Goal: Task Accomplishment & Management: Use online tool/utility

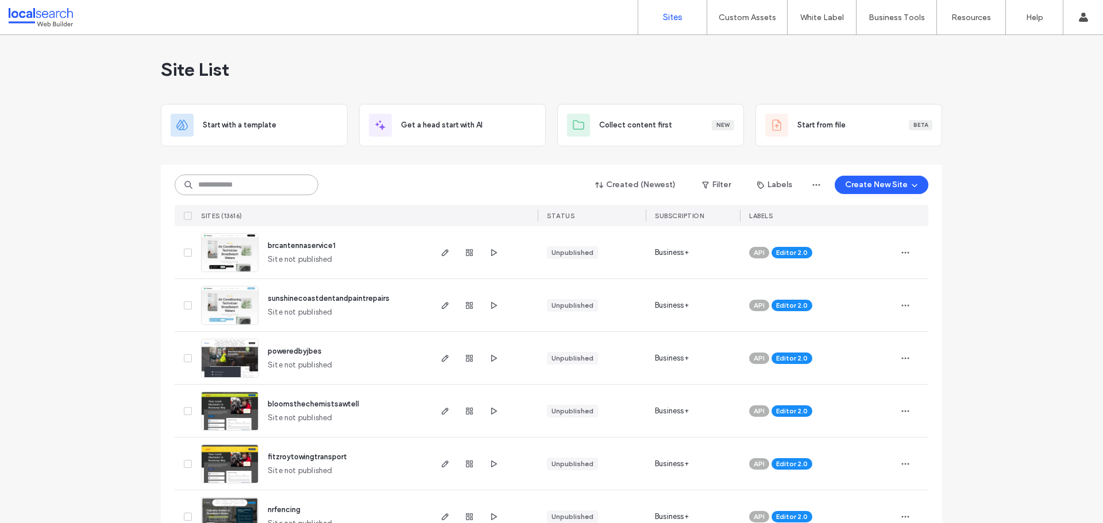
click at [292, 181] on input at bounding box center [247, 185] width 144 height 21
paste input "********"
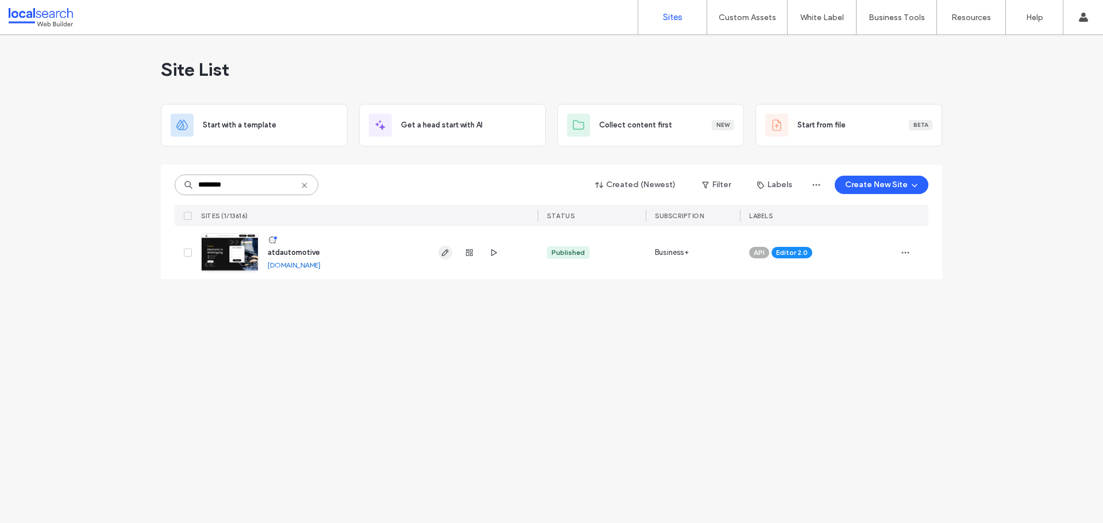
type input "********"
click at [445, 254] on use "button" at bounding box center [445, 252] width 7 height 7
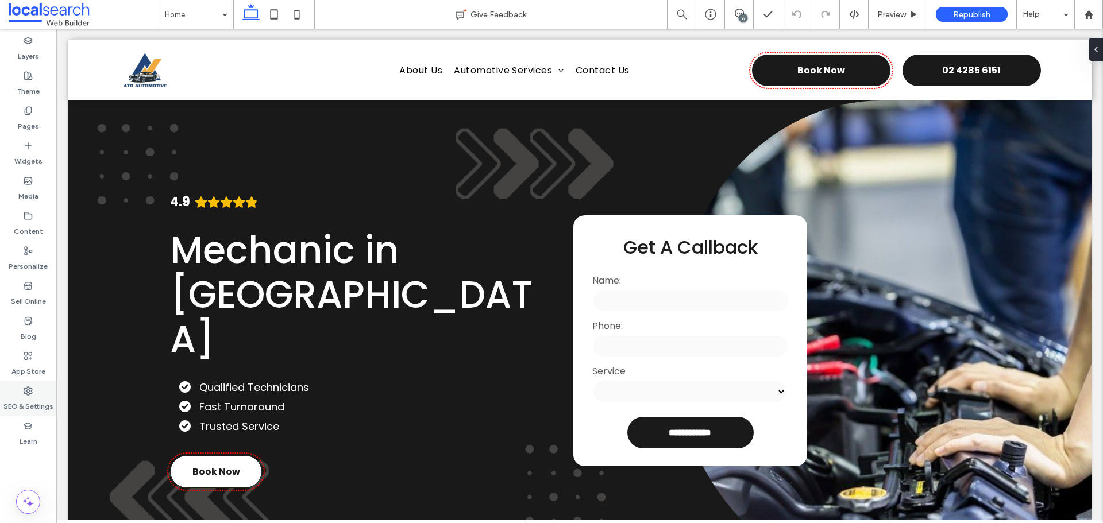
click at [17, 412] on div "SEO & Settings" at bounding box center [28, 398] width 56 height 35
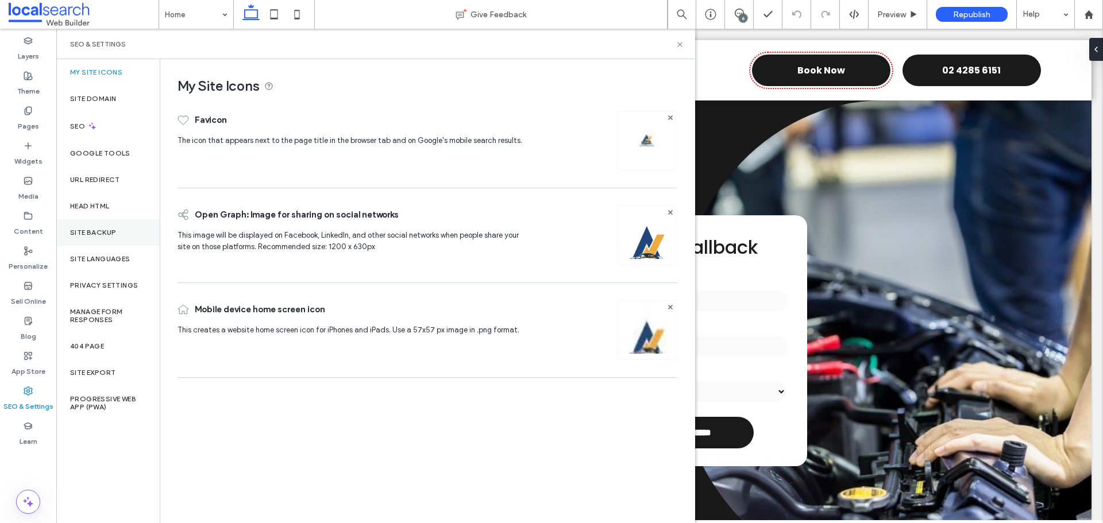
click at [95, 233] on label "Site Backup" at bounding box center [93, 233] width 46 height 8
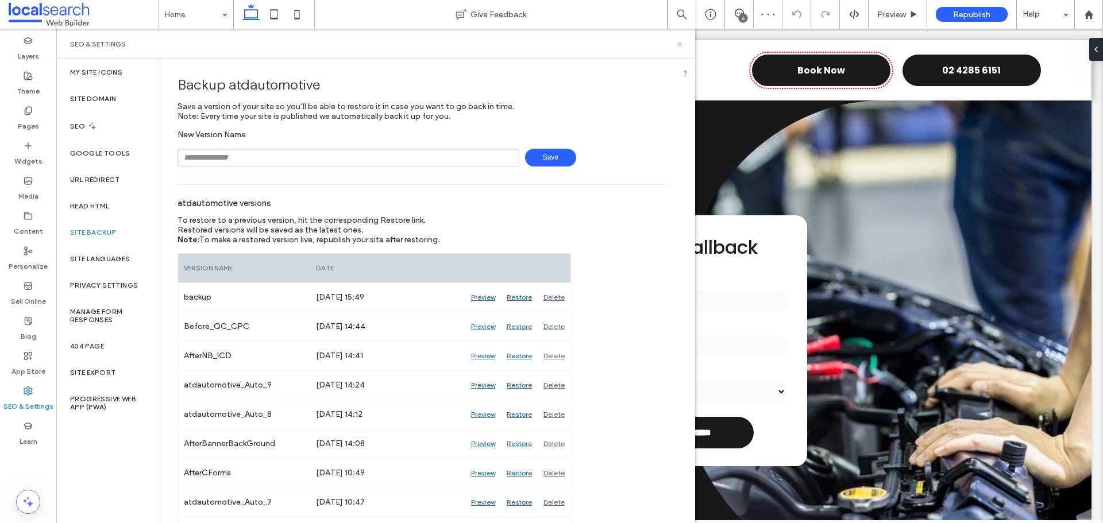
click at [681, 46] on use at bounding box center [679, 44] width 5 height 5
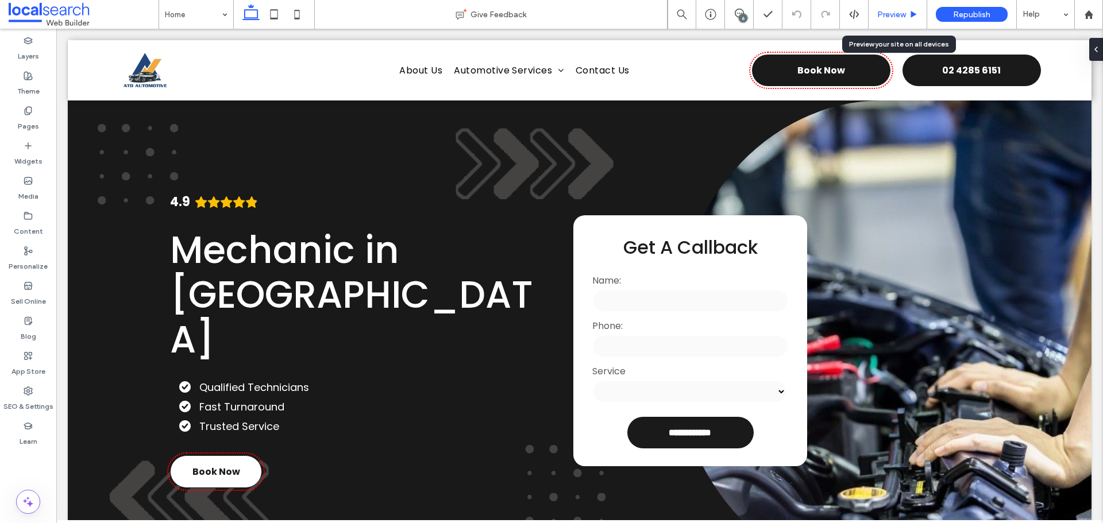
click at [910, 9] on div "Preview" at bounding box center [897, 14] width 59 height 29
click at [267, 18] on icon at bounding box center [273, 14] width 23 height 23
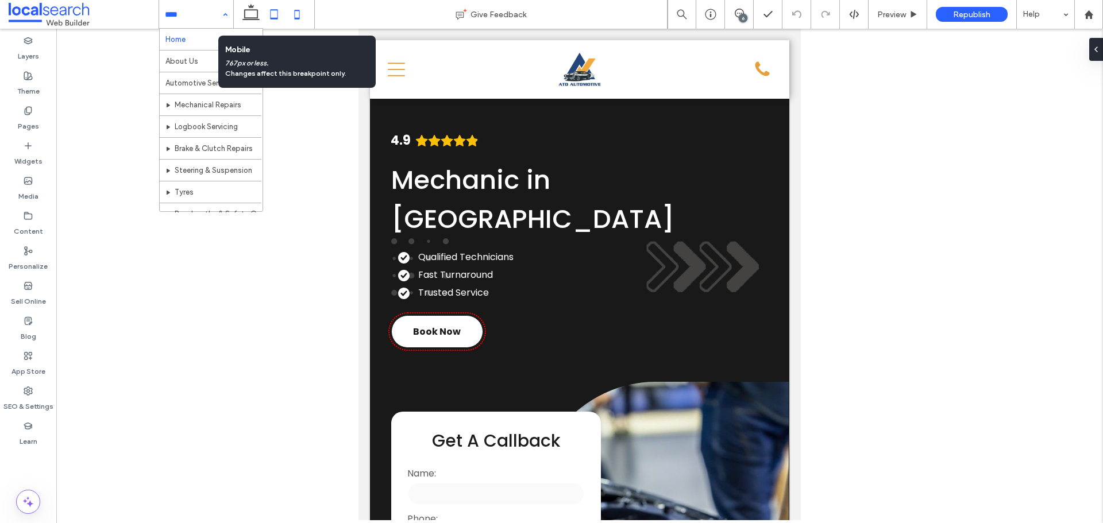
click at [300, 16] on icon at bounding box center [296, 14] width 23 height 23
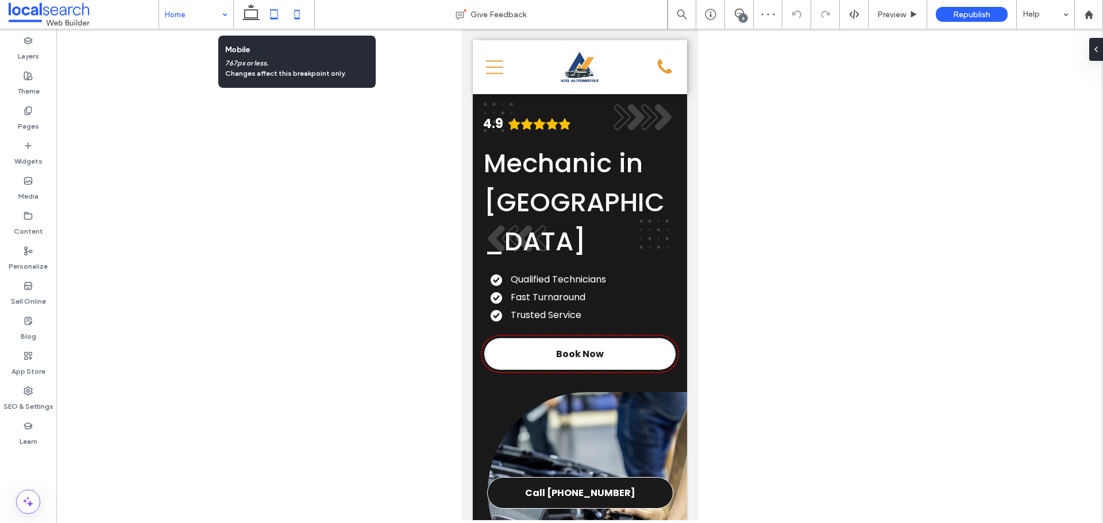
click at [283, 17] on icon at bounding box center [273, 14] width 23 height 23
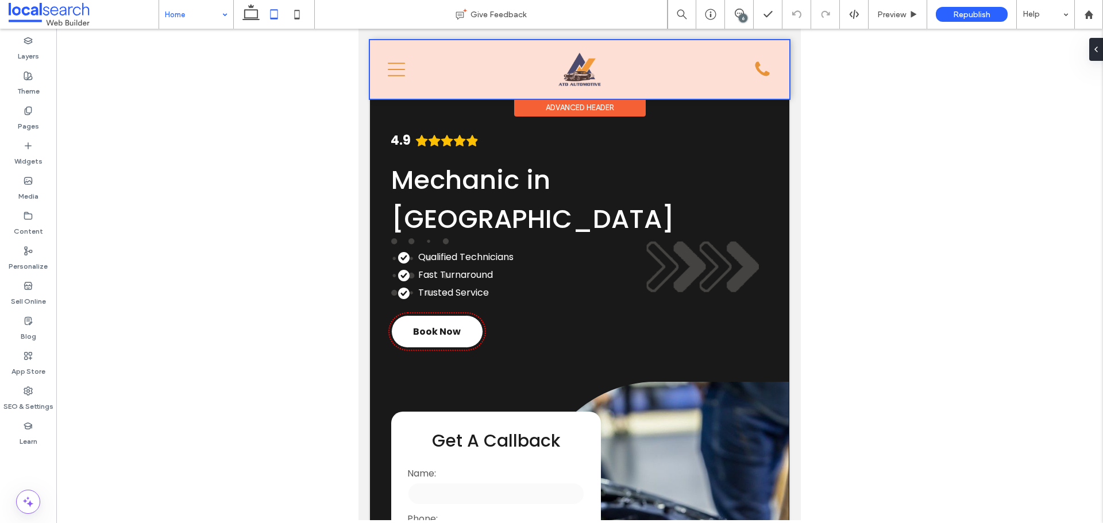
click at [583, 77] on div at bounding box center [579, 69] width 419 height 59
click at [583, 77] on img at bounding box center [579, 70] width 53 height 52
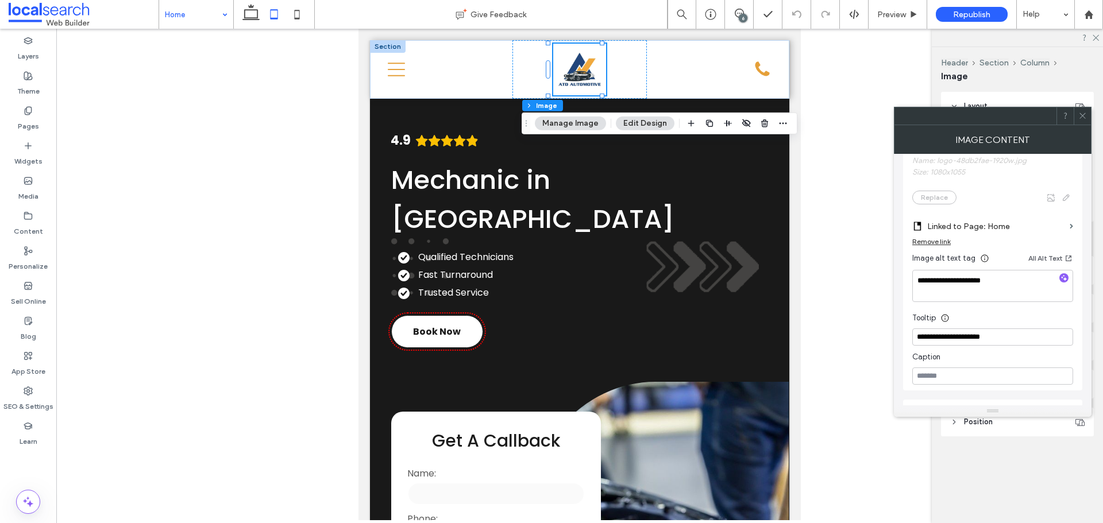
scroll to position [269, 0]
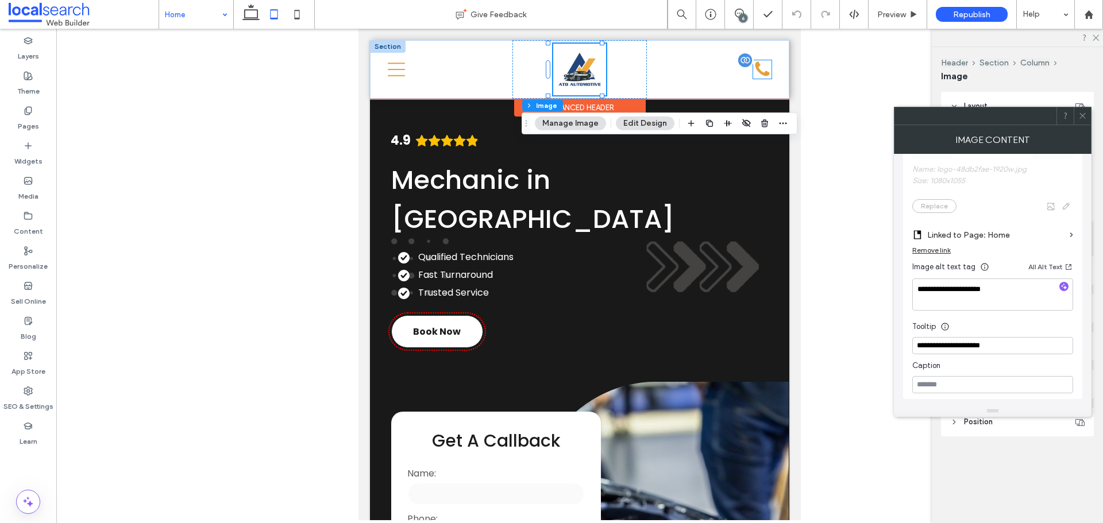
click at [753, 72] on div "Phone Icon" at bounding box center [762, 69] width 18 height 18
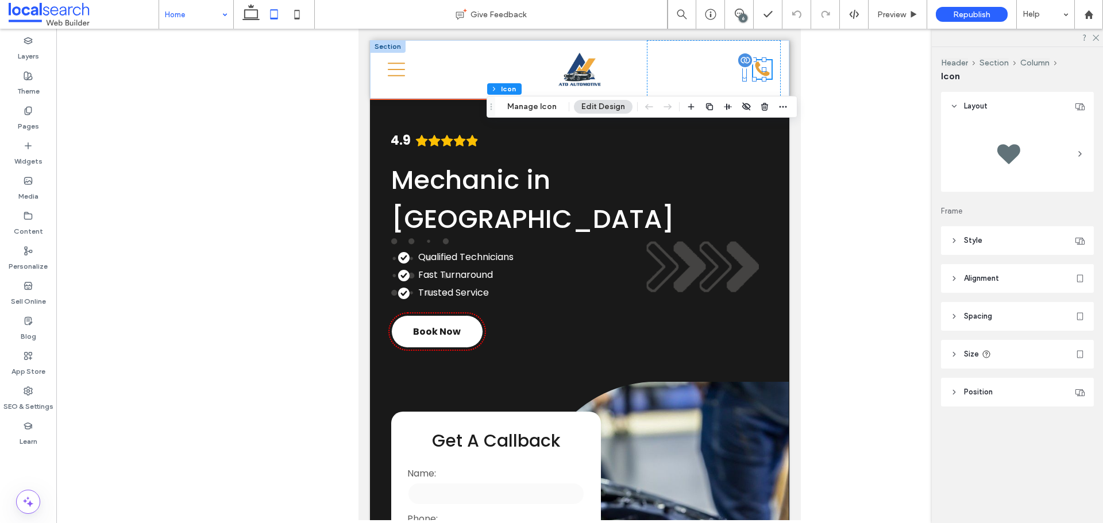
click at [760, 72] on icon at bounding box center [762, 68] width 14 height 14
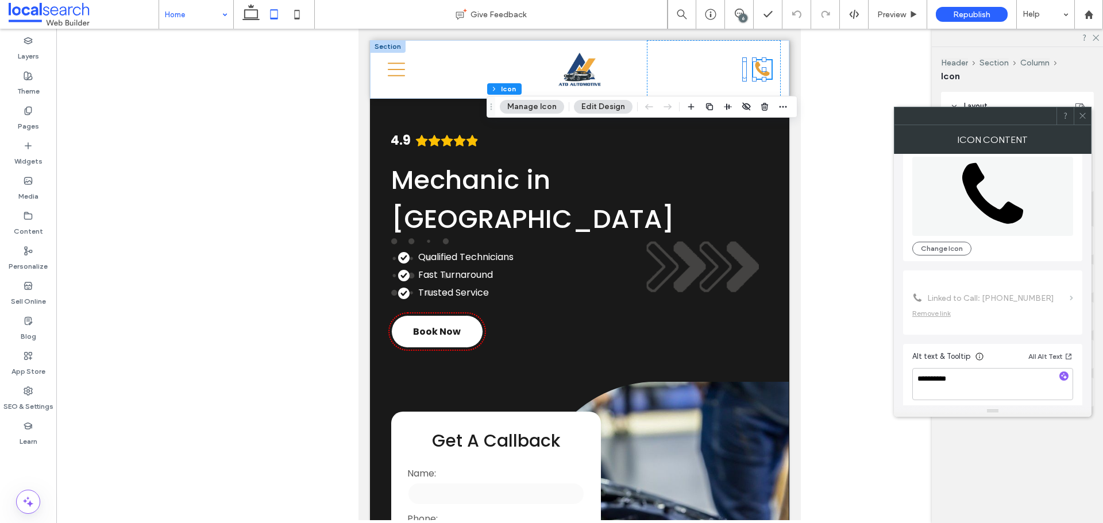
scroll to position [70, 0]
click at [391, 74] on icon at bounding box center [396, 69] width 17 height 17
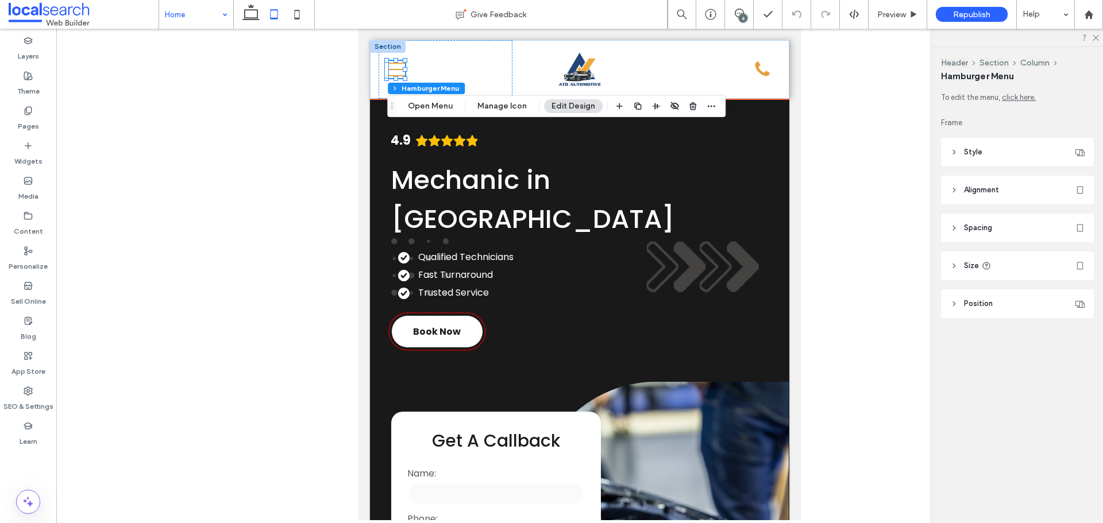
click at [393, 74] on icon at bounding box center [396, 69] width 17 height 17
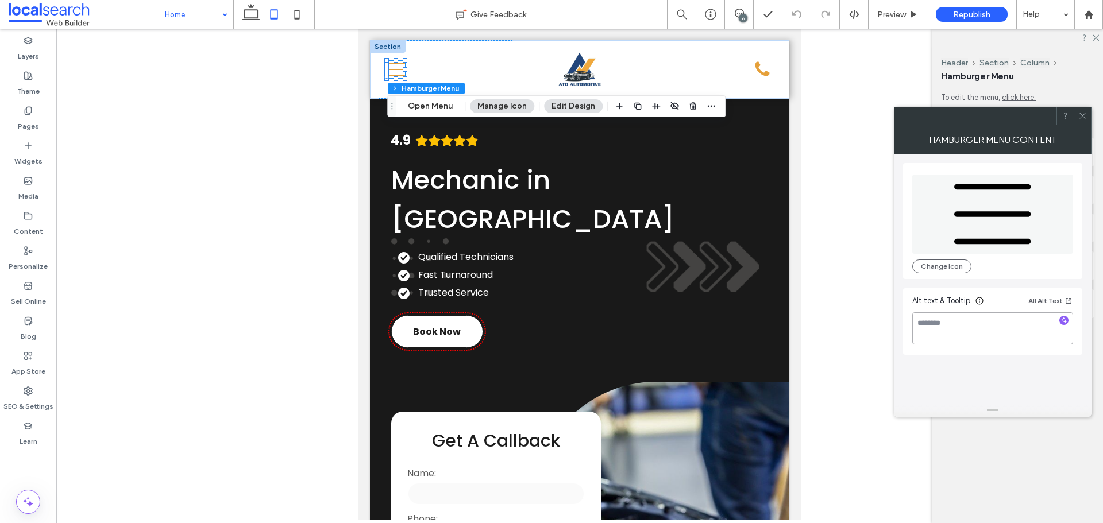
click at [994, 322] on textarea at bounding box center [992, 328] width 161 height 32
click at [897, 13] on span "Preview" at bounding box center [891, 15] width 29 height 10
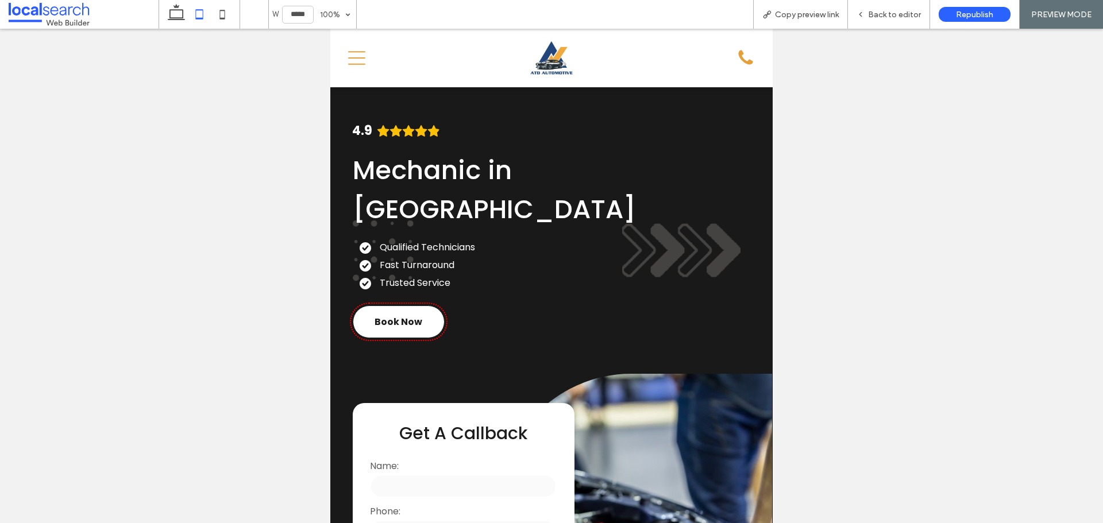
click at [360, 55] on icon at bounding box center [356, 57] width 17 height 17
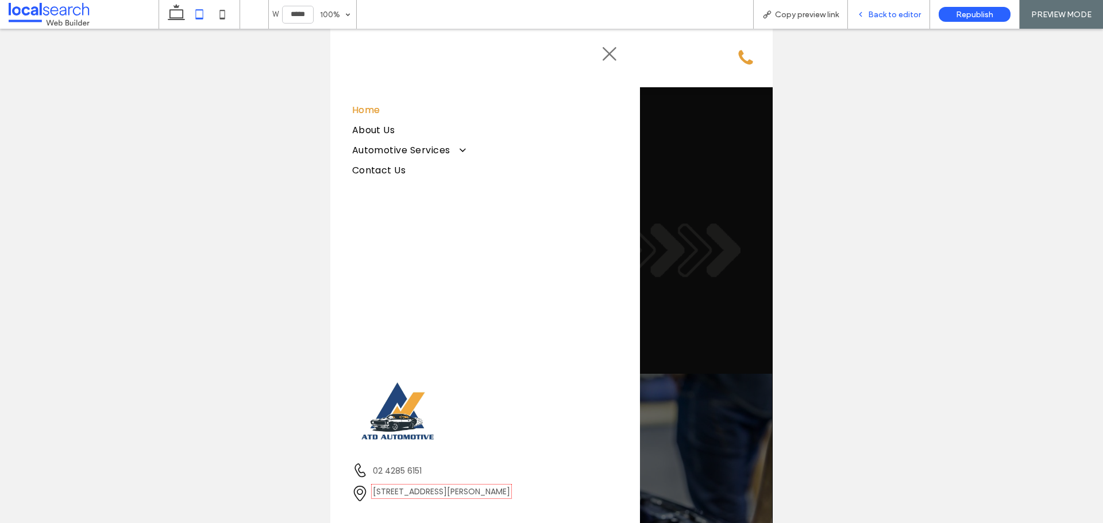
click at [888, 11] on span "Back to editor" at bounding box center [894, 15] width 53 height 10
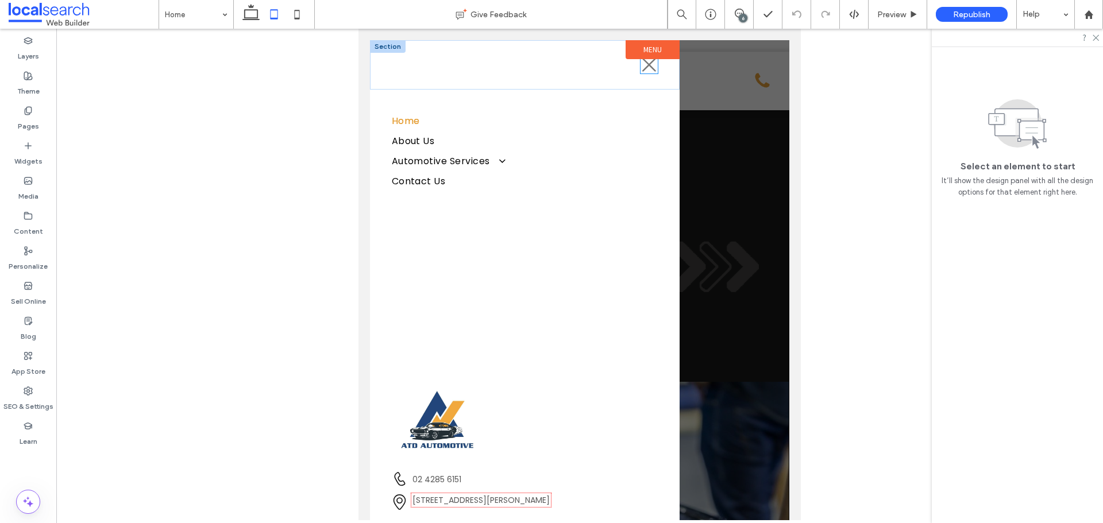
click at [640, 68] on icon "Close Icon" at bounding box center [648, 64] width 17 height 17
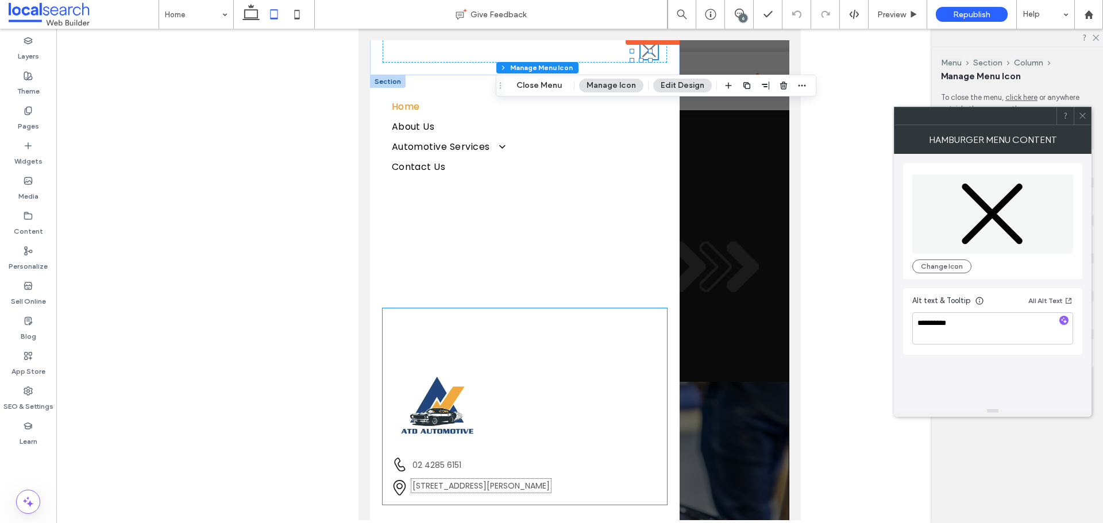
scroll to position [11, 0]
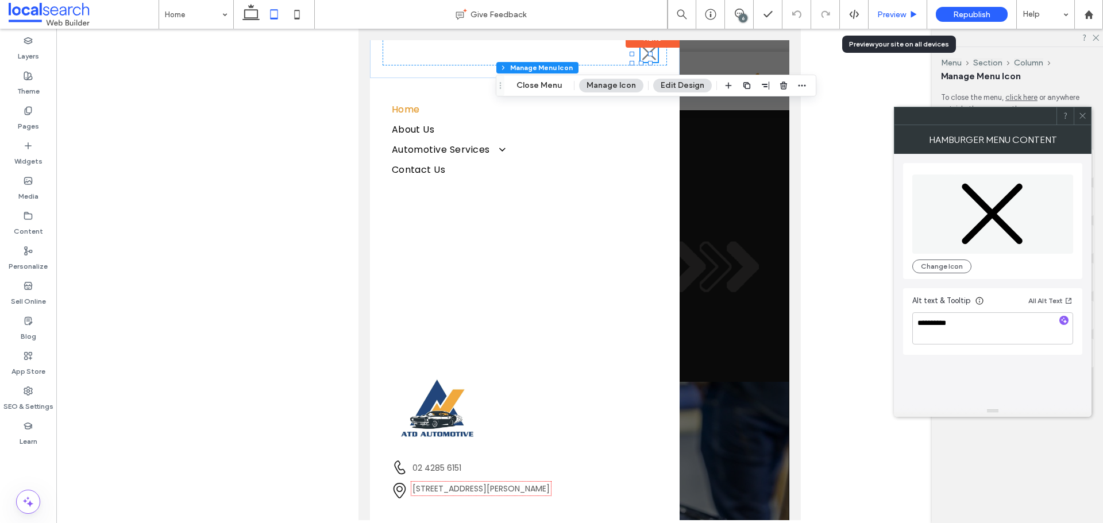
click at [915, 18] on icon at bounding box center [913, 14] width 9 height 9
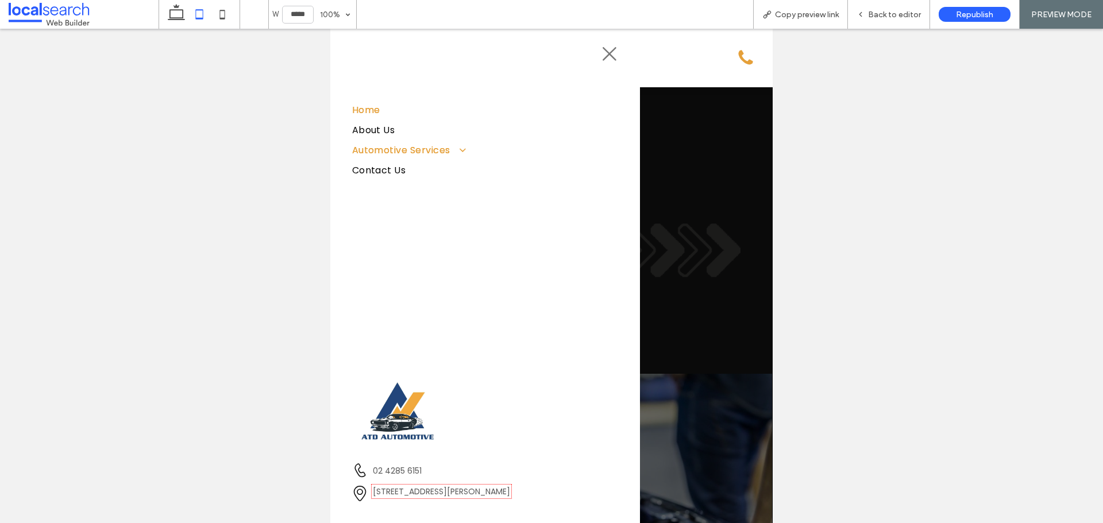
click at [461, 147] on span at bounding box center [458, 149] width 18 height 11
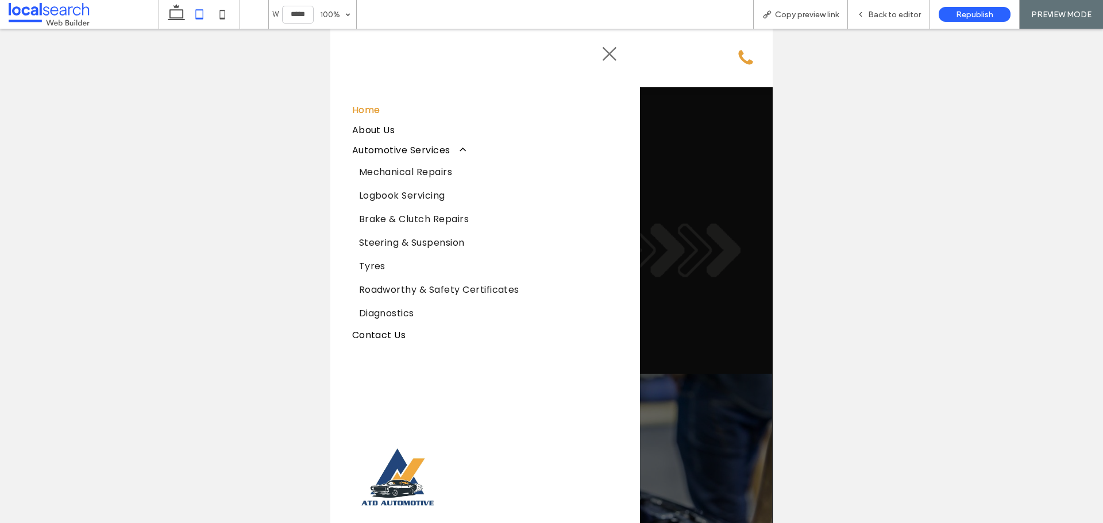
click at [601, 56] on icon "Close Icon" at bounding box center [609, 53] width 17 height 17
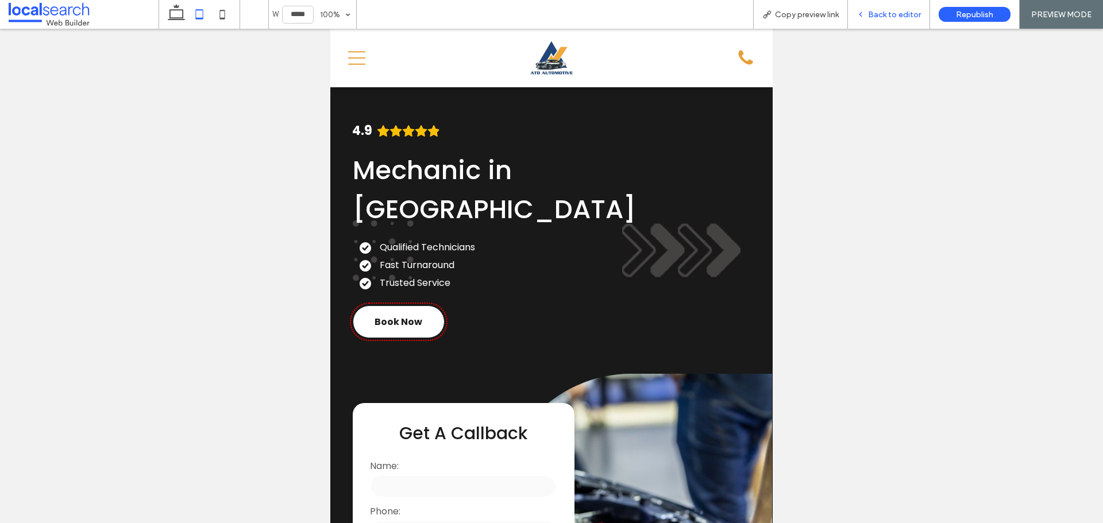
drag, startPoint x: 889, startPoint y: 19, endPoint x: 376, endPoint y: 13, distance: 512.9
click at [889, 19] on span "Back to editor" at bounding box center [894, 15] width 53 height 10
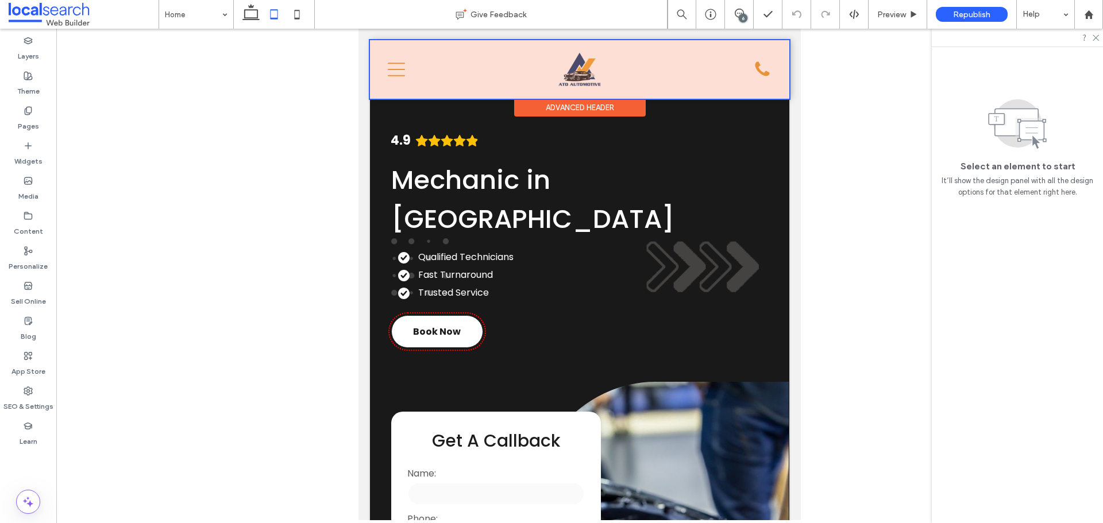
click at [400, 60] on div at bounding box center [579, 69] width 419 height 59
click at [400, 61] on icon at bounding box center [396, 69] width 17 height 17
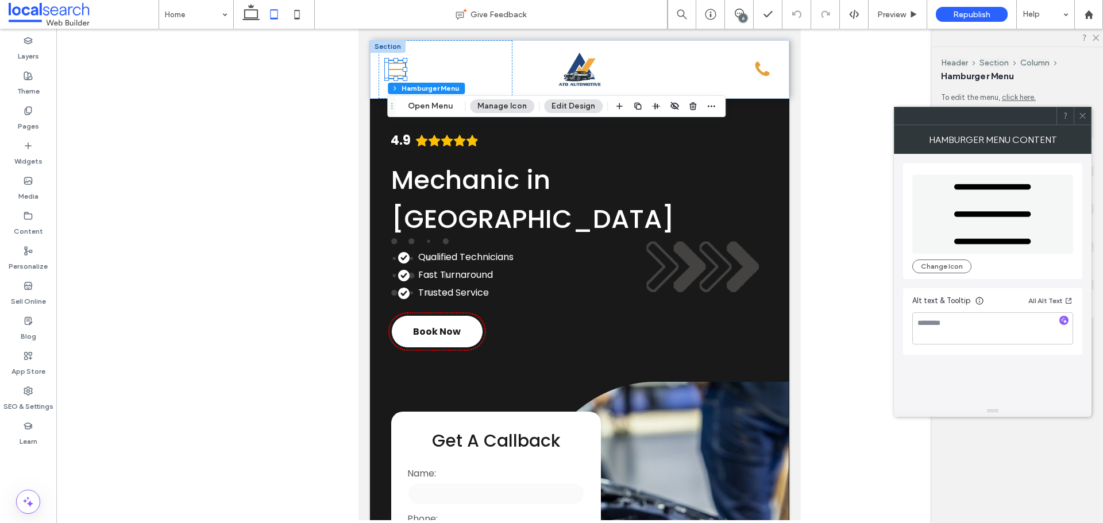
click at [1077, 115] on div at bounding box center [1081, 115] width 17 height 17
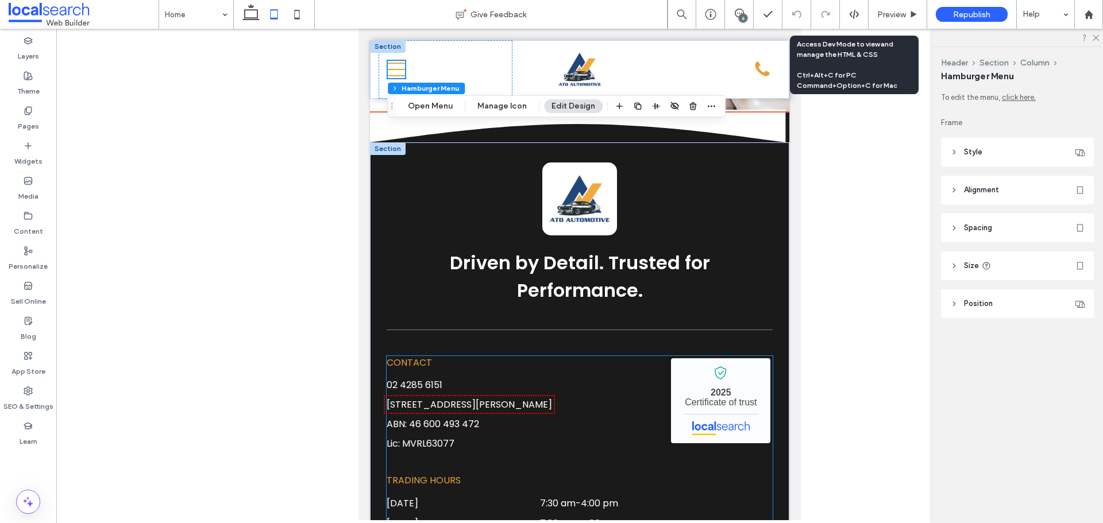
scroll to position [3068, 0]
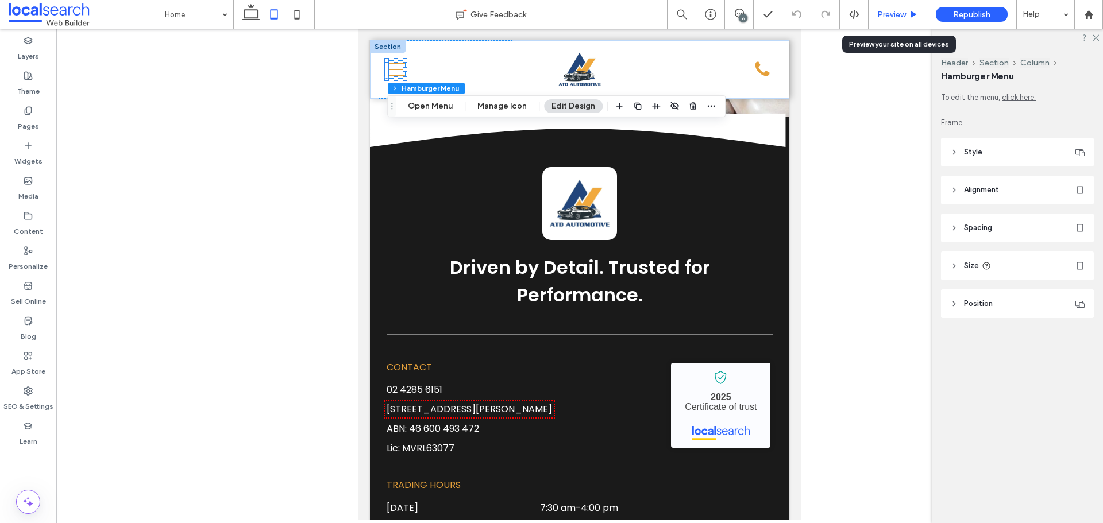
click at [896, 13] on span "Preview" at bounding box center [891, 15] width 29 height 10
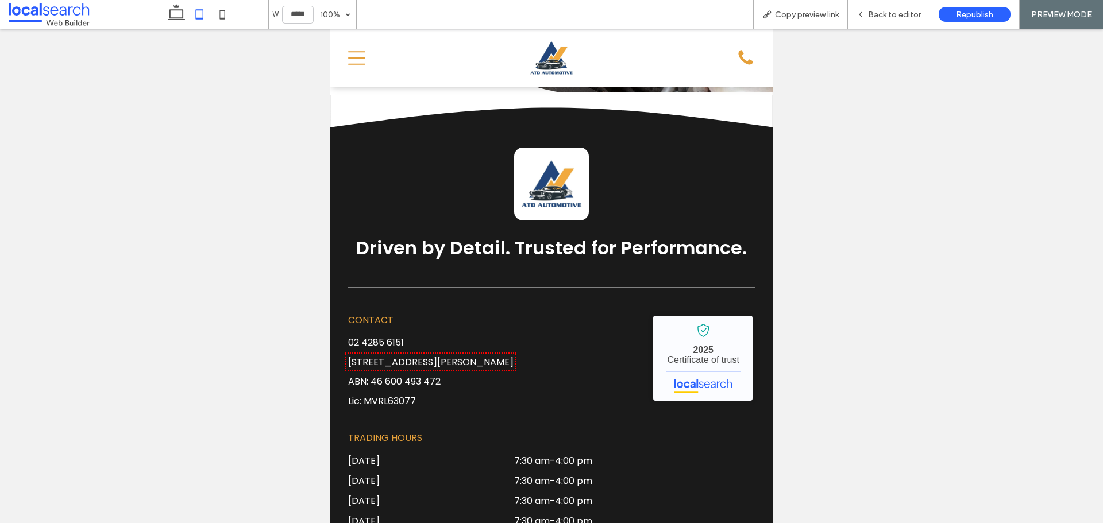
scroll to position [3033, 0]
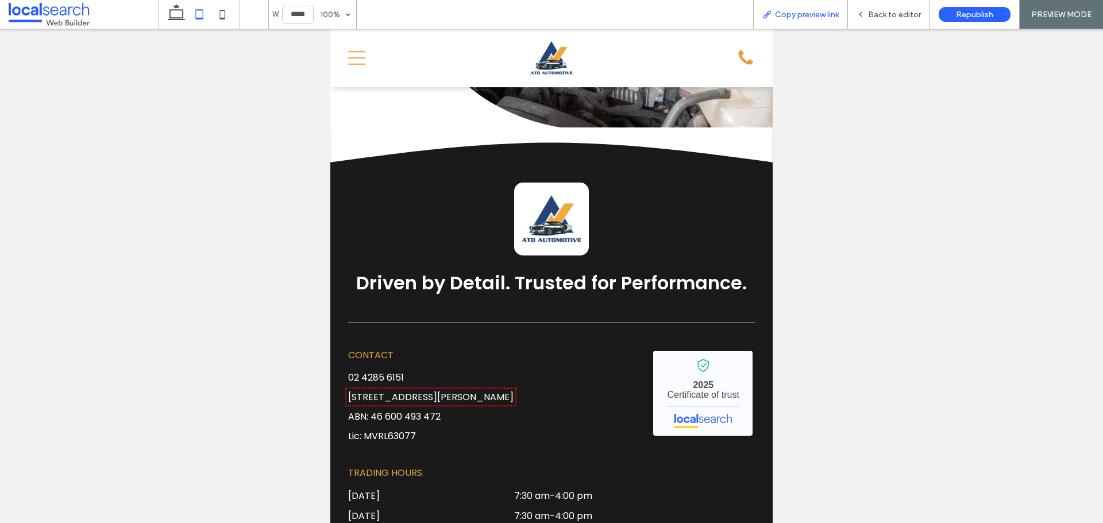
click at [824, 20] on div "Copy preview link" at bounding box center [800, 14] width 95 height 29
click at [805, 10] on span "Copy preview link" at bounding box center [807, 15] width 64 height 10
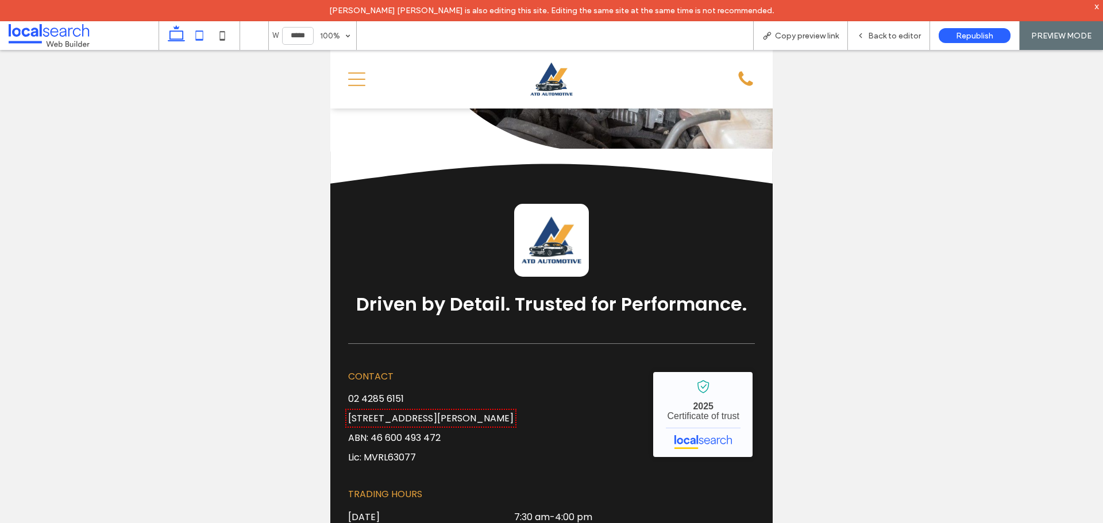
click at [174, 37] on icon at bounding box center [176, 35] width 23 height 23
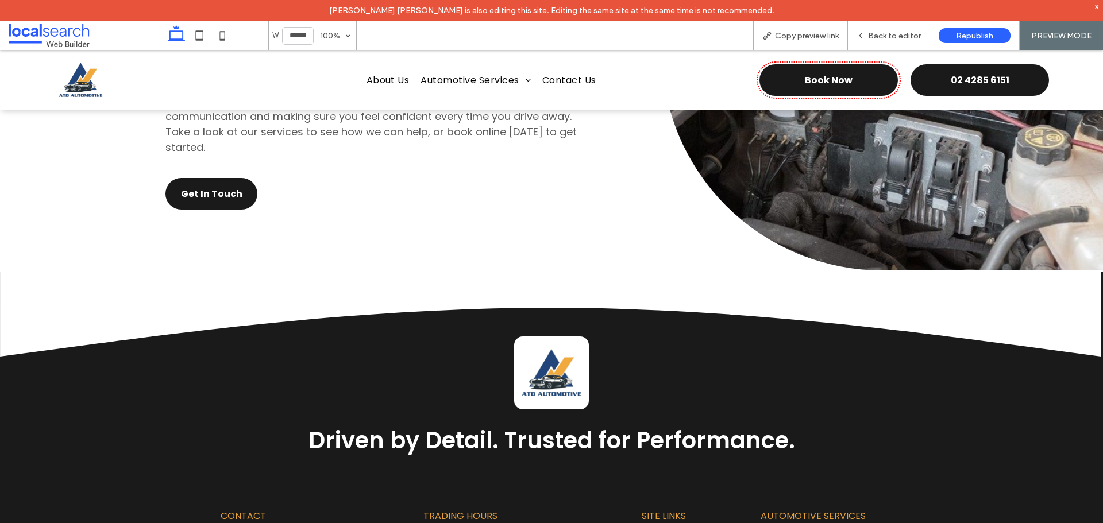
type input "******"
click at [907, 42] on div "Back to editor" at bounding box center [889, 35] width 82 height 29
click at [895, 35] on span "Back to editor" at bounding box center [894, 36] width 53 height 10
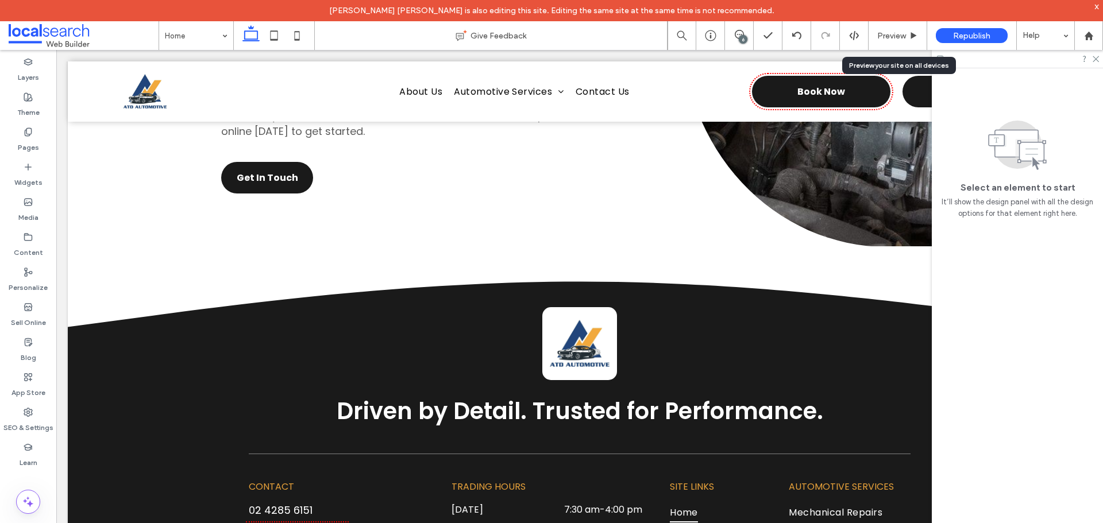
scroll to position [3376, 0]
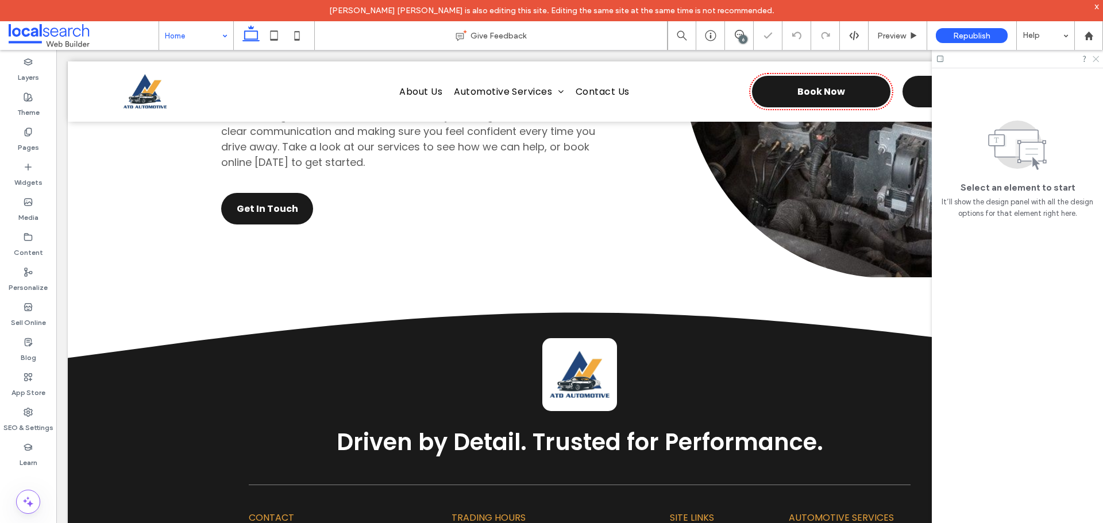
click at [1098, 57] on div at bounding box center [1017, 59] width 171 height 18
click at [1097, 59] on icon at bounding box center [1094, 58] width 7 height 7
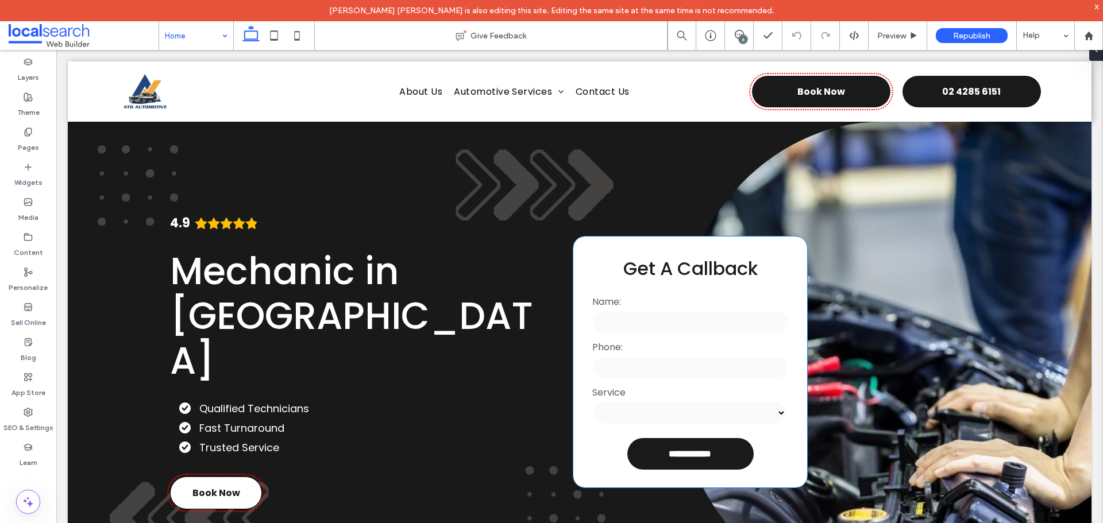
scroll to position [0, 0]
click at [51, 417] on label "SEO & Settings" at bounding box center [28, 425] width 50 height 16
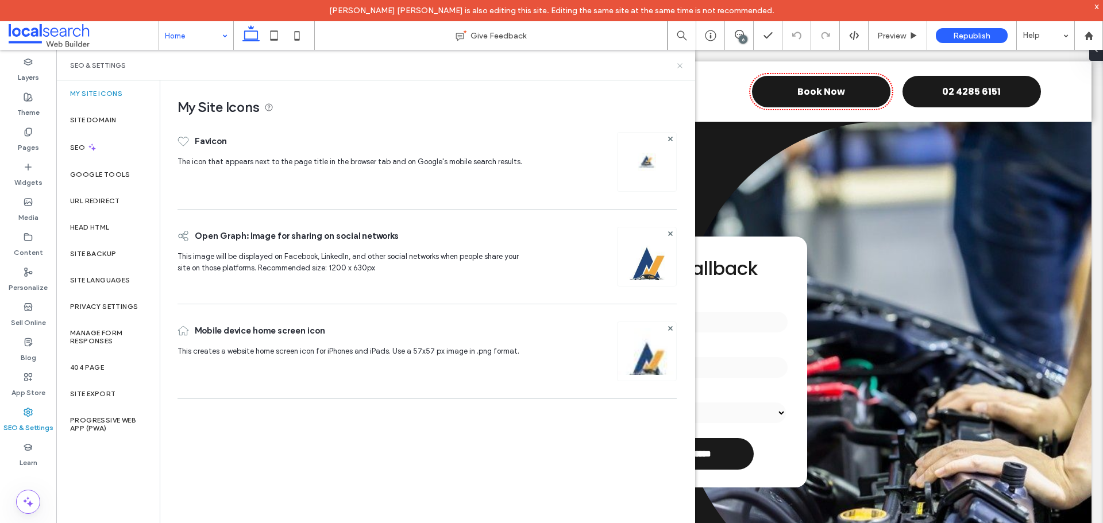
click at [682, 65] on icon at bounding box center [679, 65] width 9 height 9
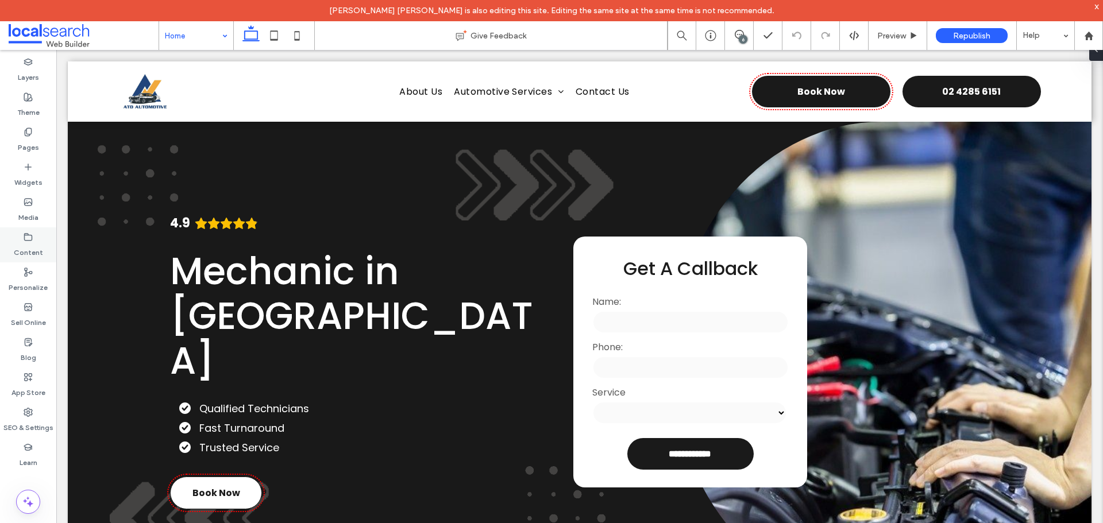
click at [44, 252] on div "Content" at bounding box center [28, 244] width 56 height 35
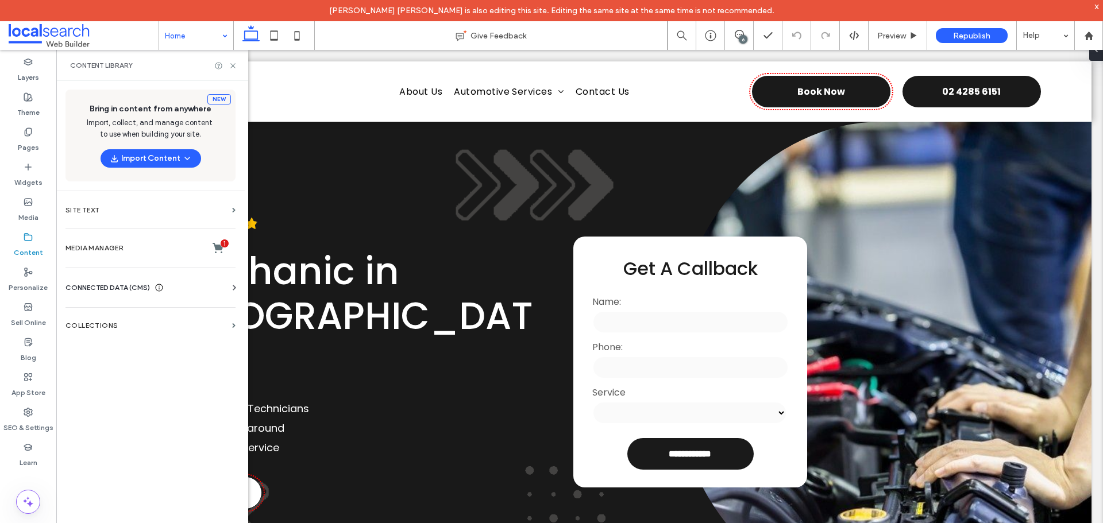
click at [106, 287] on span "CONNECTED DATA (CMS)" at bounding box center [107, 287] width 84 height 11
click at [136, 324] on section "Business Info" at bounding box center [152, 316] width 175 height 26
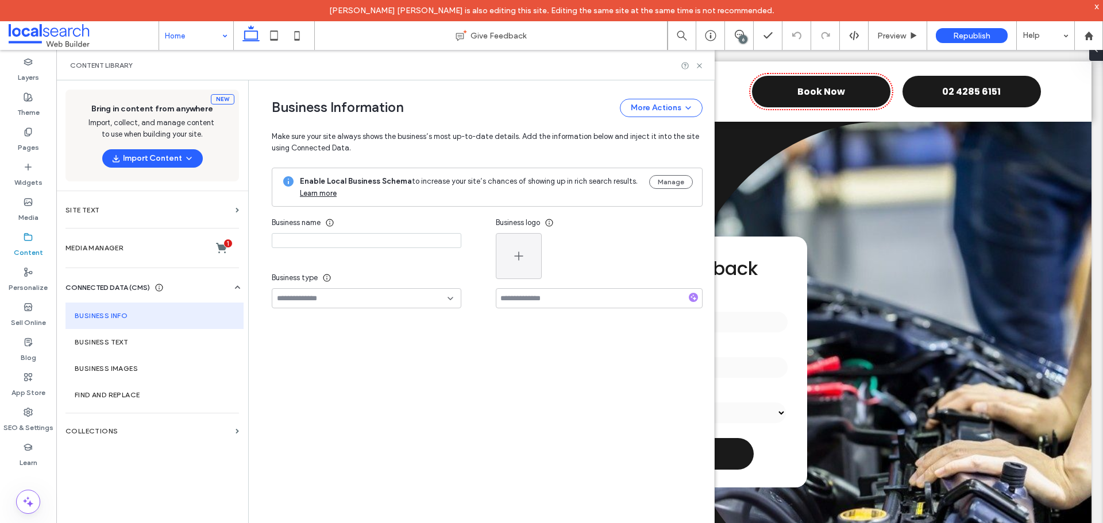
type input "**********"
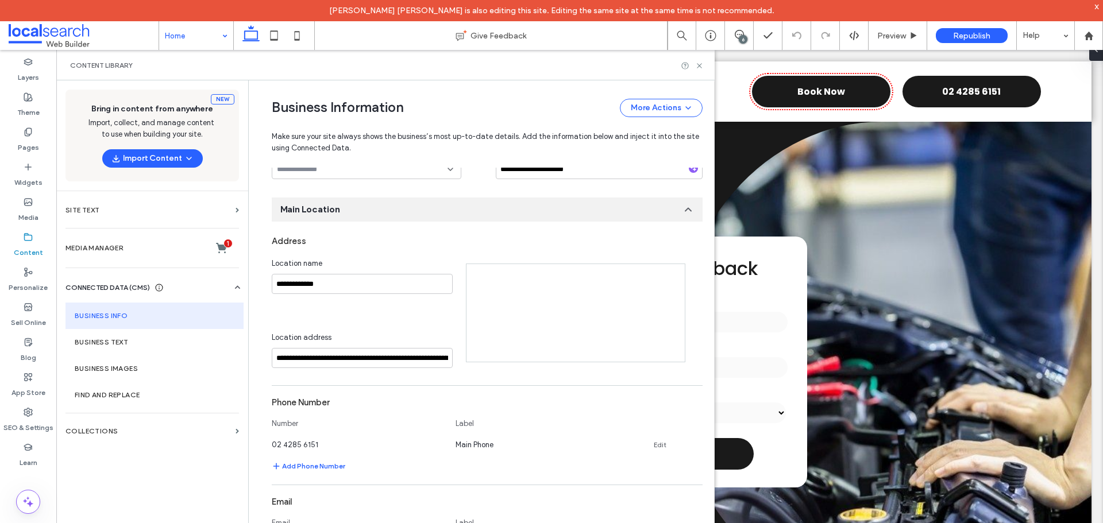
scroll to position [133, 0]
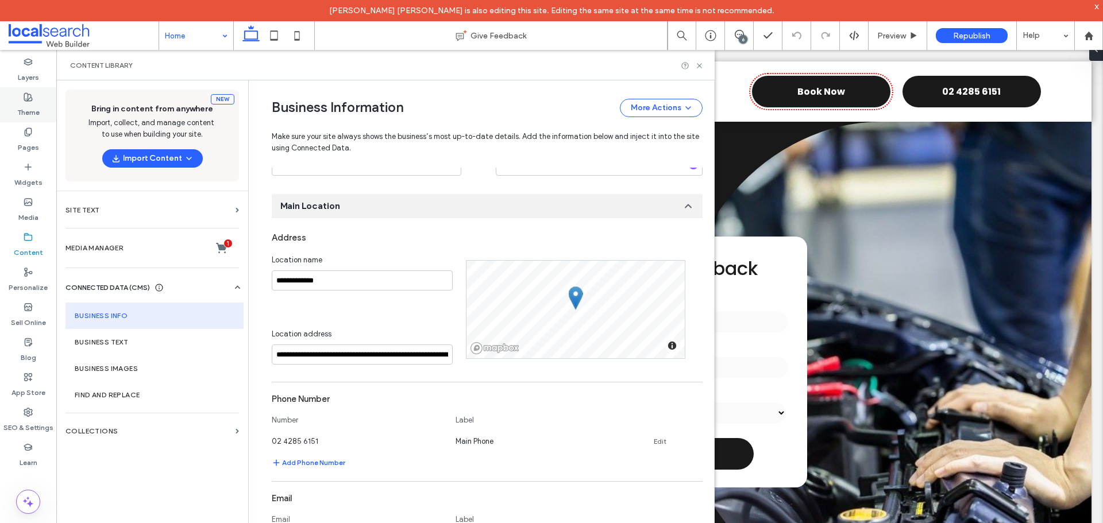
click at [26, 111] on label "Theme" at bounding box center [28, 110] width 22 height 16
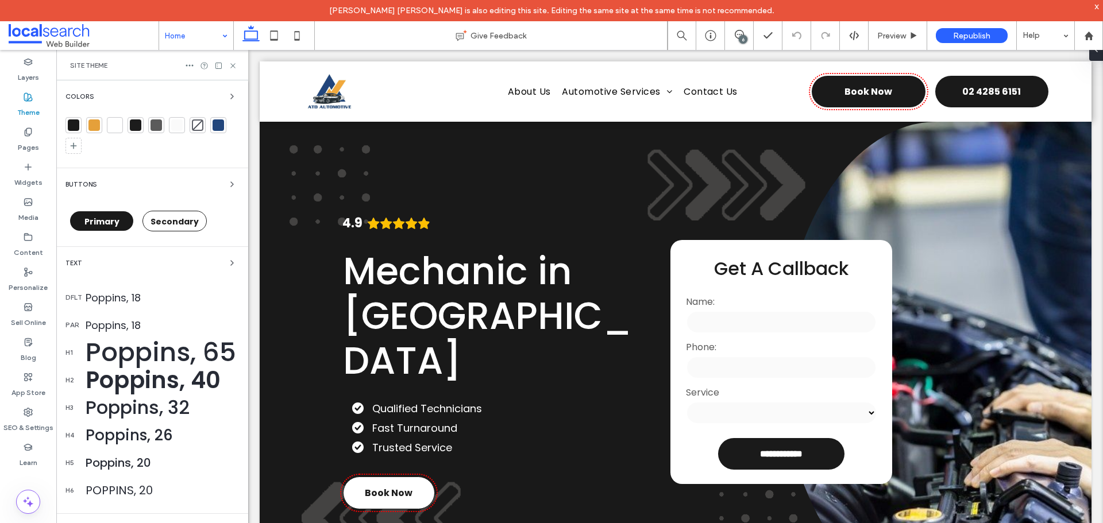
click at [71, 130] on div at bounding box center [73, 124] width 11 height 11
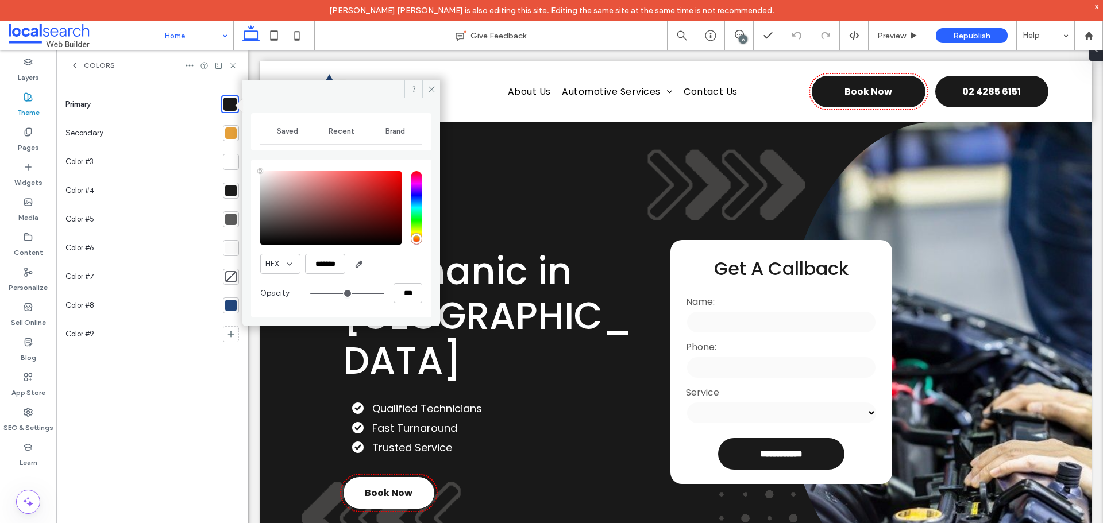
type input "****"
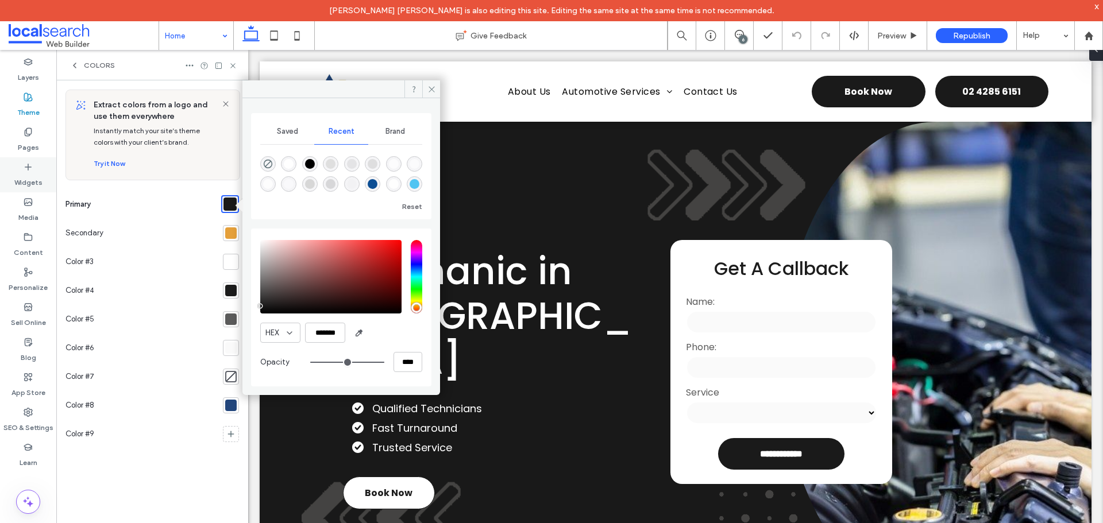
scroll to position [0, 0]
click at [890, 27] on div "Preview" at bounding box center [897, 35] width 59 height 29
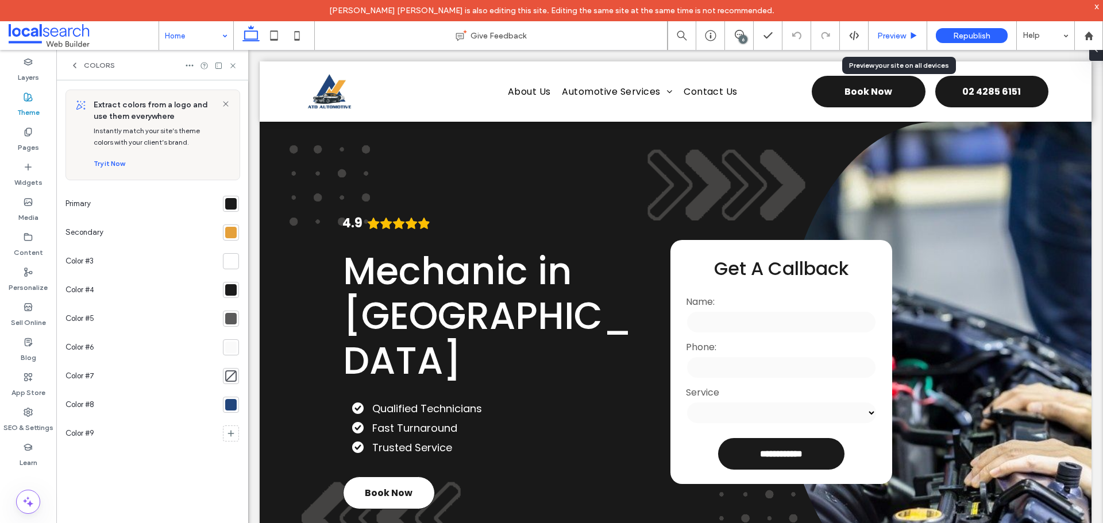
click at [874, 32] on div "Preview" at bounding box center [897, 36] width 58 height 10
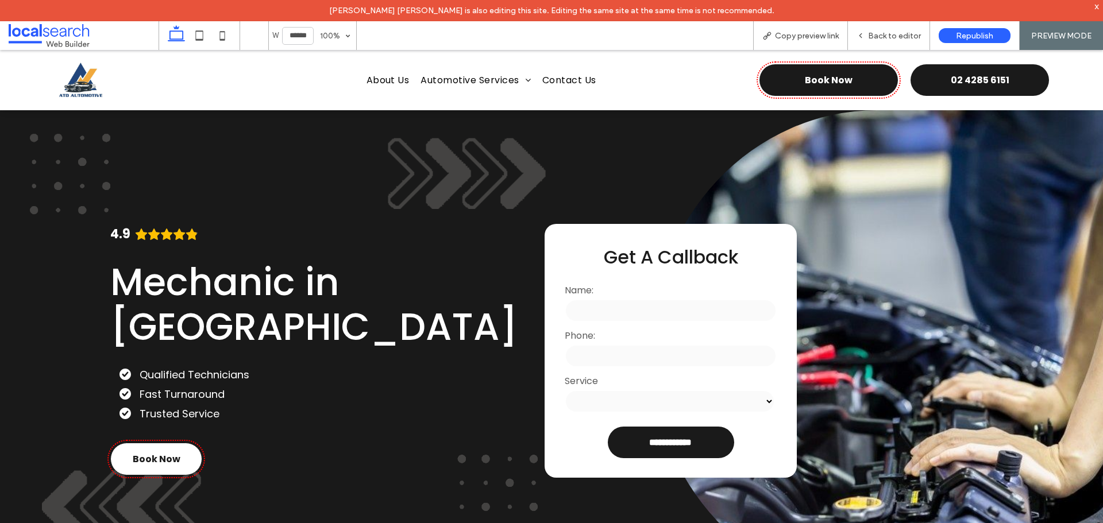
click at [81, 76] on img at bounding box center [80, 79] width 55 height 53
click at [880, 36] on span "Back to editor" at bounding box center [894, 36] width 53 height 10
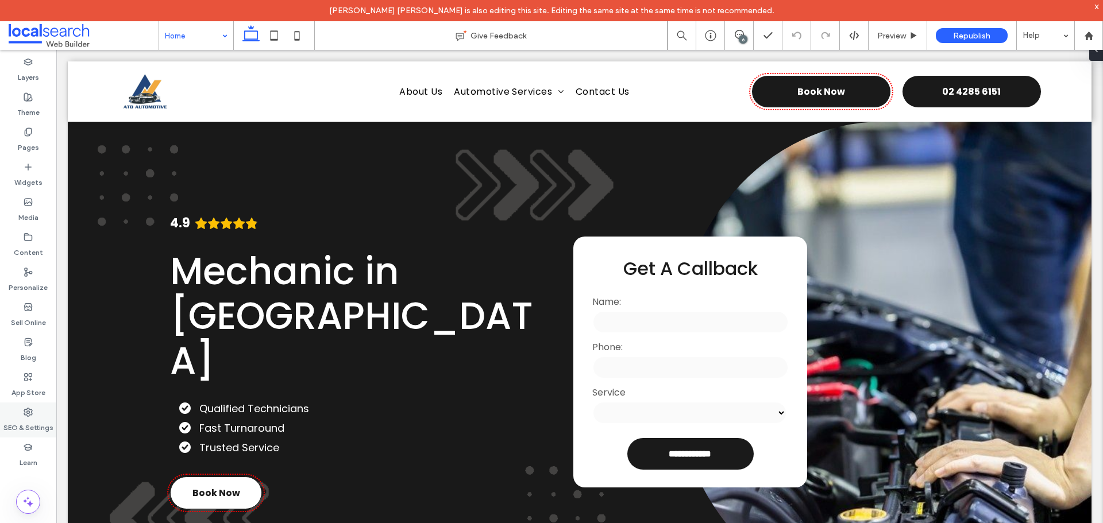
click at [34, 419] on label "SEO & Settings" at bounding box center [28, 425] width 50 height 16
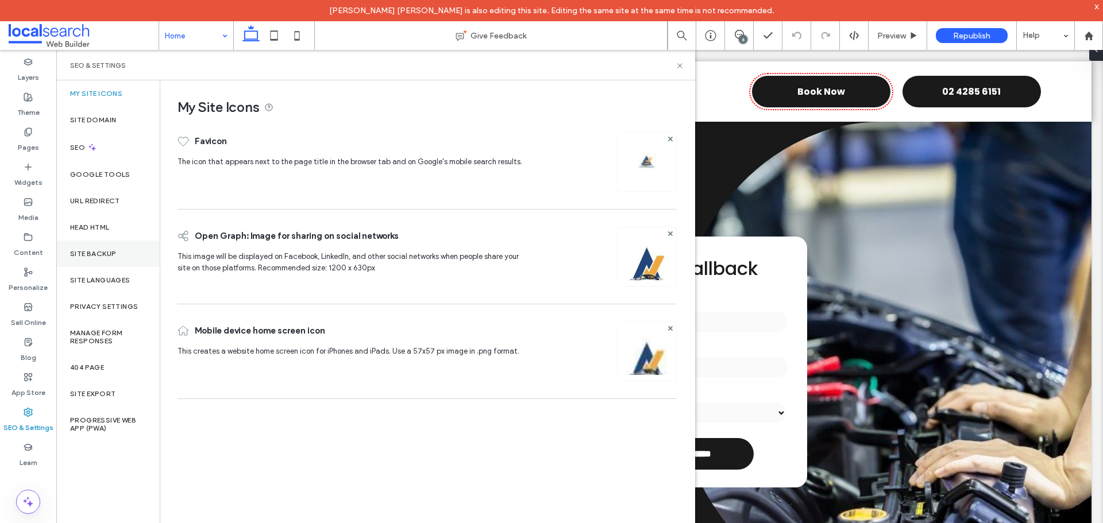
click at [103, 250] on label "Site Backup" at bounding box center [93, 254] width 46 height 8
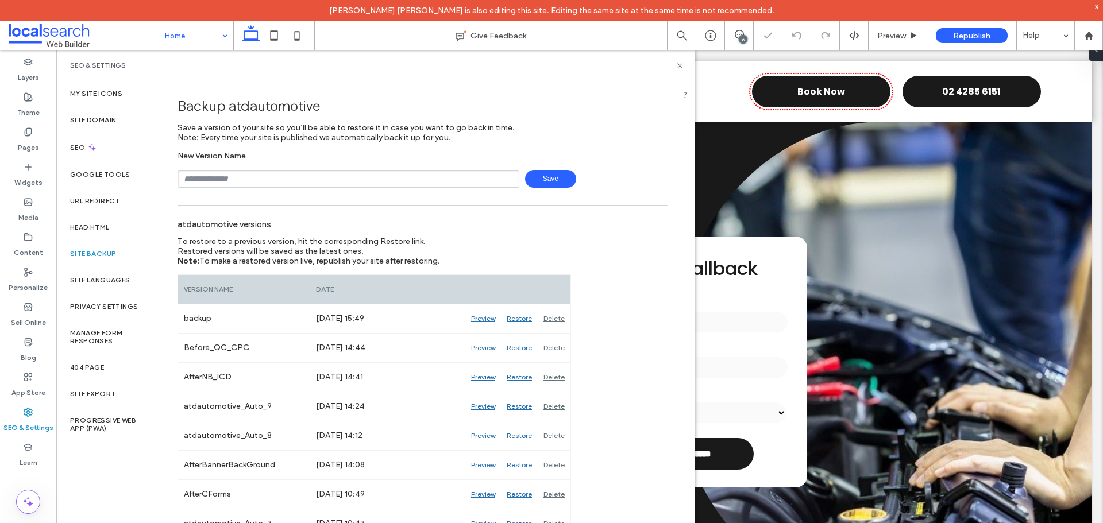
click at [278, 177] on input "text" at bounding box center [348, 179] width 342 height 18
type input "**********"
click at [568, 175] on span "Save" at bounding box center [550, 179] width 51 height 18
click at [680, 64] on icon at bounding box center [679, 65] width 9 height 9
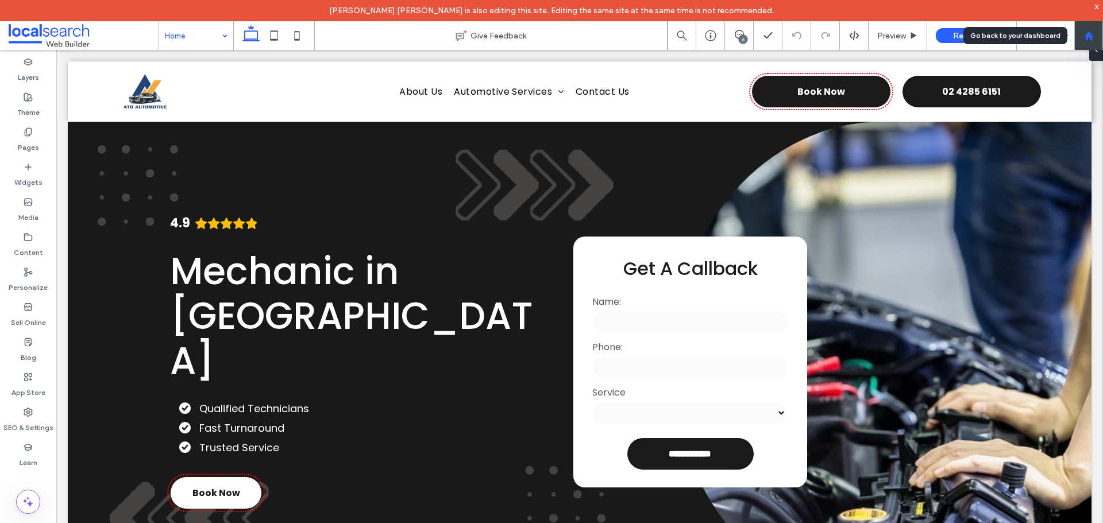
click at [1099, 32] on div at bounding box center [1089, 36] width 28 height 10
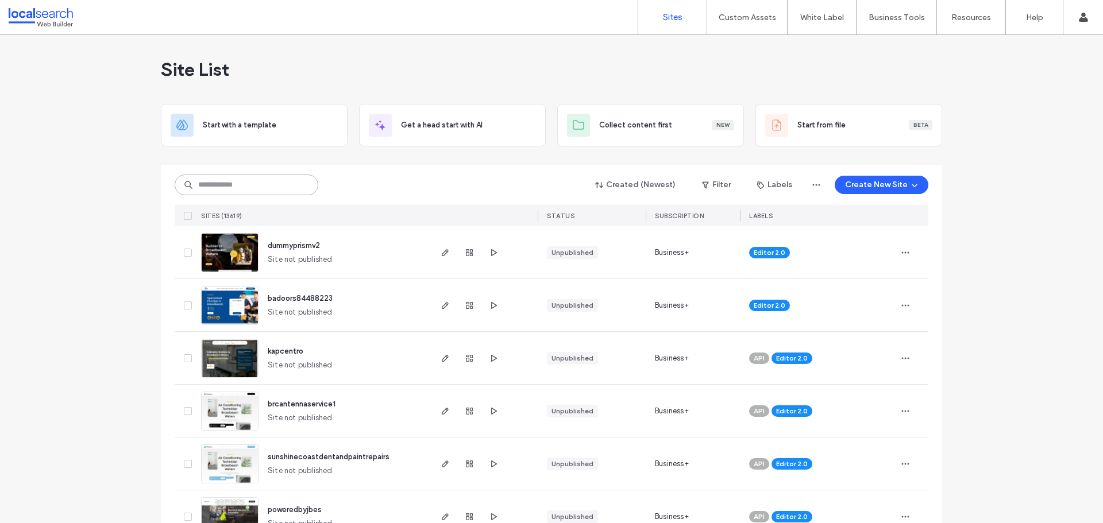
click at [197, 192] on input at bounding box center [247, 185] width 144 height 21
paste input "********"
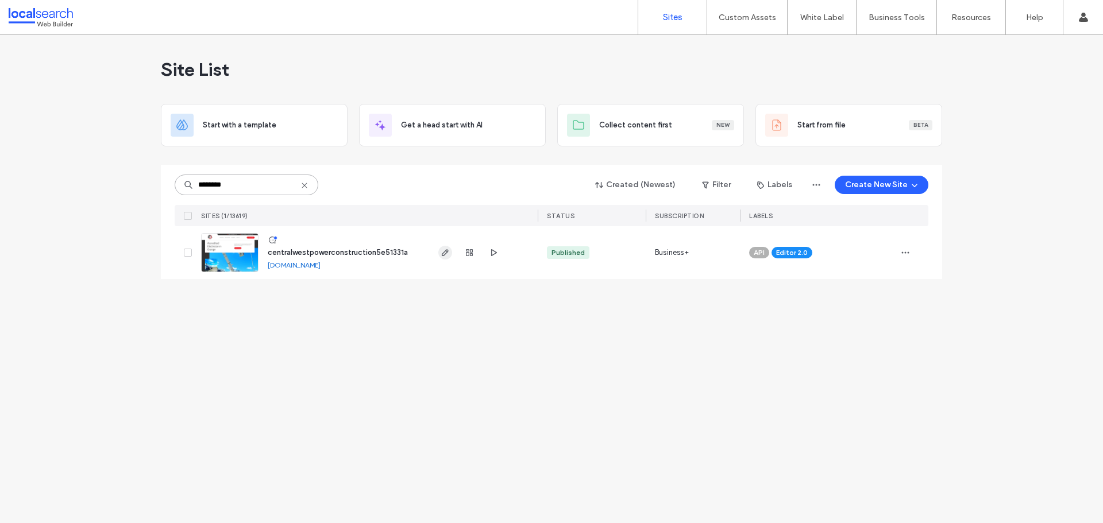
type input "********"
click at [446, 256] on icon "button" at bounding box center [445, 252] width 9 height 9
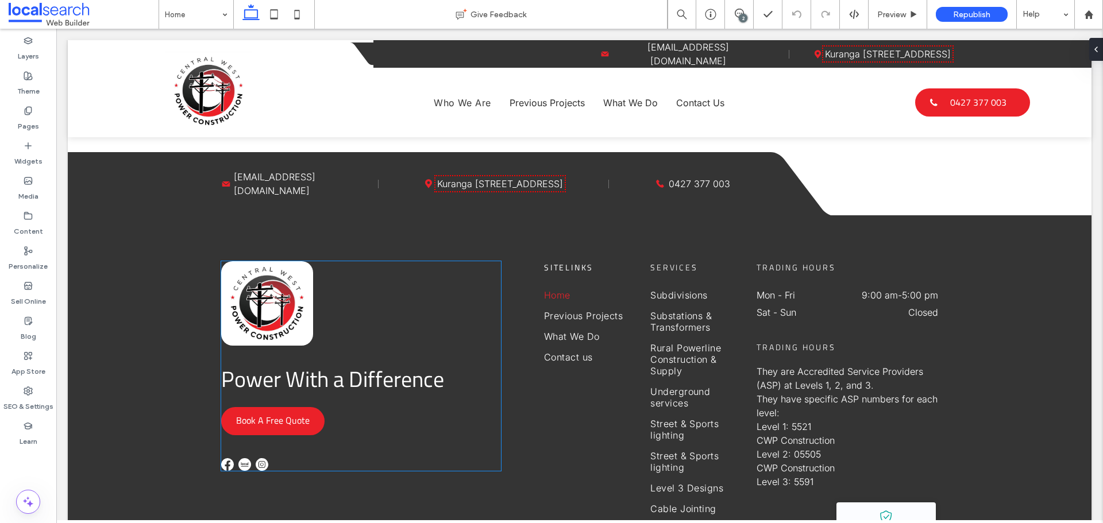
scroll to position [3848, 0]
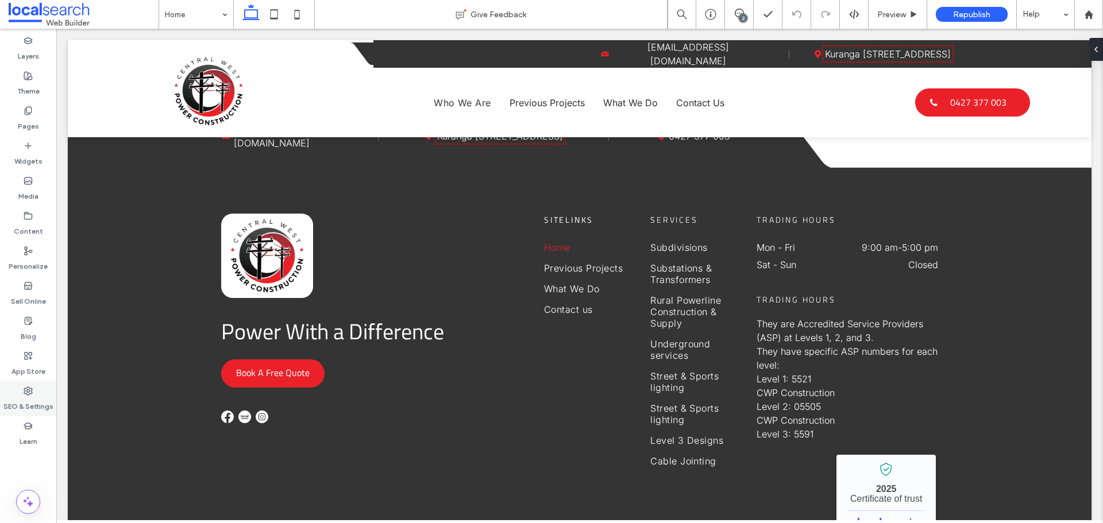
click at [36, 389] on div "SEO & Settings" at bounding box center [28, 398] width 56 height 35
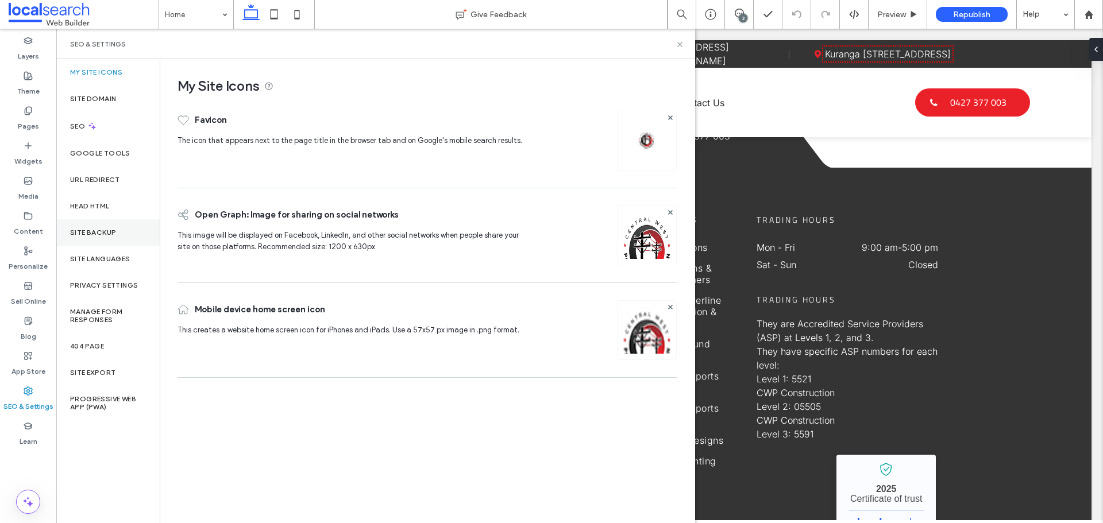
click at [105, 235] on label "Site Backup" at bounding box center [93, 233] width 46 height 8
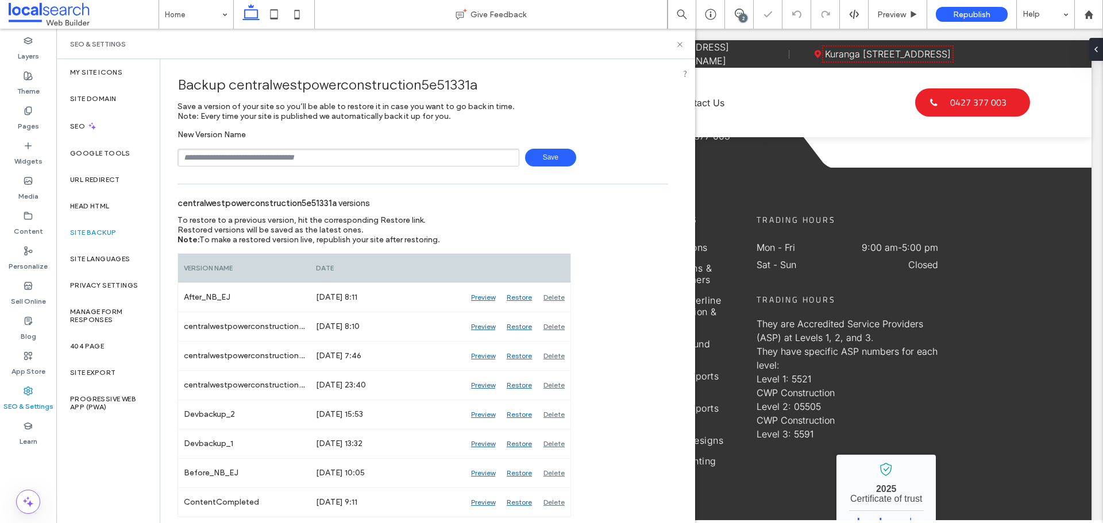
click at [292, 163] on input "text" at bounding box center [348, 158] width 342 height 18
type input "**********"
click at [555, 159] on span "Save" at bounding box center [550, 158] width 51 height 18
click at [681, 45] on use at bounding box center [679, 44] width 5 height 5
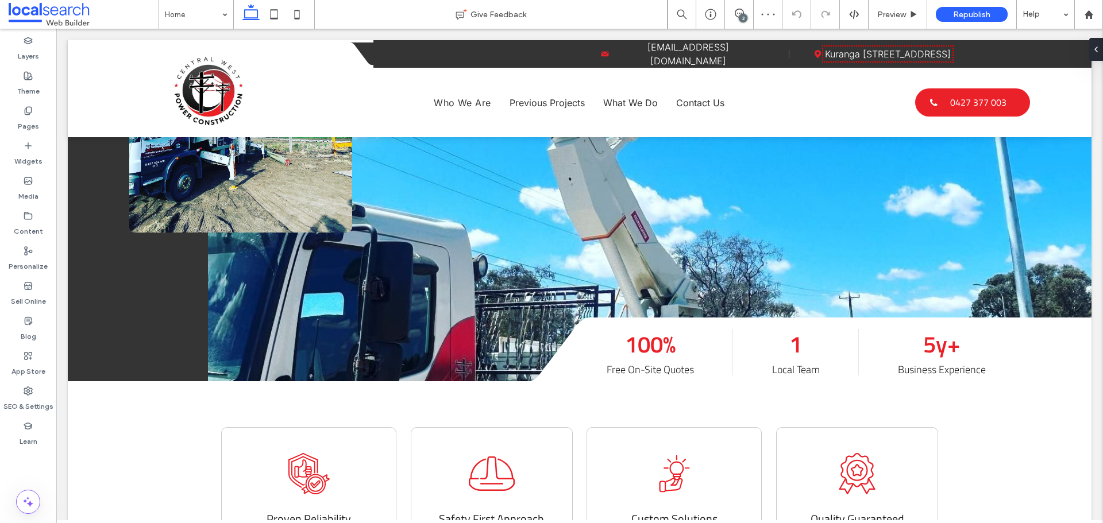
scroll to position [0, 0]
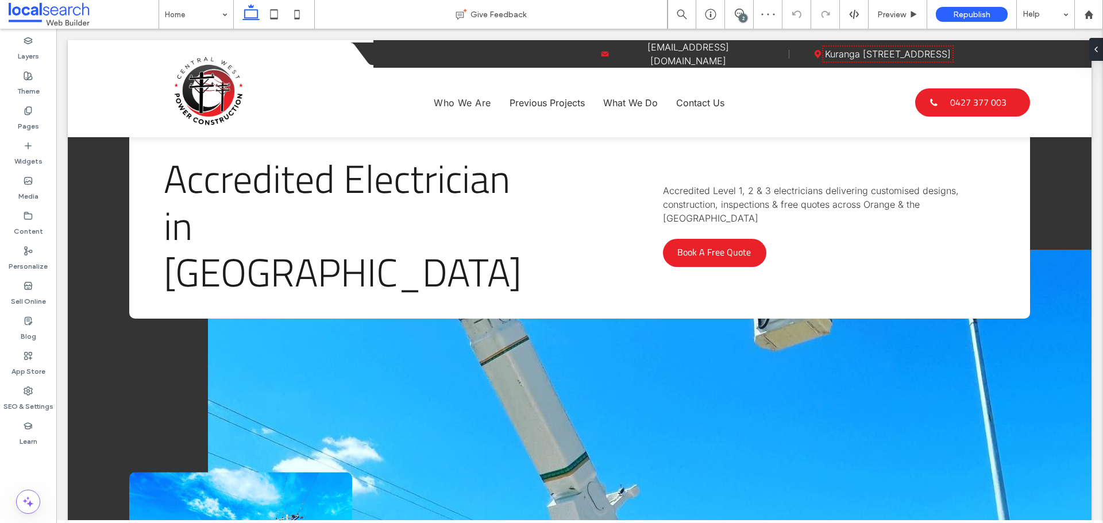
drag, startPoint x: 1102, startPoint y: 311, endPoint x: 1150, endPoint y: 67, distance: 248.8
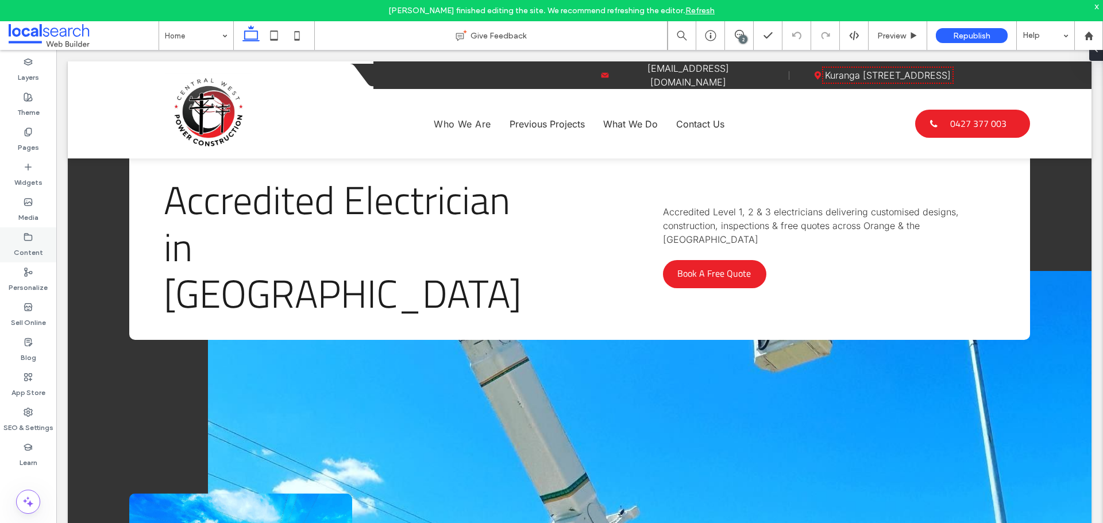
click at [16, 245] on label "Content" at bounding box center [28, 250] width 29 height 16
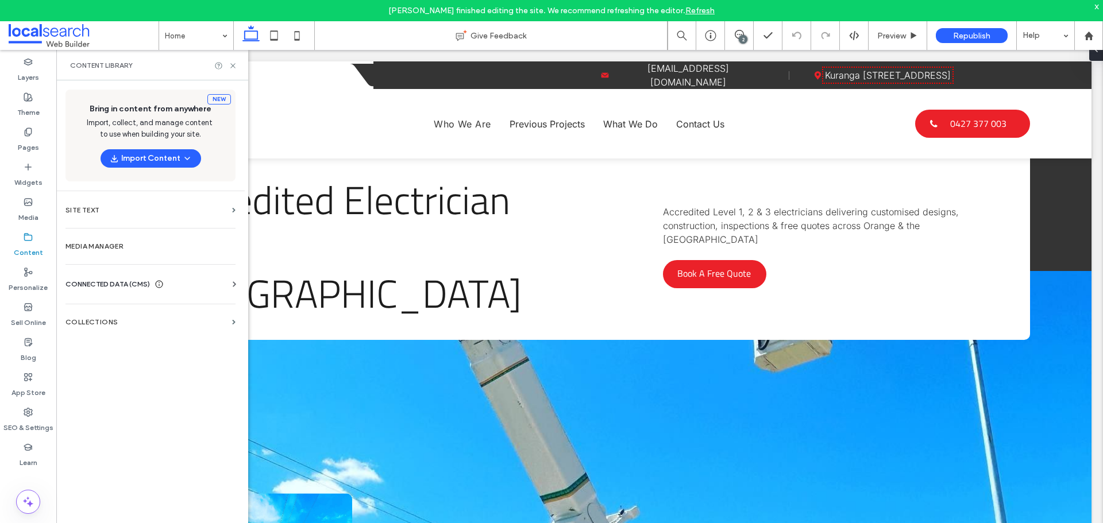
click at [102, 280] on span "CONNECTED DATA (CMS)" at bounding box center [107, 284] width 84 height 11
click at [125, 306] on section "Business Info" at bounding box center [152, 312] width 175 height 26
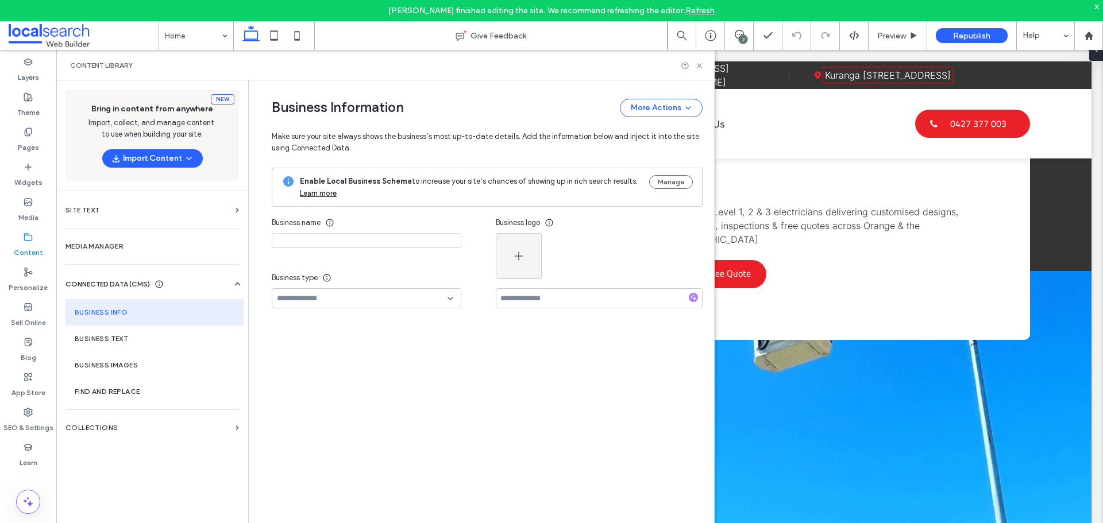
type input "**********"
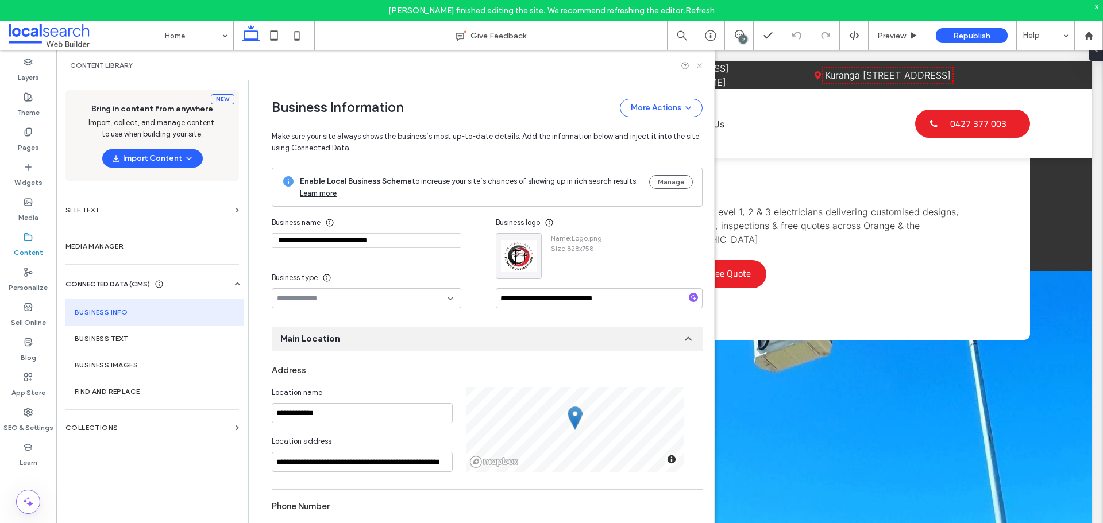
click at [698, 67] on use at bounding box center [699, 65] width 5 height 5
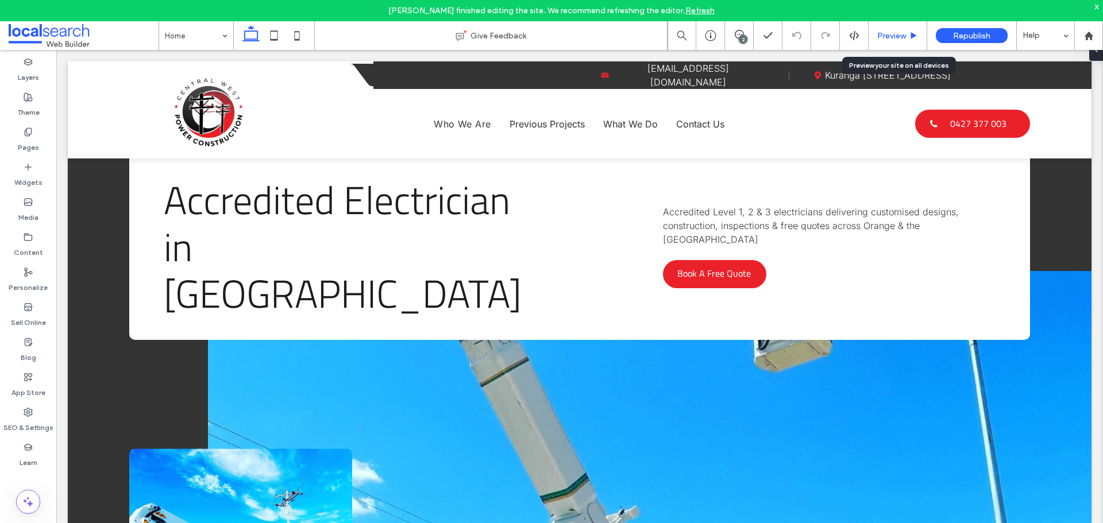
click at [895, 29] on div "Preview" at bounding box center [897, 35] width 59 height 29
click at [901, 36] on span "Preview" at bounding box center [891, 36] width 29 height 10
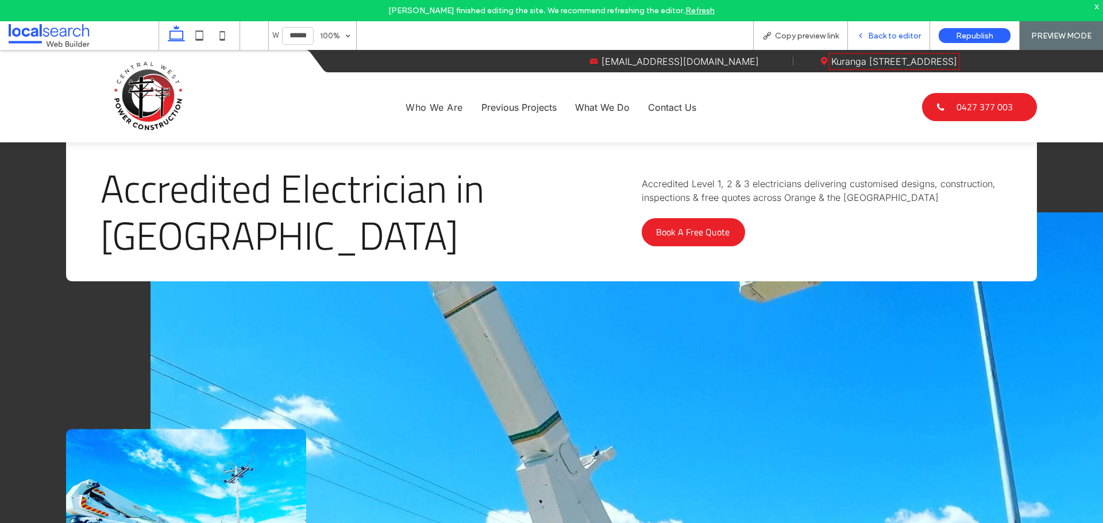
click at [898, 38] on span "Back to editor" at bounding box center [894, 36] width 53 height 10
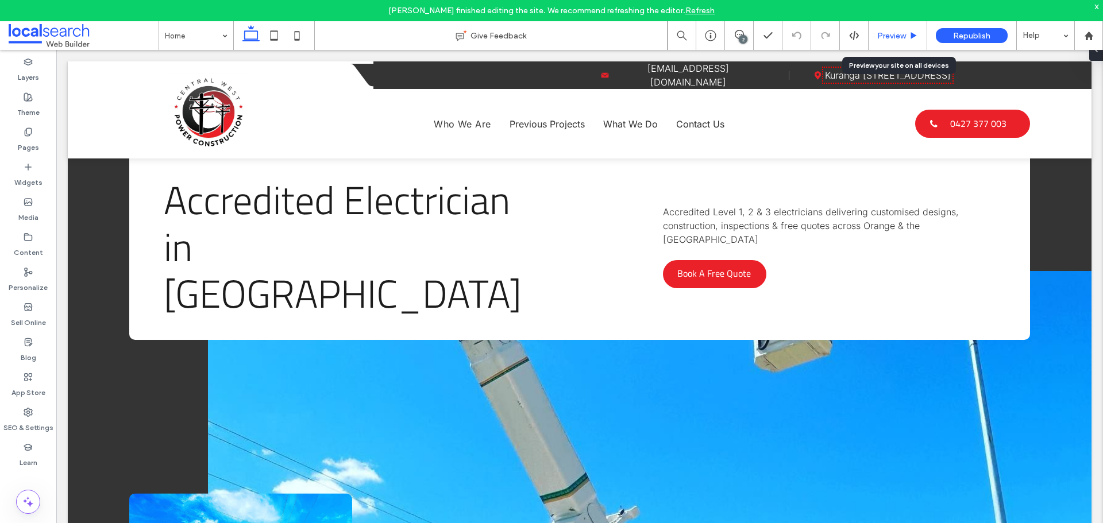
click at [893, 41] on div "Preview" at bounding box center [897, 35] width 59 height 29
click at [895, 29] on div "Preview" at bounding box center [897, 35] width 59 height 29
click at [890, 34] on span "Preview" at bounding box center [891, 36] width 29 height 10
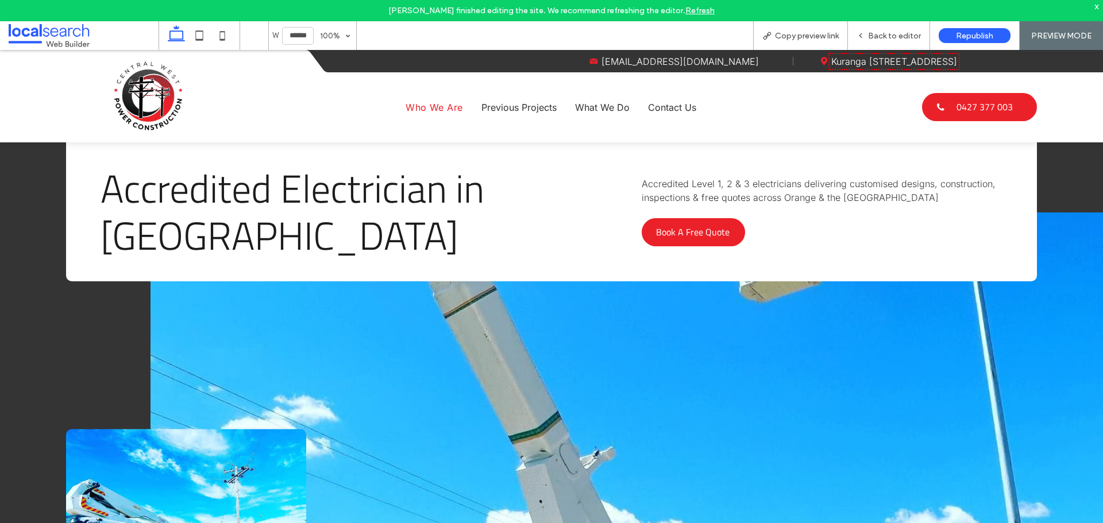
click at [416, 108] on span "Who We Are" at bounding box center [433, 107] width 57 height 11
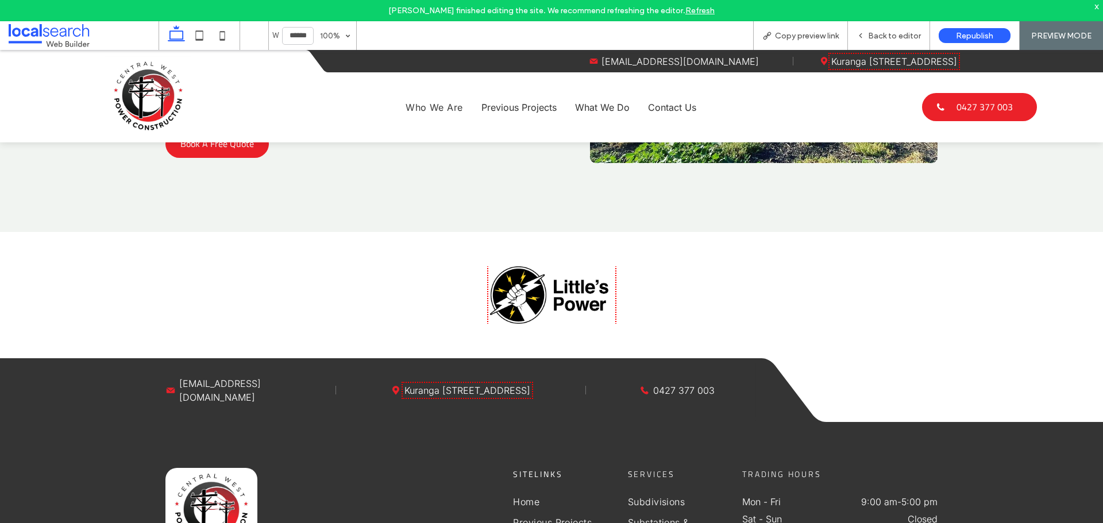
scroll to position [3713, 0]
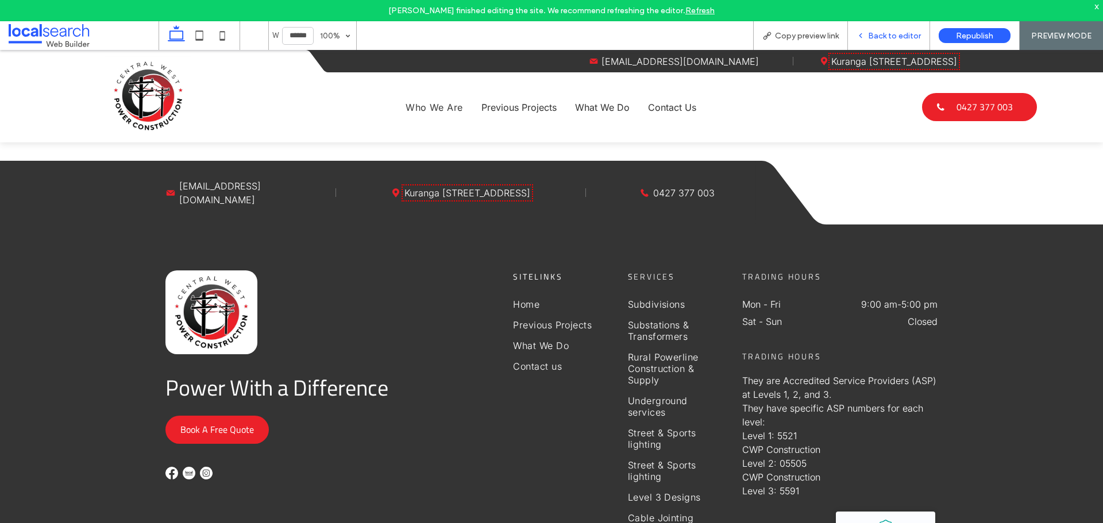
click at [879, 40] on span "Back to editor" at bounding box center [894, 36] width 53 height 10
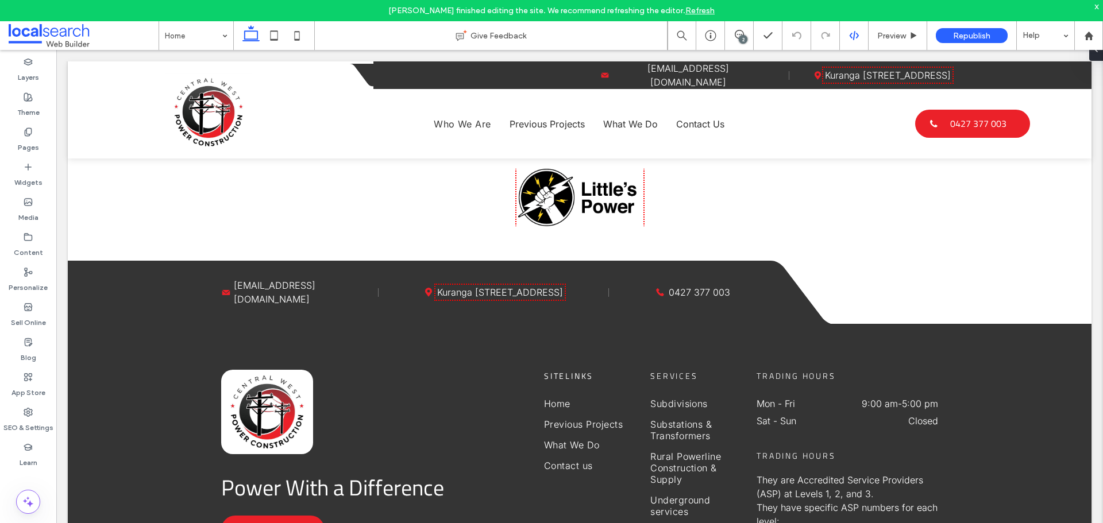
scroll to position [3752, 0]
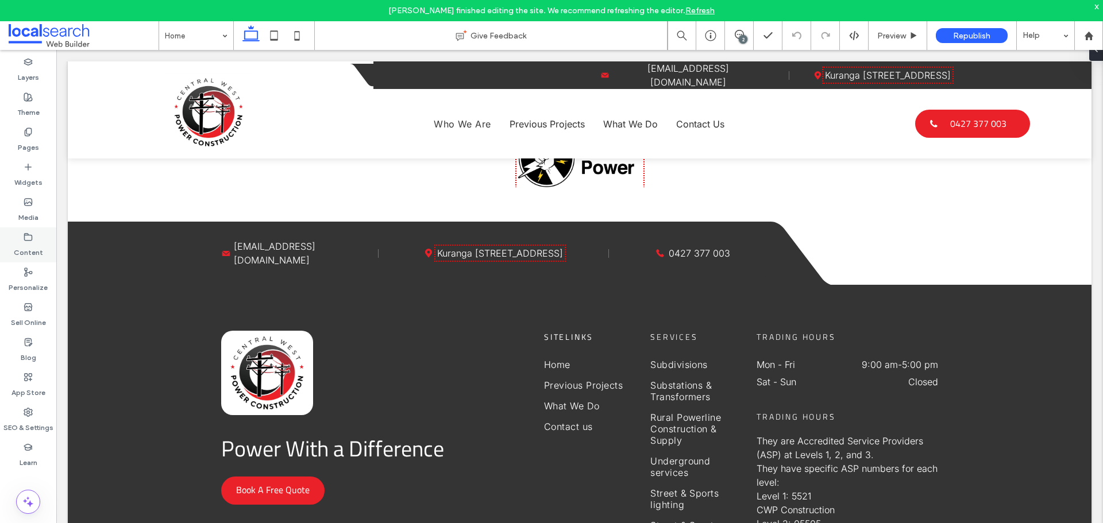
click at [31, 231] on div "Content" at bounding box center [28, 244] width 56 height 35
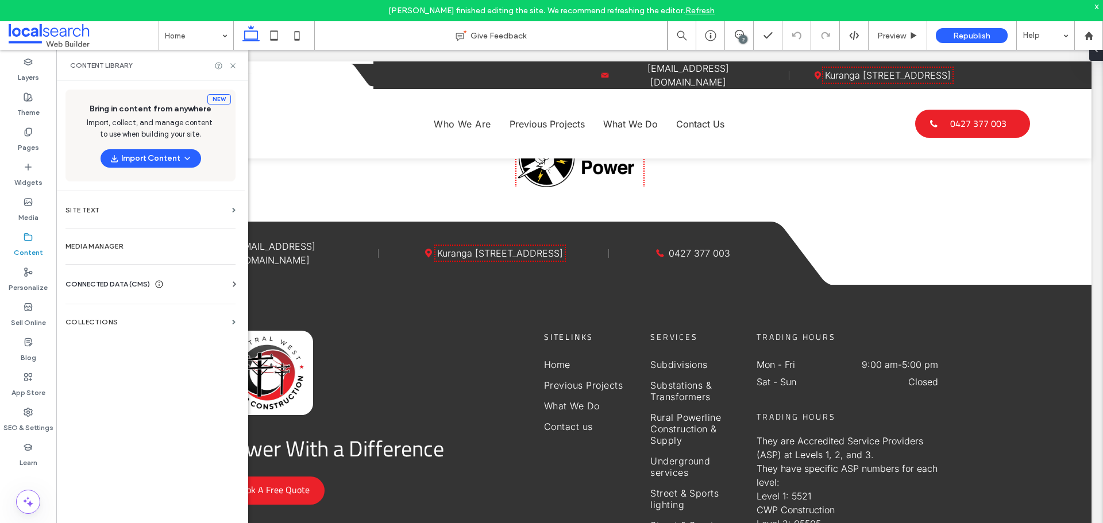
click at [155, 283] on div "CONNECTED DATA (CMS)" at bounding box center [114, 284] width 98 height 11
click at [160, 311] on label "Business Info" at bounding box center [153, 312] width 156 height 8
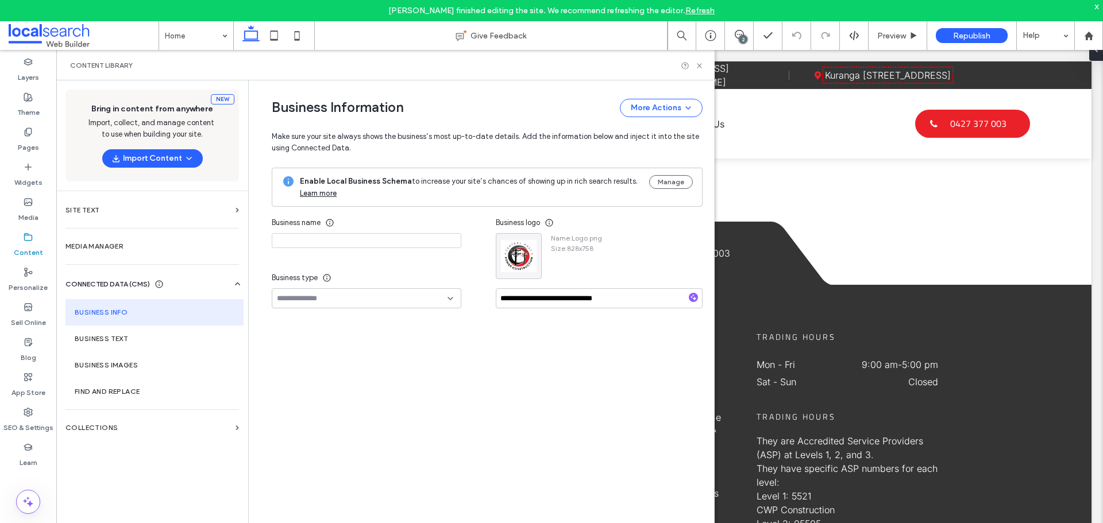
type input "**********"
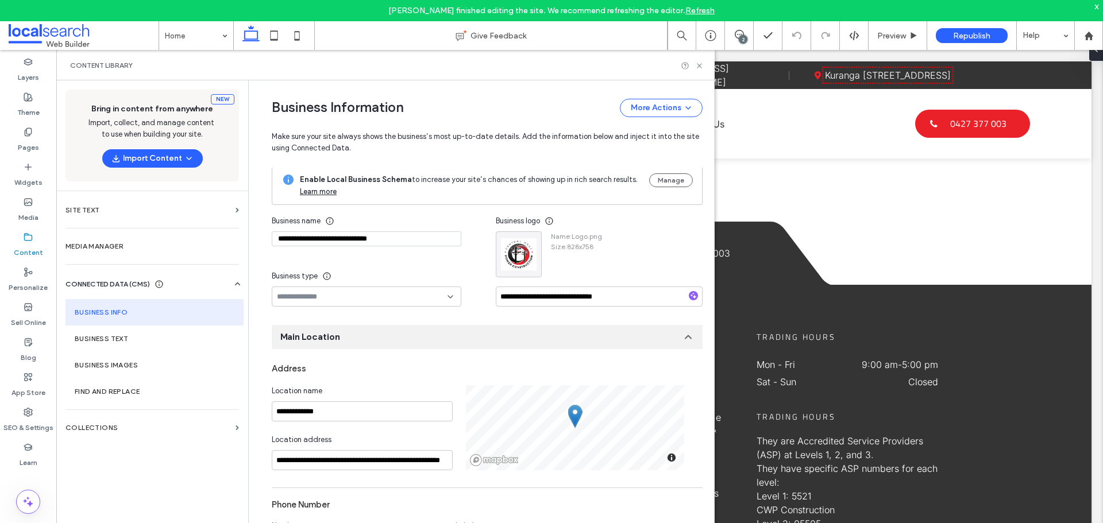
scroll to position [0, 0]
drag, startPoint x: 702, startPoint y: 66, endPoint x: 646, endPoint y: 36, distance: 63.2
click at [702, 66] on icon at bounding box center [699, 65] width 9 height 9
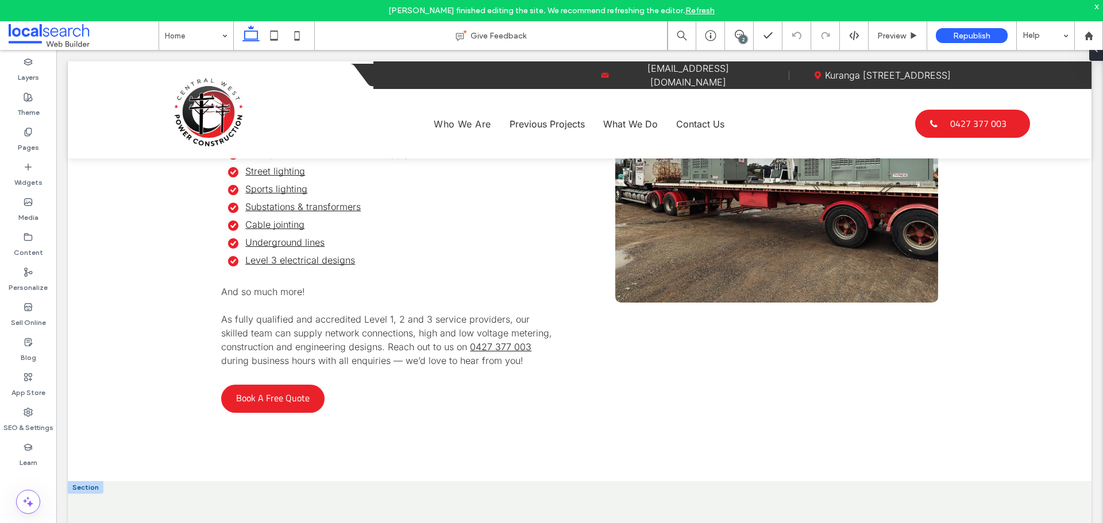
scroll to position [1149, 0]
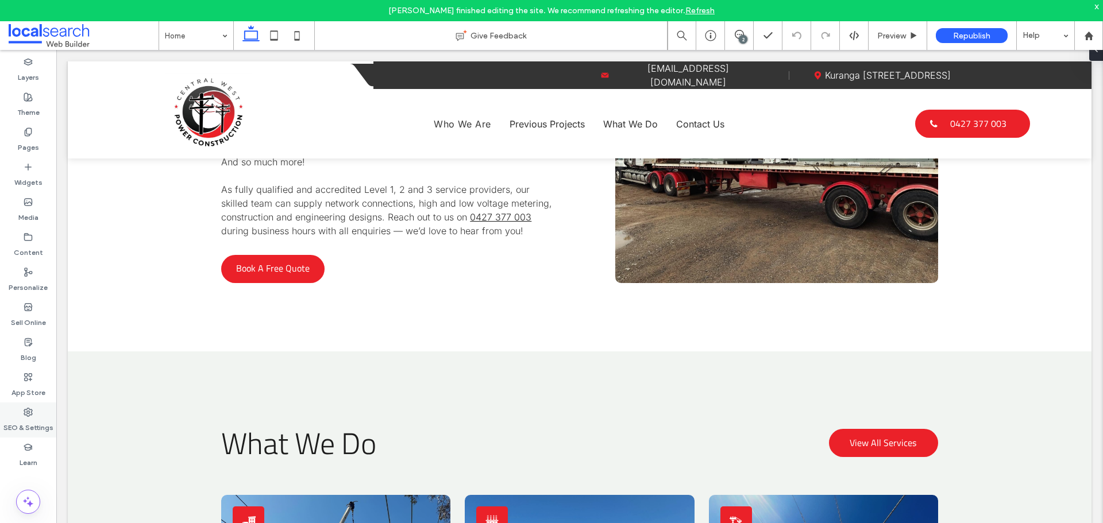
click at [36, 415] on div "SEO & Settings" at bounding box center [28, 420] width 56 height 35
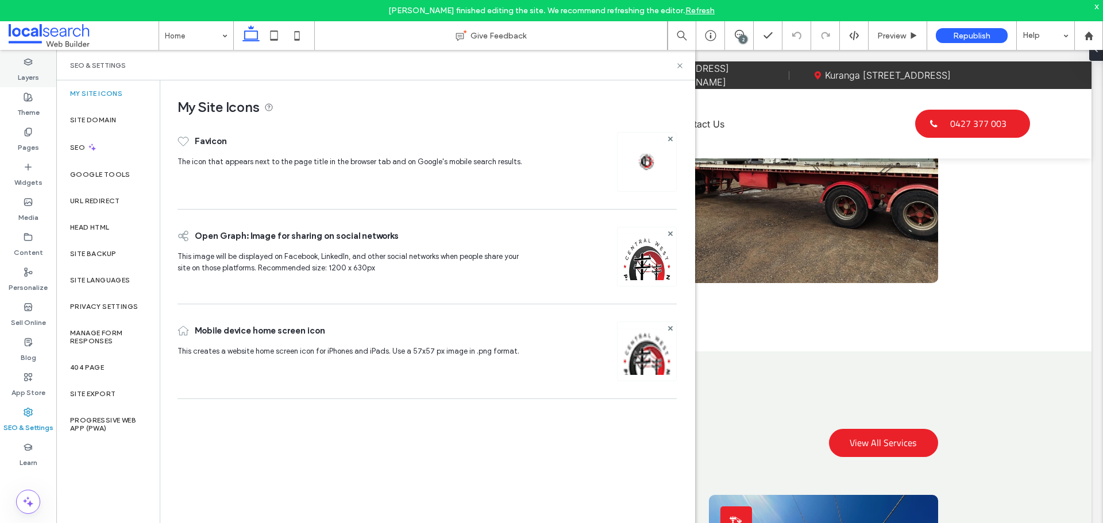
click at [37, 69] on label "Layers" at bounding box center [28, 75] width 21 height 16
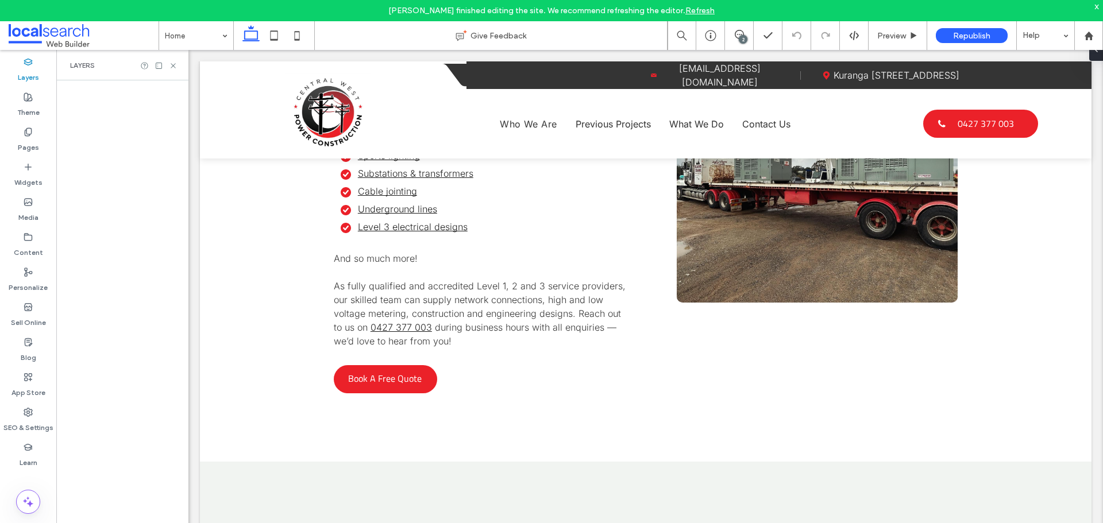
scroll to position [1259, 0]
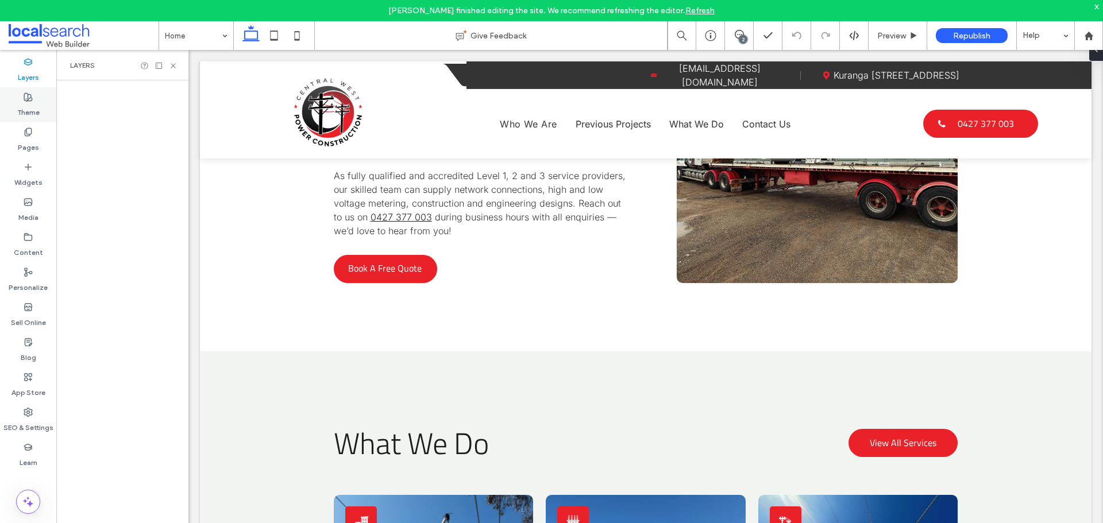
click at [24, 103] on label "Theme" at bounding box center [28, 110] width 22 height 16
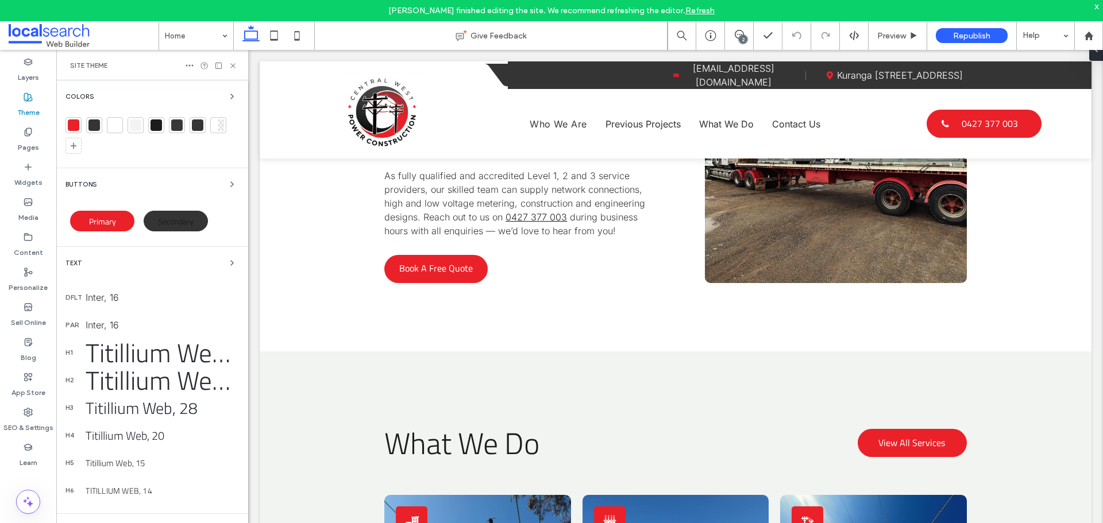
click at [71, 122] on div at bounding box center [73, 124] width 11 height 11
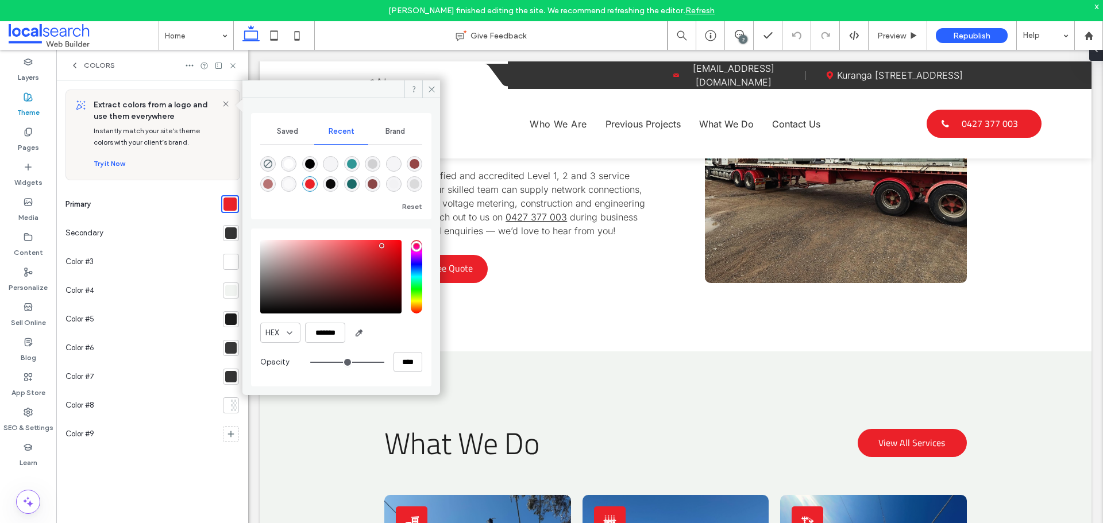
click at [227, 231] on div at bounding box center [230, 232] width 11 height 11
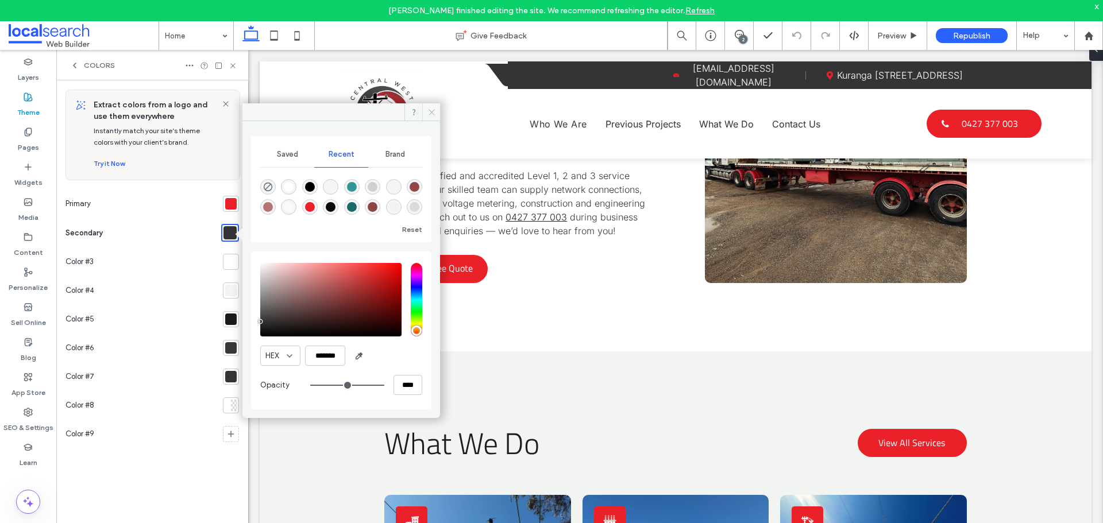
click at [431, 113] on icon at bounding box center [431, 112] width 9 height 9
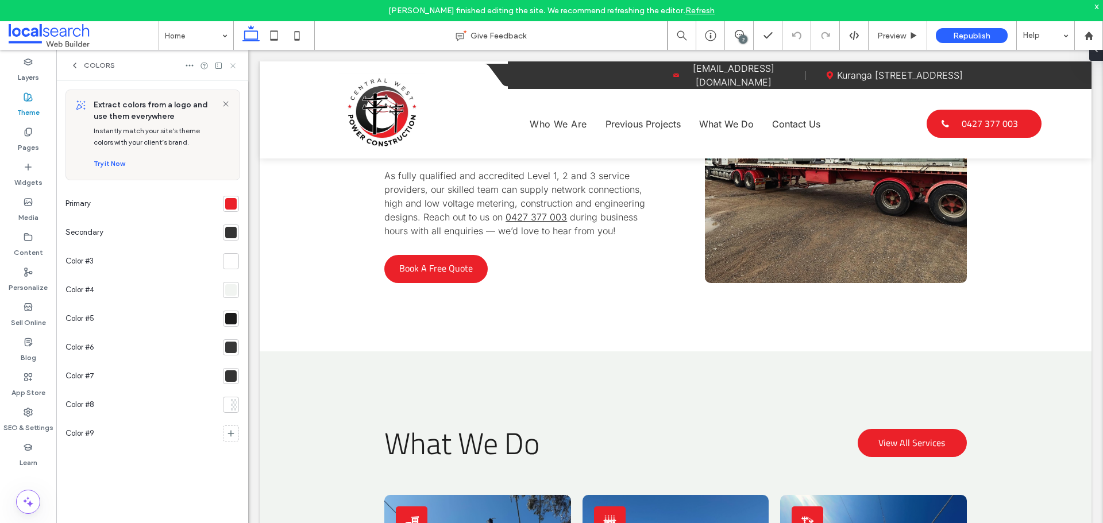
click at [233, 65] on use at bounding box center [232, 65] width 5 height 5
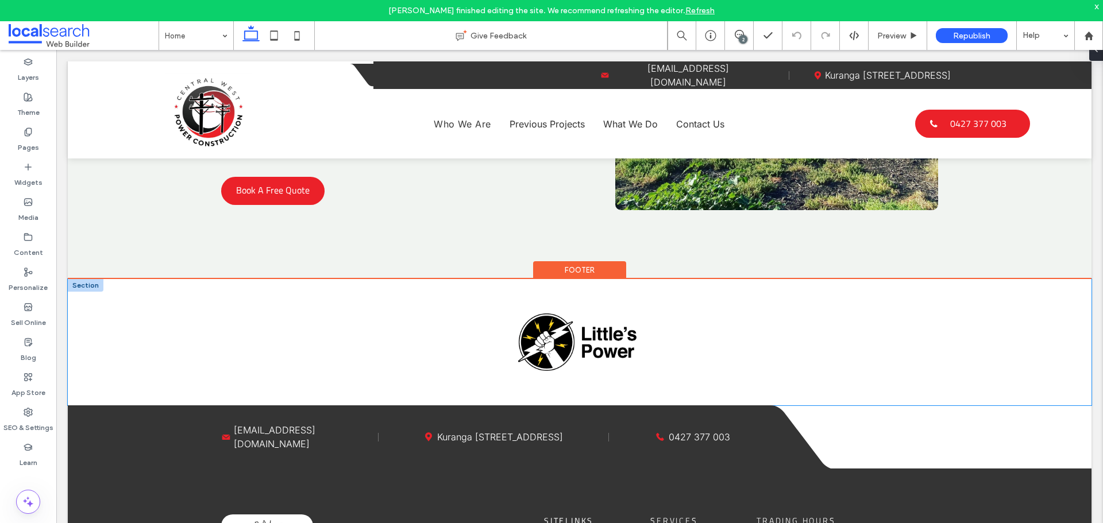
scroll to position [3446, 0]
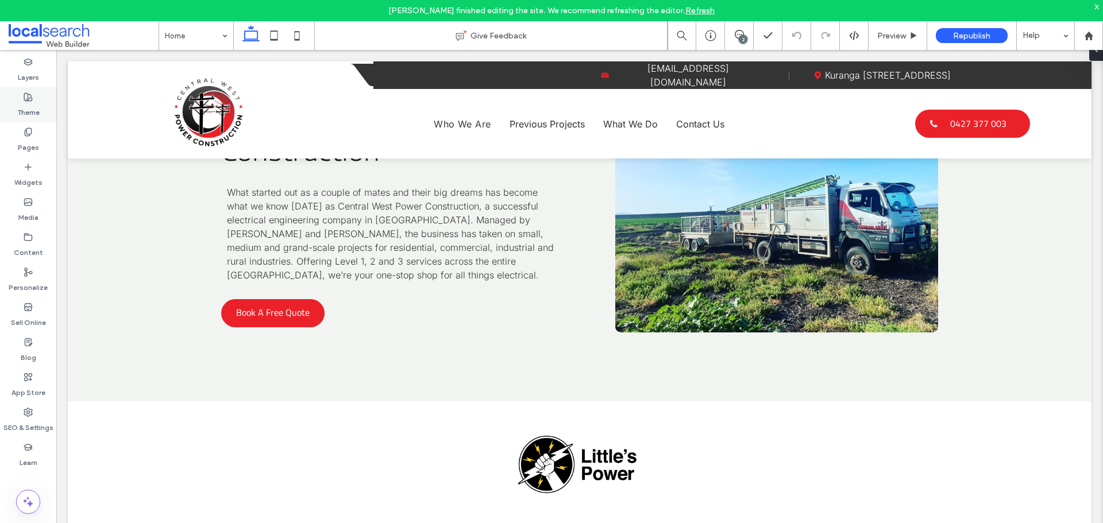
drag, startPoint x: 24, startPoint y: 105, endPoint x: 372, endPoint y: 52, distance: 352.0
click at [24, 105] on label "Theme" at bounding box center [28, 110] width 22 height 16
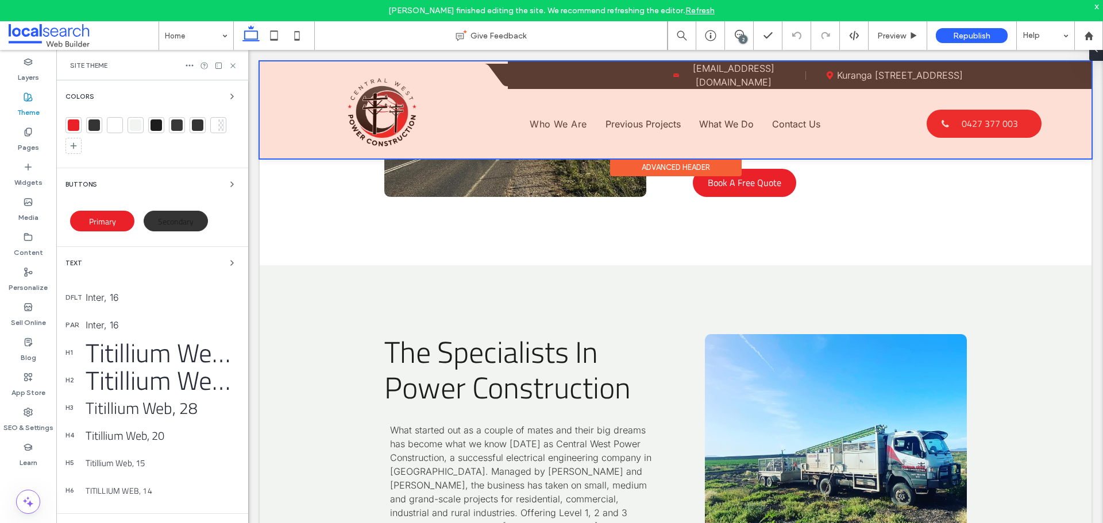
scroll to position [3698, 0]
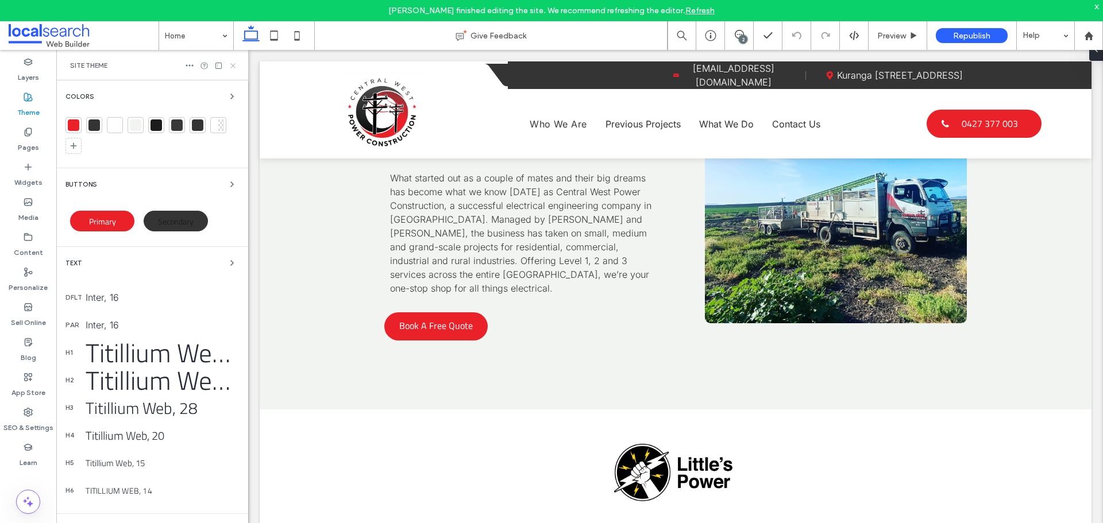
click at [234, 65] on icon at bounding box center [233, 65] width 9 height 9
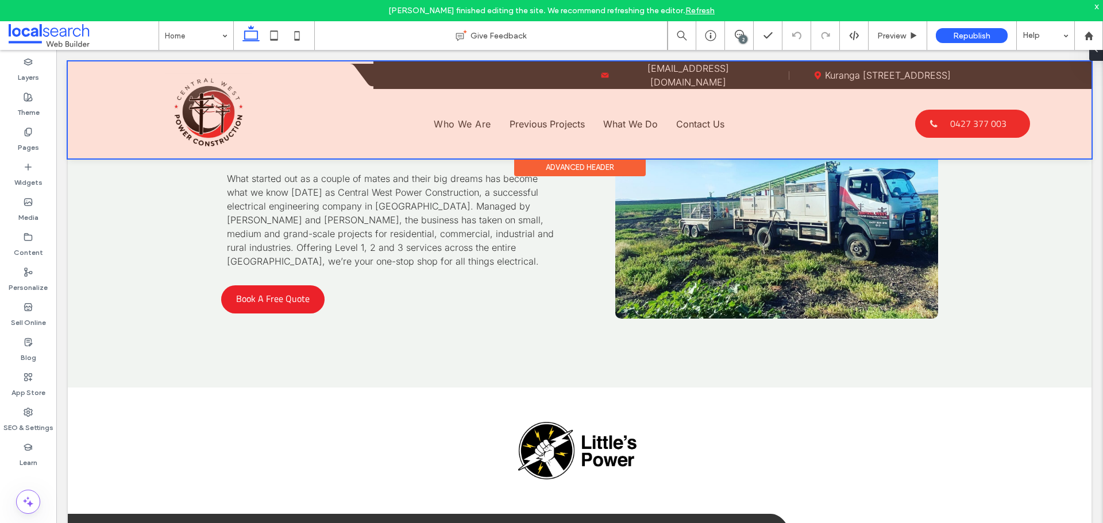
scroll to position [3446, 0]
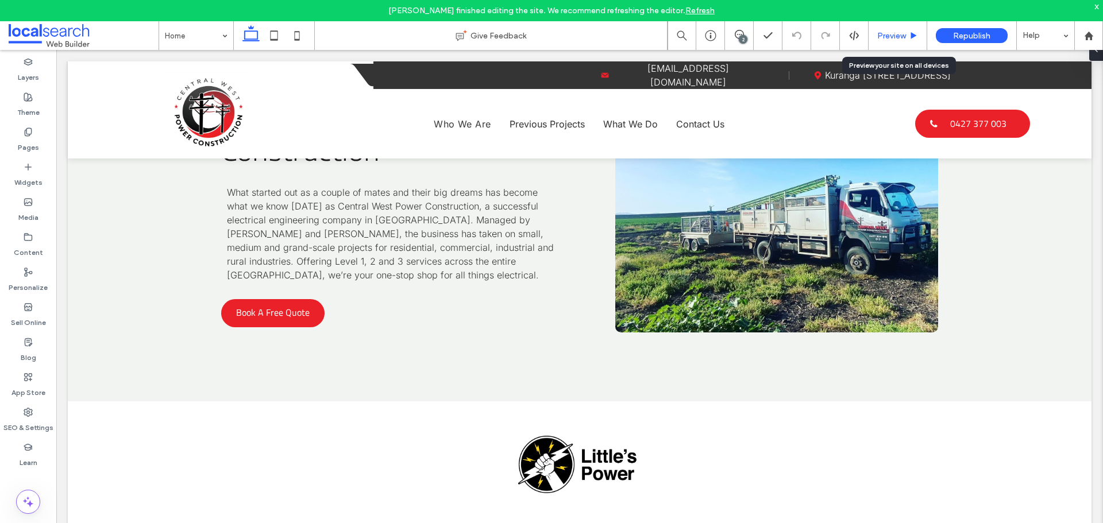
click at [895, 35] on span "Preview" at bounding box center [891, 36] width 29 height 10
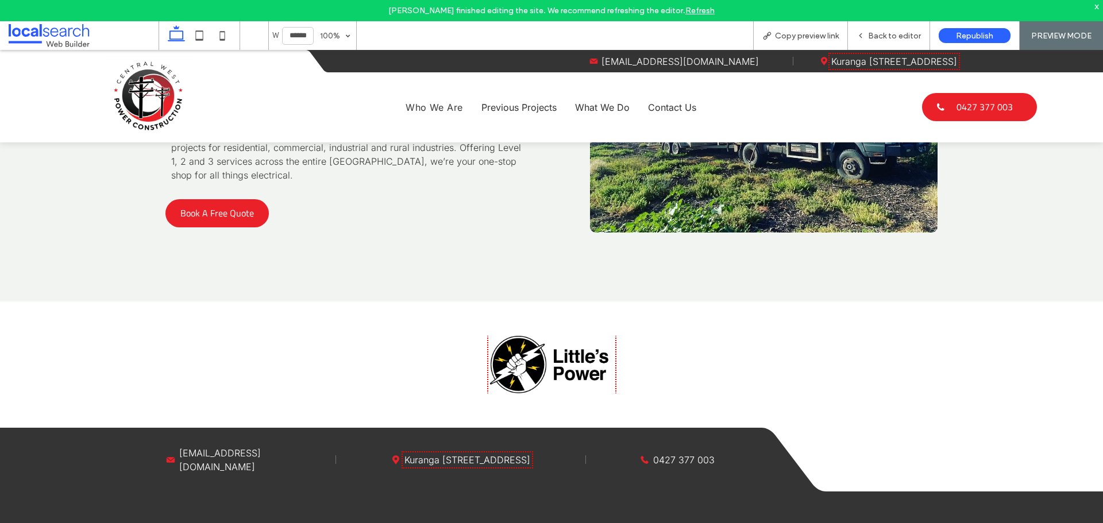
scroll to position [3414, 0]
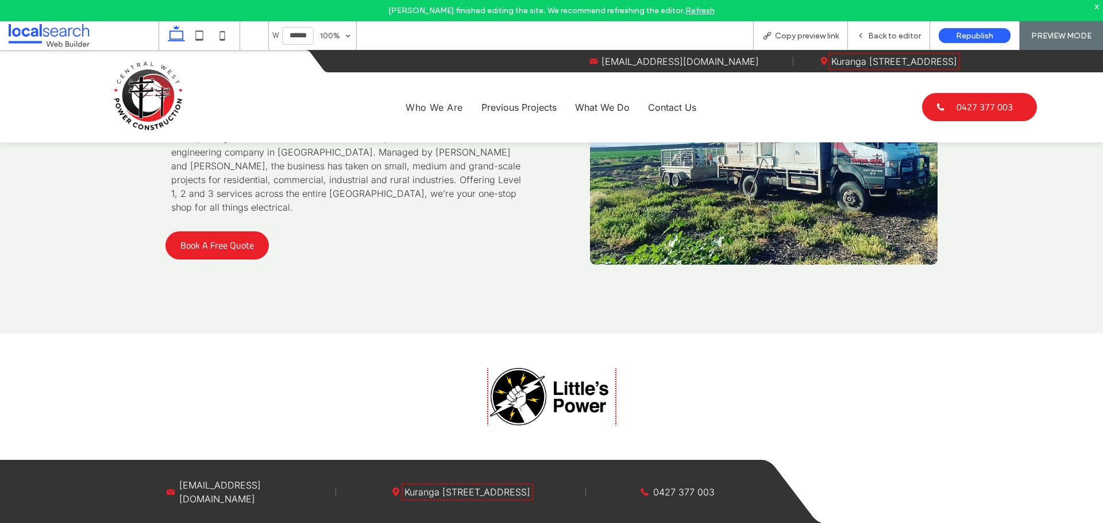
click at [886, 63] on link "Kuranga [STREET_ADDRESS]" at bounding box center [894, 61] width 126 height 11
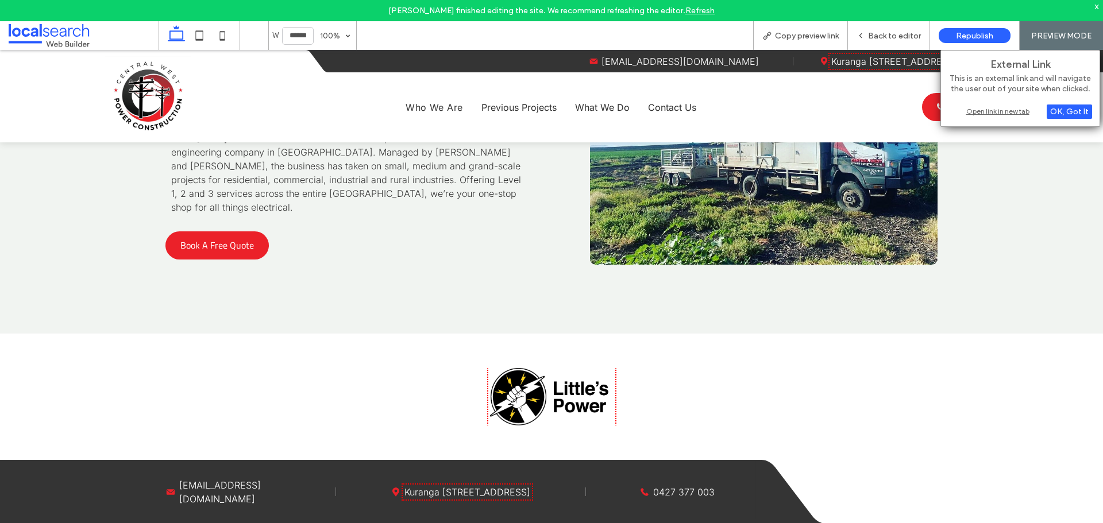
click at [972, 109] on div "Open link in new tab" at bounding box center [1020, 111] width 144 height 12
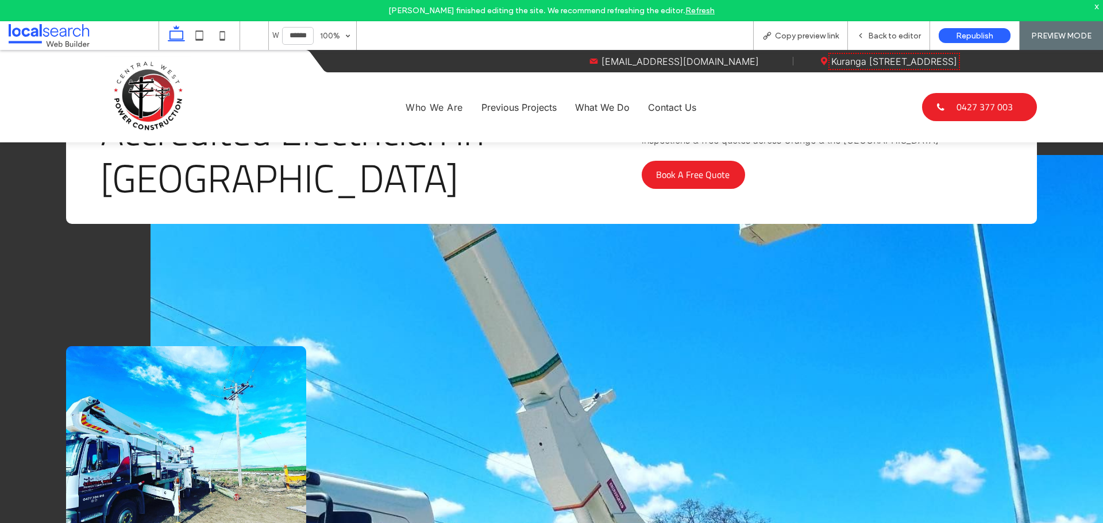
scroll to position [0, 0]
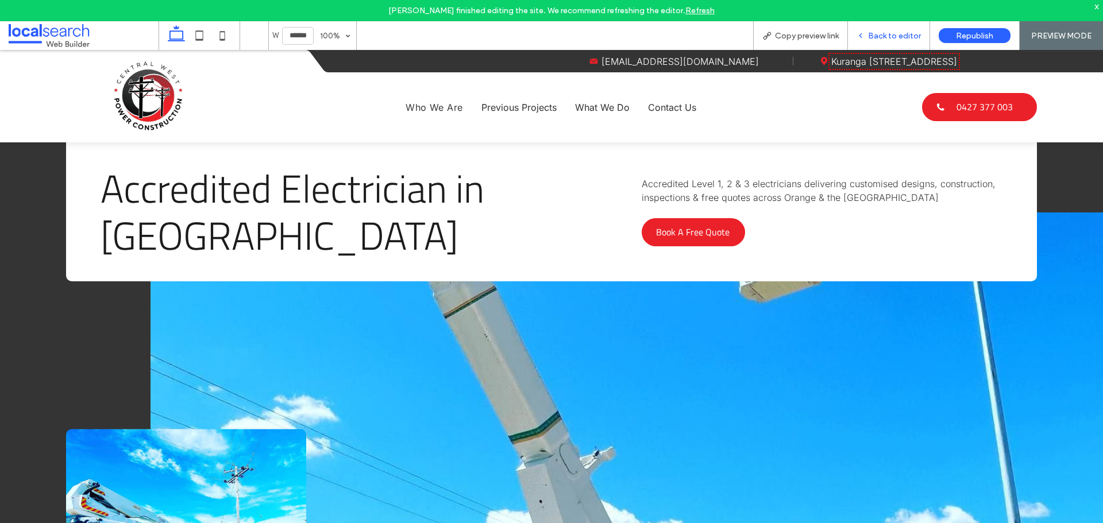
click at [891, 32] on span "Back to editor" at bounding box center [894, 36] width 53 height 10
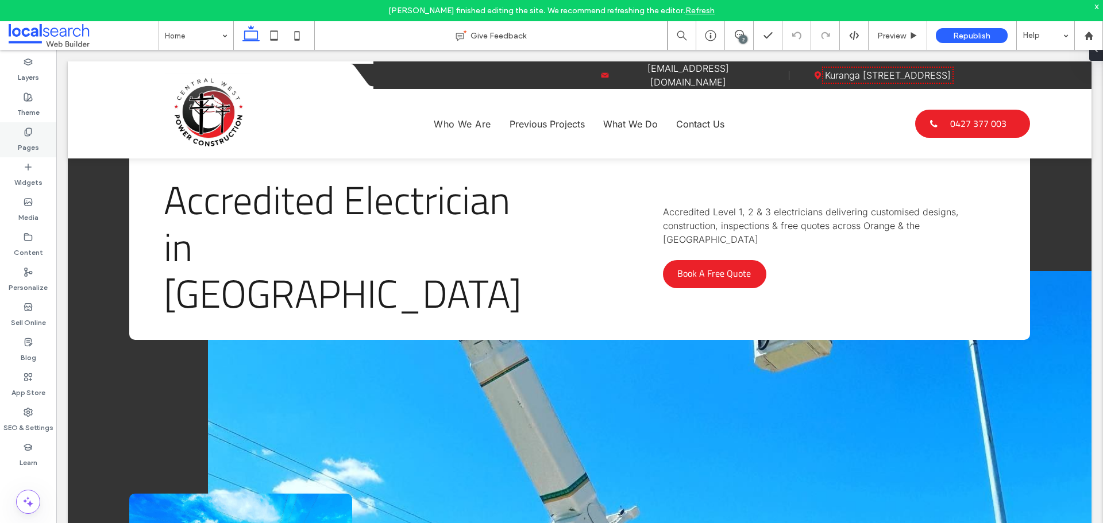
click at [22, 135] on div "Pages" at bounding box center [28, 139] width 56 height 35
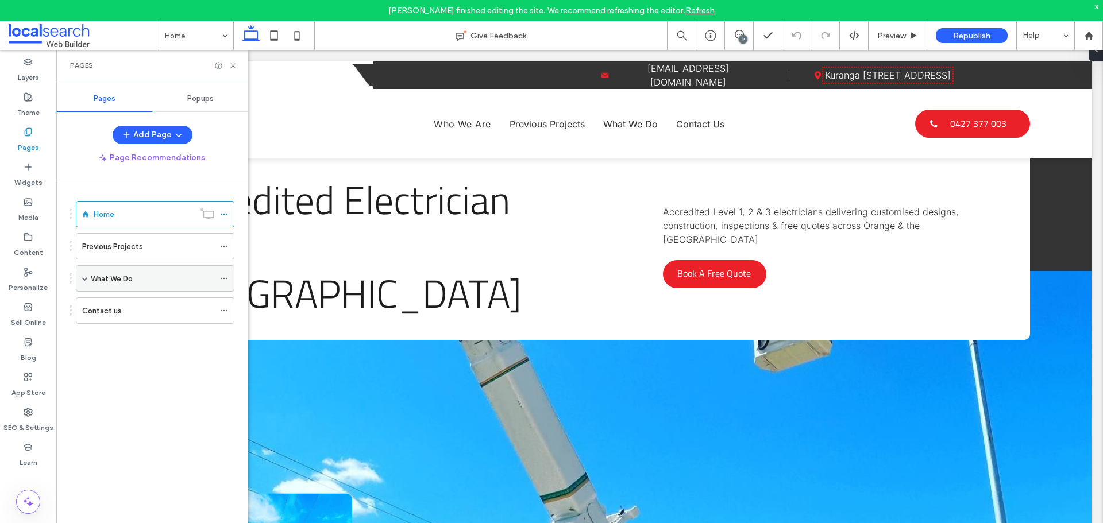
click at [83, 279] on span at bounding box center [85, 279] width 6 height 6
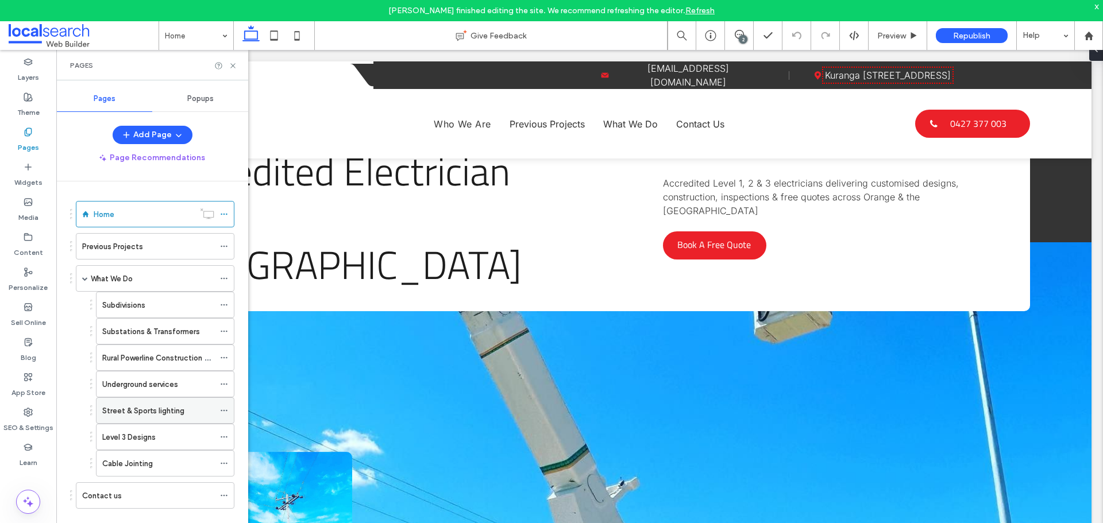
scroll to position [57, 0]
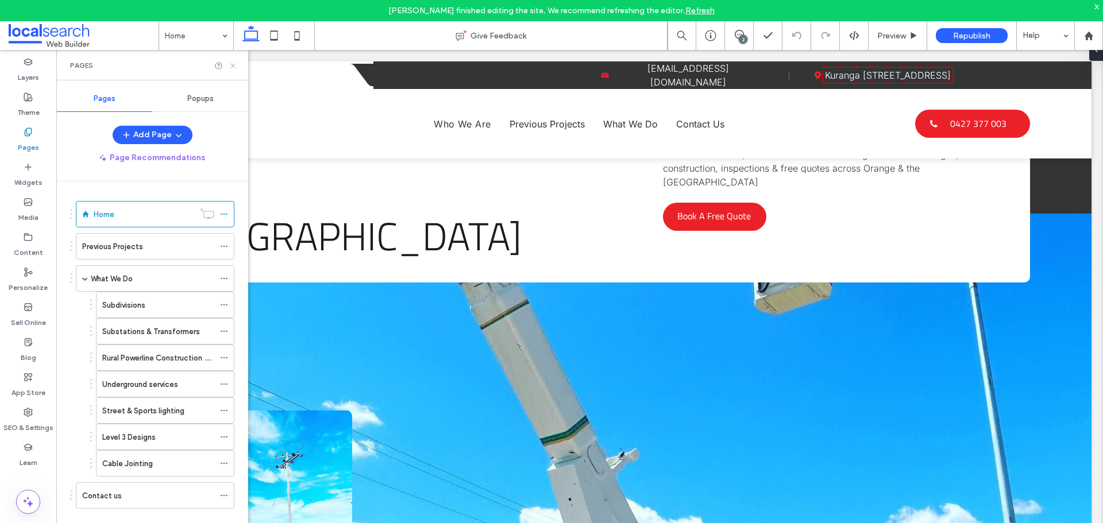
click at [234, 67] on icon at bounding box center [233, 65] width 9 height 9
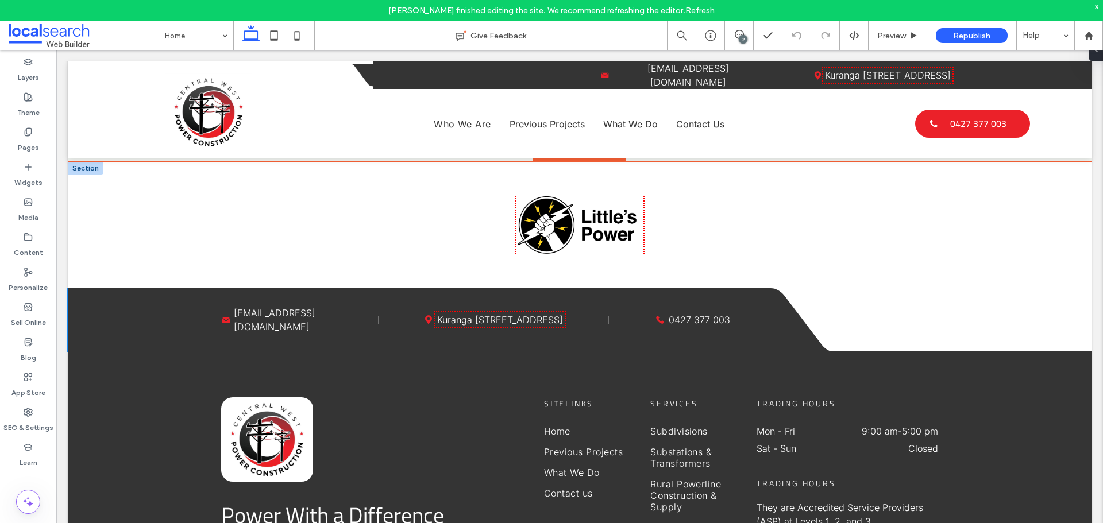
scroll to position [3539, 0]
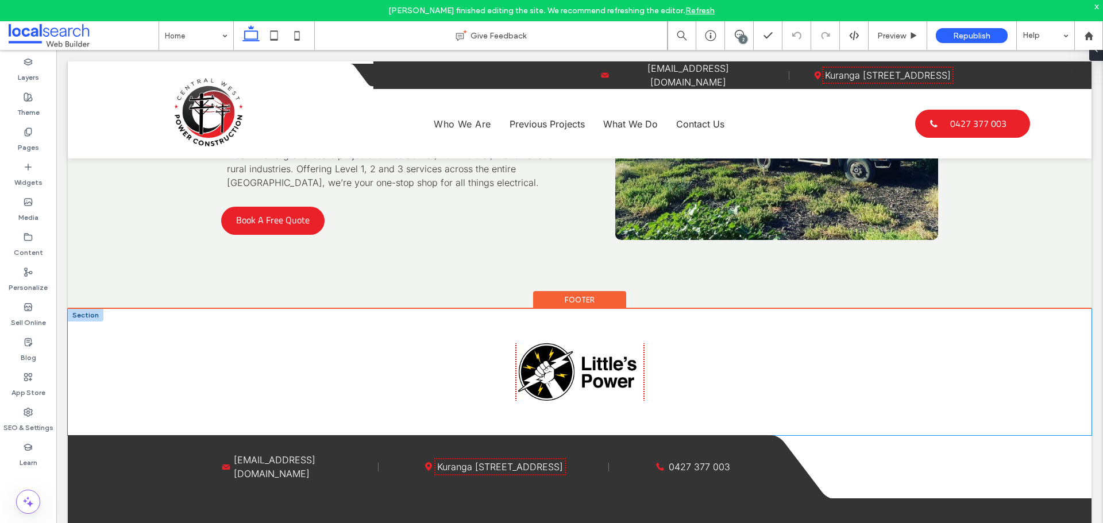
click at [573, 343] on img at bounding box center [579, 371] width 123 height 57
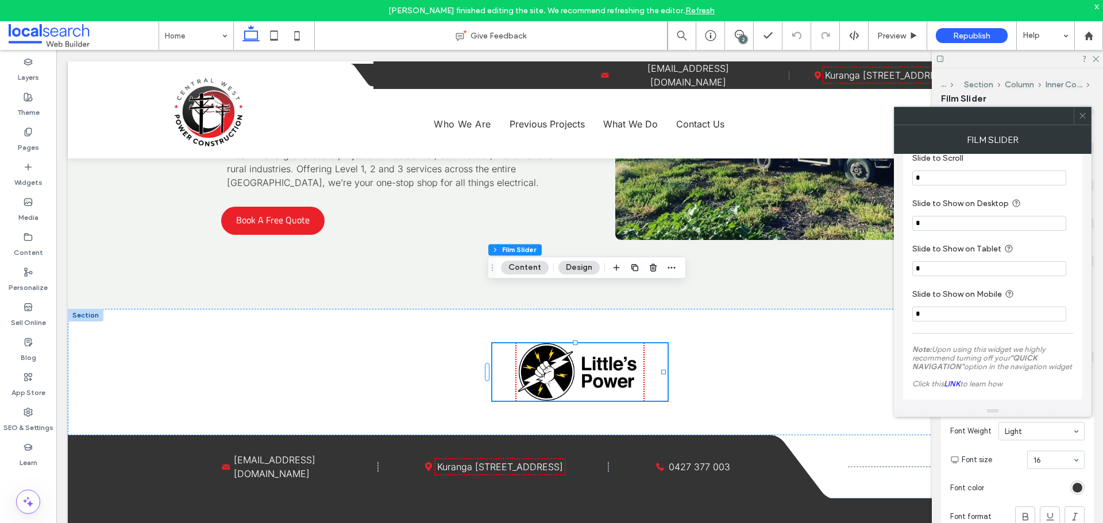
scroll to position [420, 0]
click at [899, 33] on span "Preview" at bounding box center [891, 36] width 29 height 10
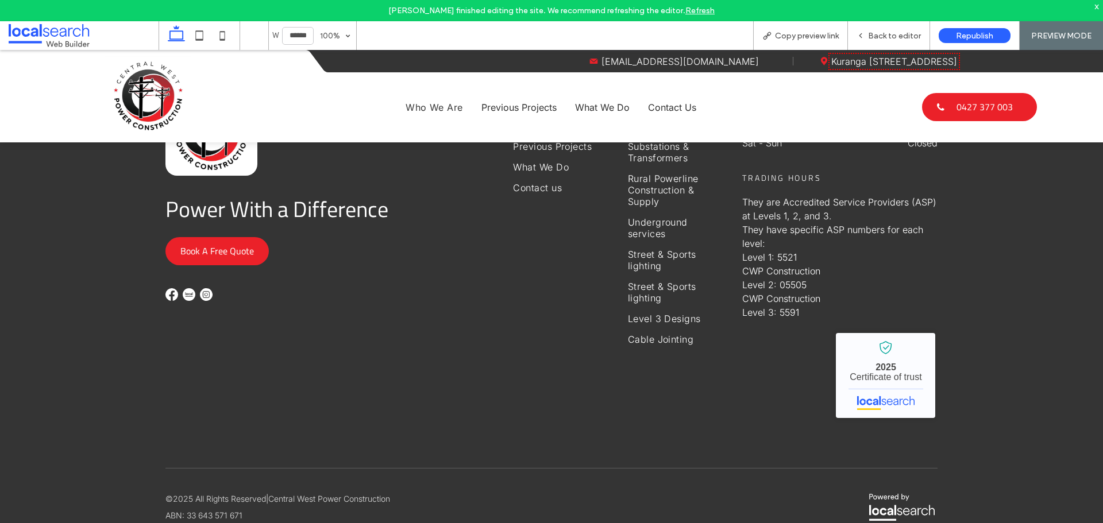
scroll to position [3724, 0]
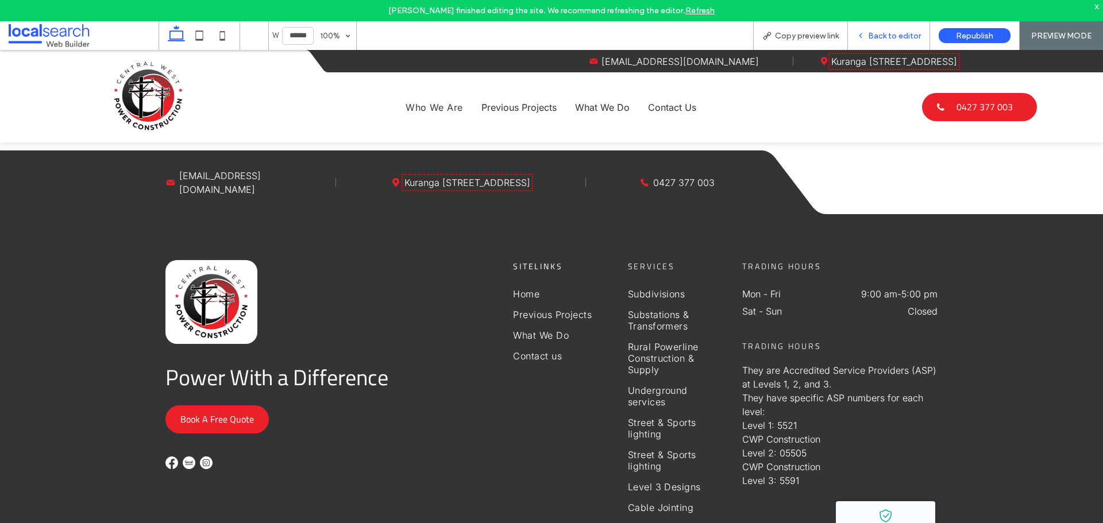
click at [880, 38] on span "Back to editor" at bounding box center [894, 36] width 53 height 10
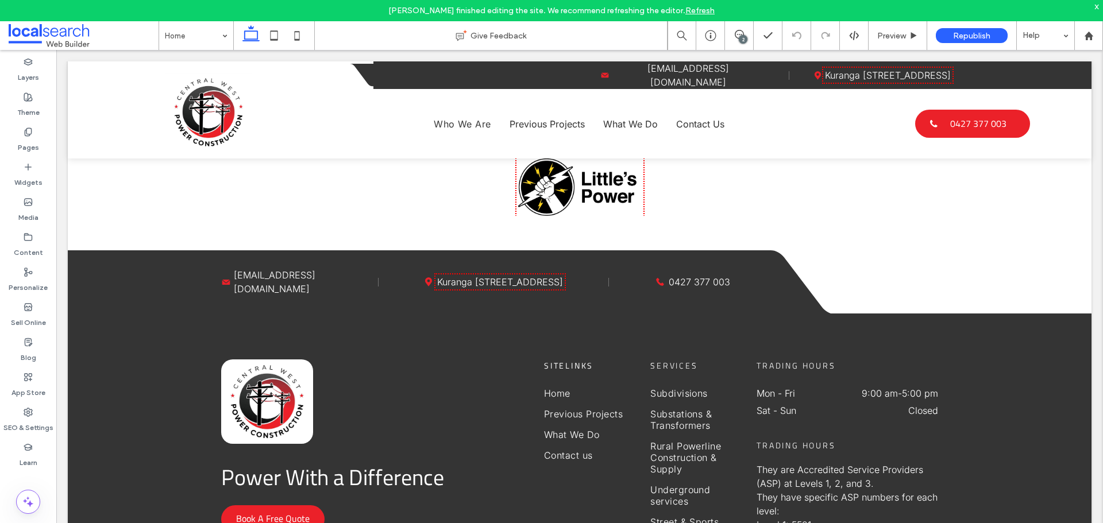
scroll to position [3763, 0]
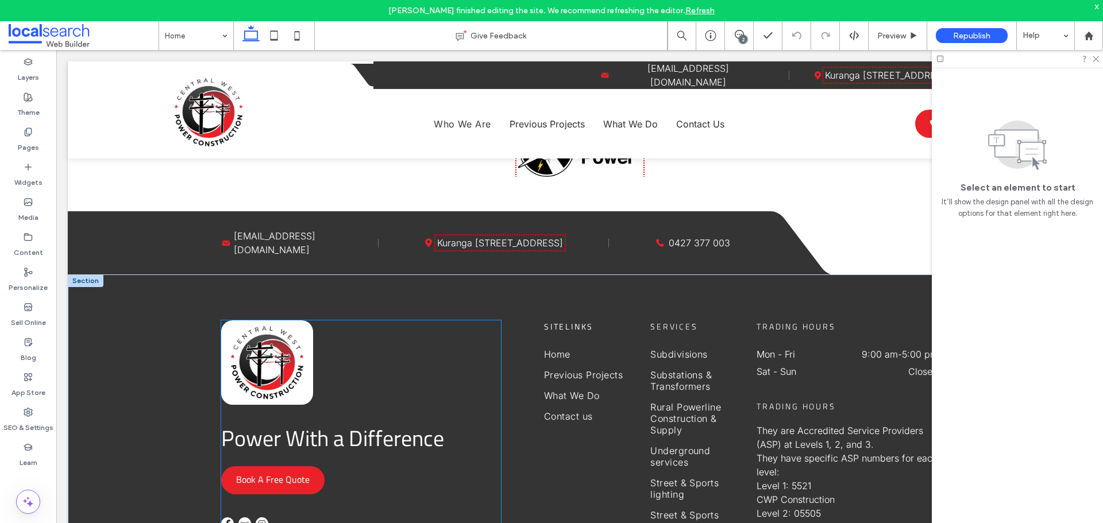
click at [307, 320] on img at bounding box center [267, 362] width 92 height 84
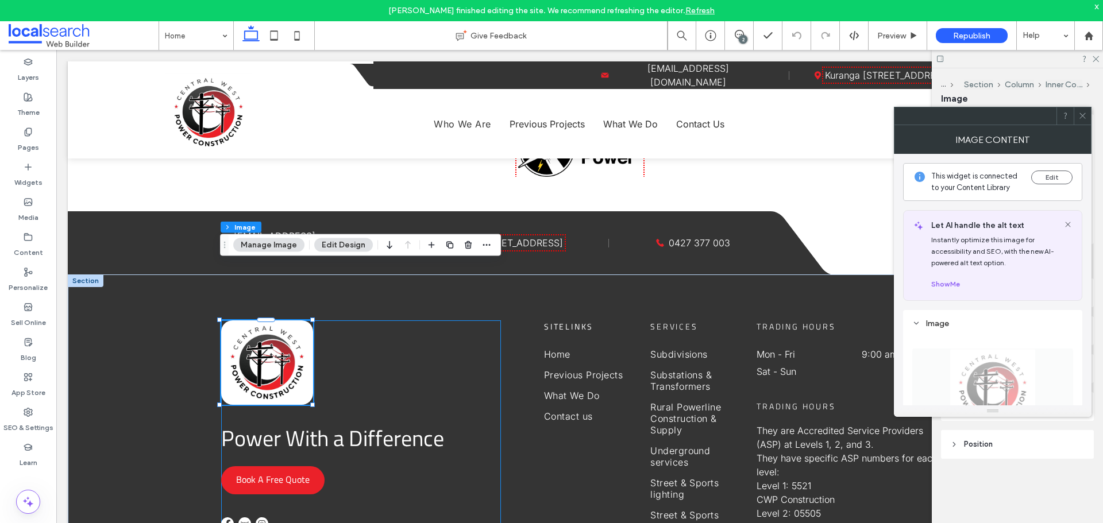
type input "**"
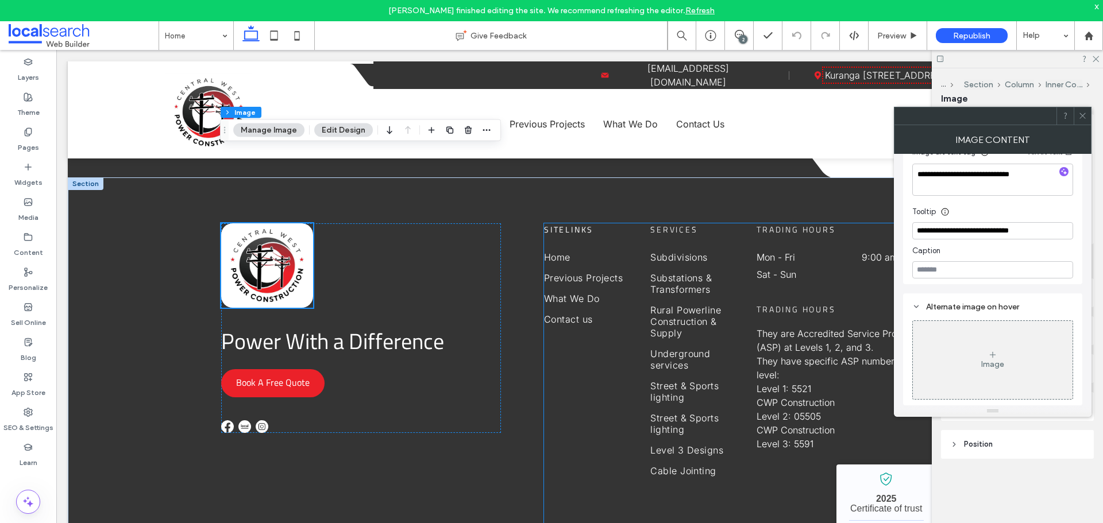
scroll to position [3705, 0]
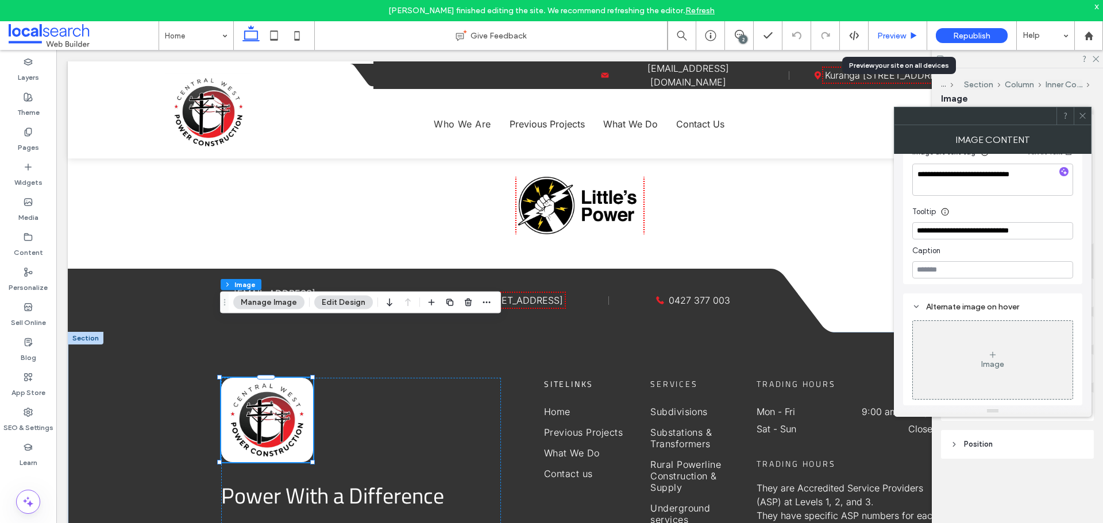
click at [879, 38] on span "Preview" at bounding box center [891, 36] width 29 height 10
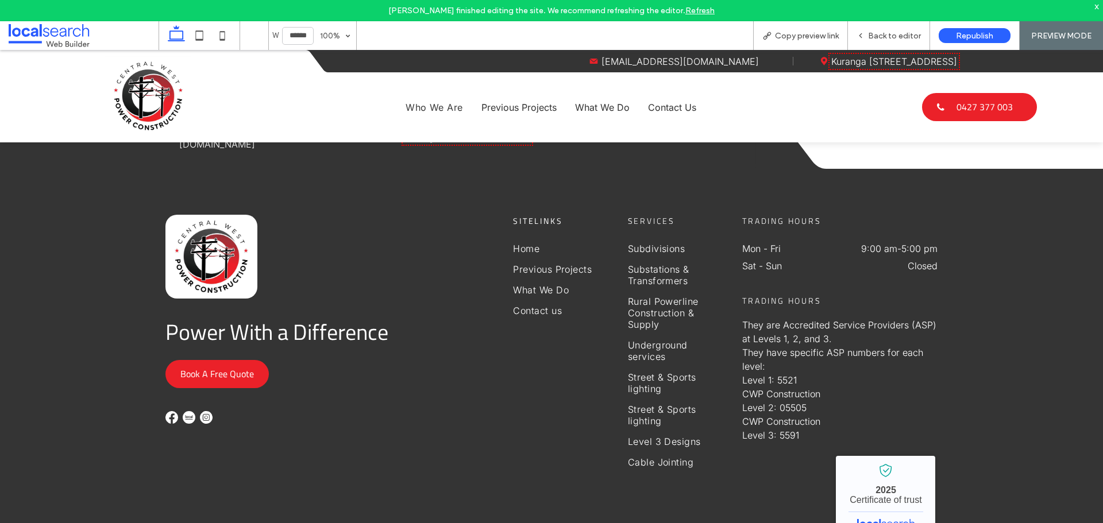
scroll to position [3781, 0]
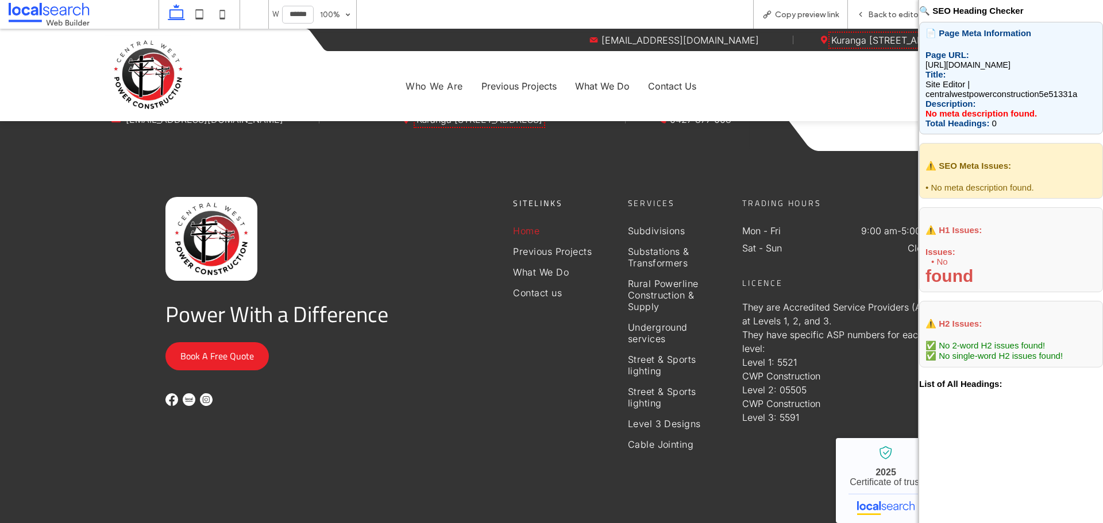
scroll to position [3765, 0]
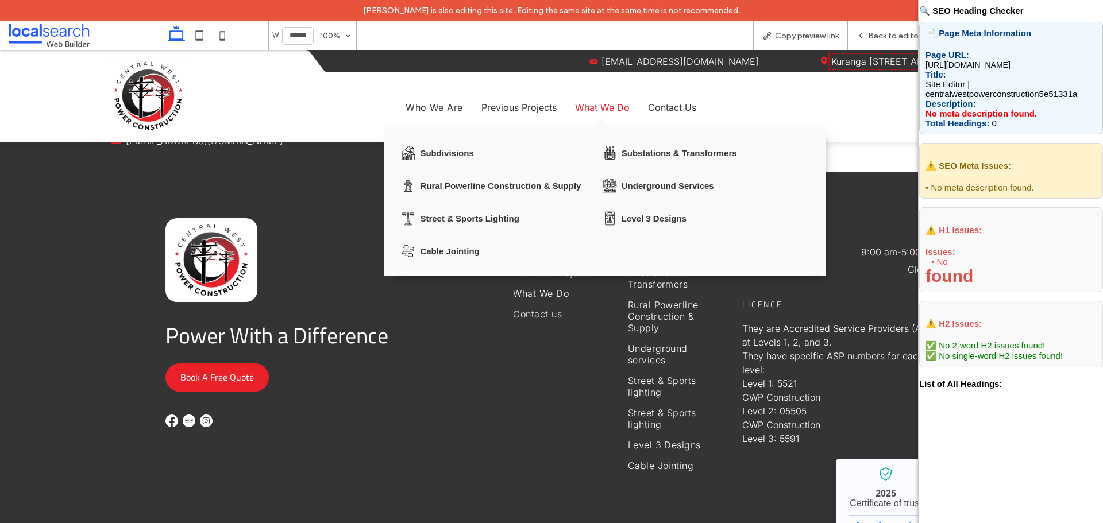
click at [586, 105] on link "What We Do" at bounding box center [601, 107] width 61 height 18
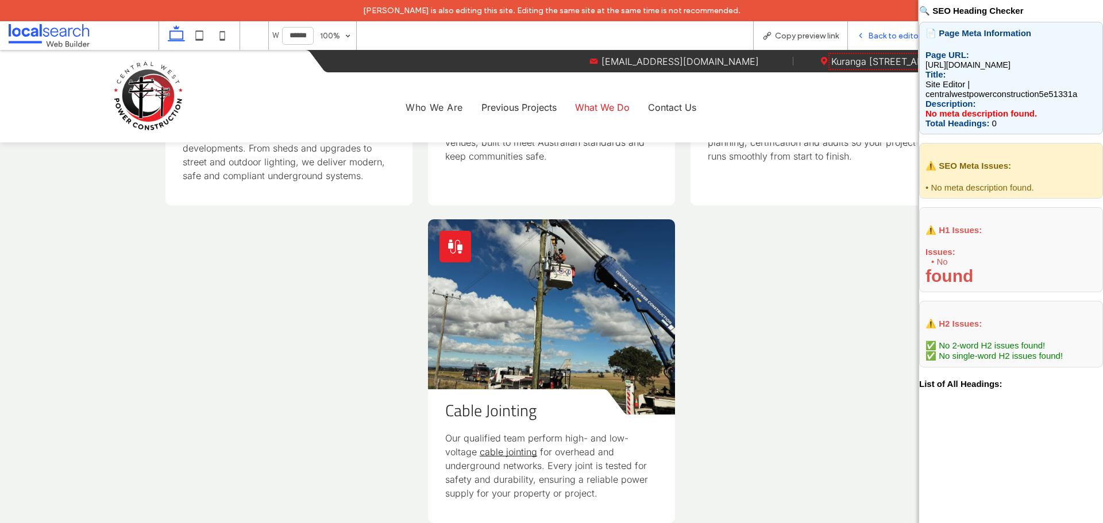
click at [870, 36] on span "Back to editor" at bounding box center [894, 36] width 53 height 10
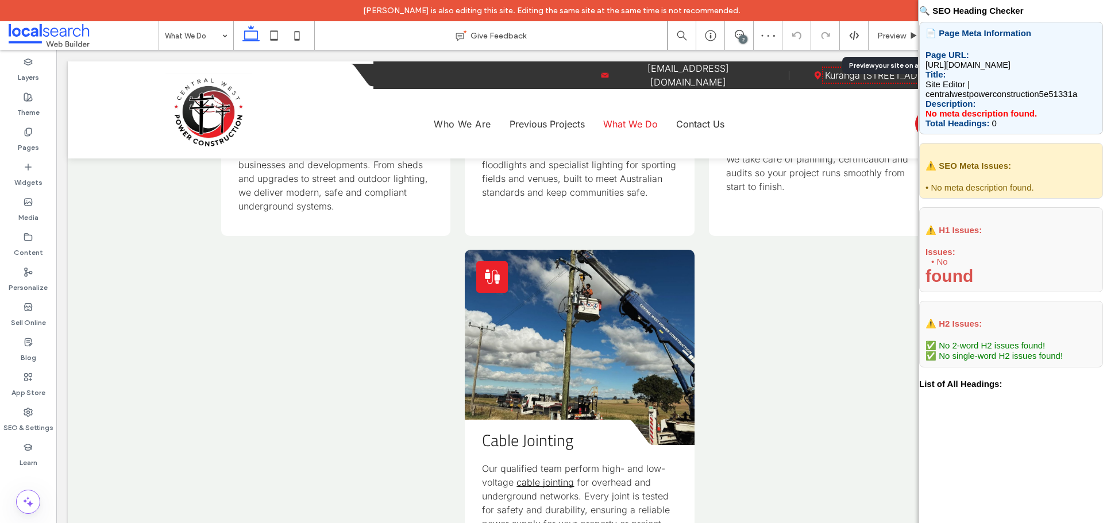
scroll to position [976, 0]
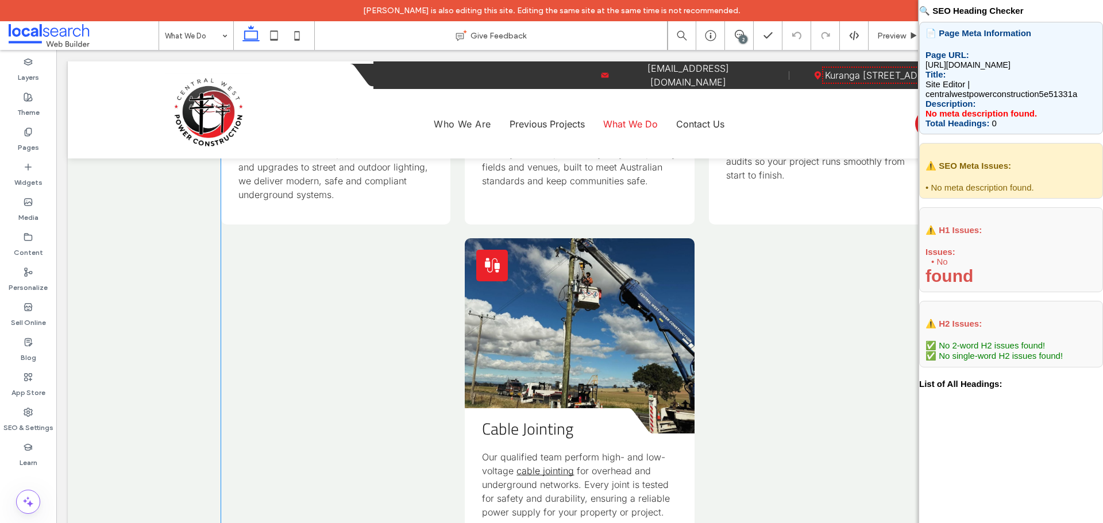
click at [781, 373] on div "House Icon Divider Icon Subdivisions We handle all electrical works for residen…" at bounding box center [579, 46] width 716 height 992
click at [885, 366] on div "House Icon Divider Icon Subdivisions We handle all electrical works for residen…" at bounding box center [579, 46] width 716 height 992
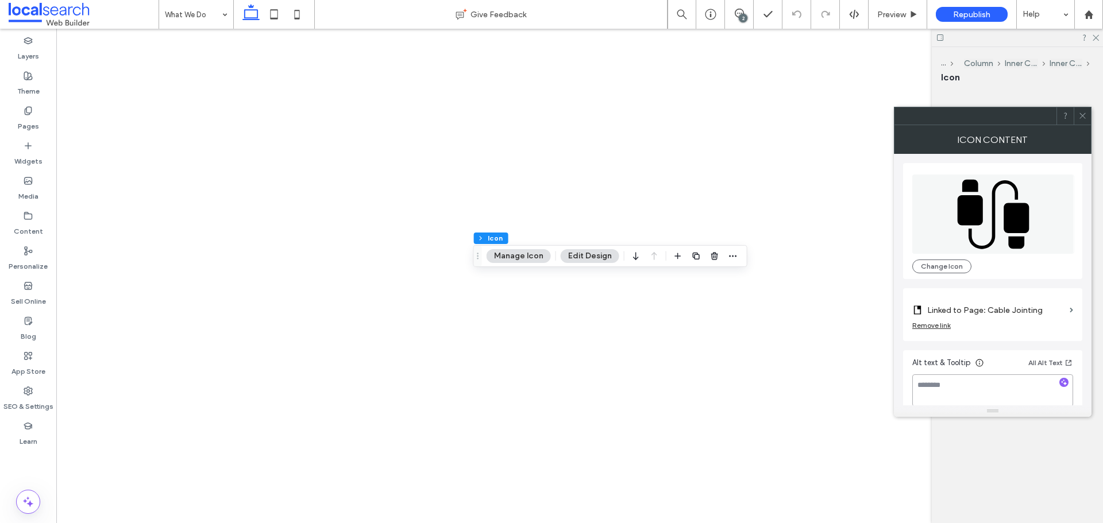
click at [937, 400] on textarea at bounding box center [992, 390] width 161 height 32
type input "**"
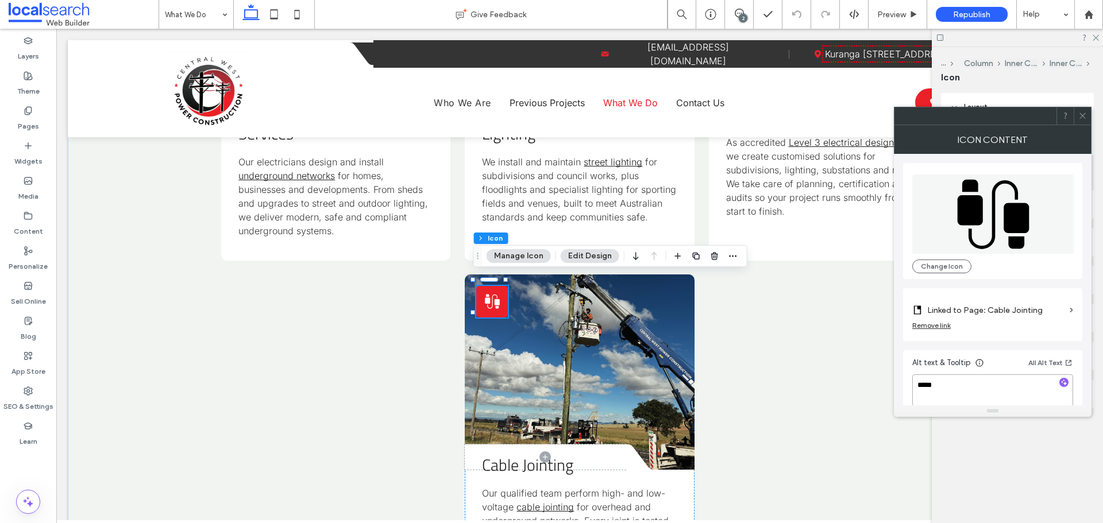
scroll to position [919, 0]
type textarea "**********"
click at [1081, 114] on icon at bounding box center [1082, 115] width 9 height 9
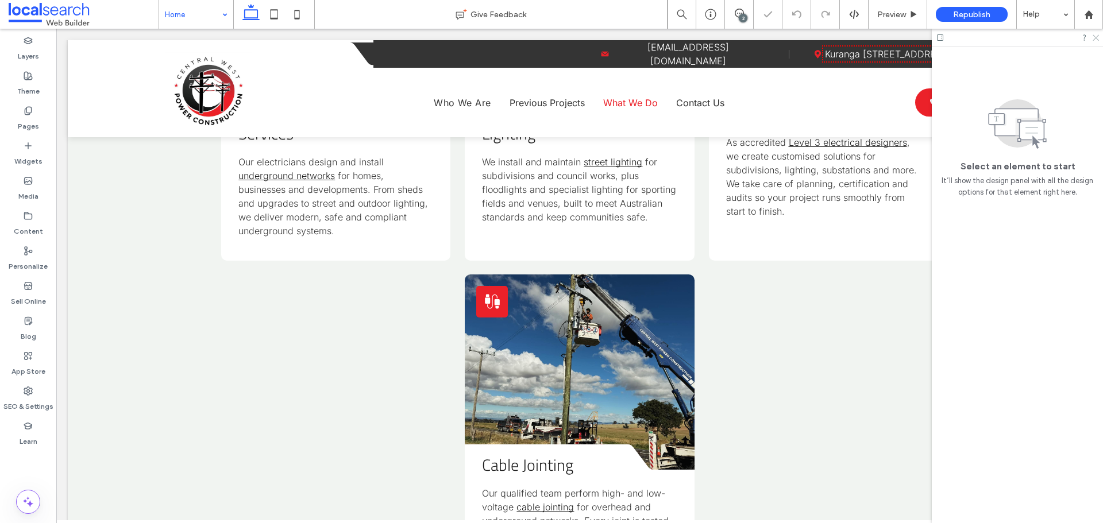
click at [1095, 39] on icon at bounding box center [1094, 36] width 7 height 7
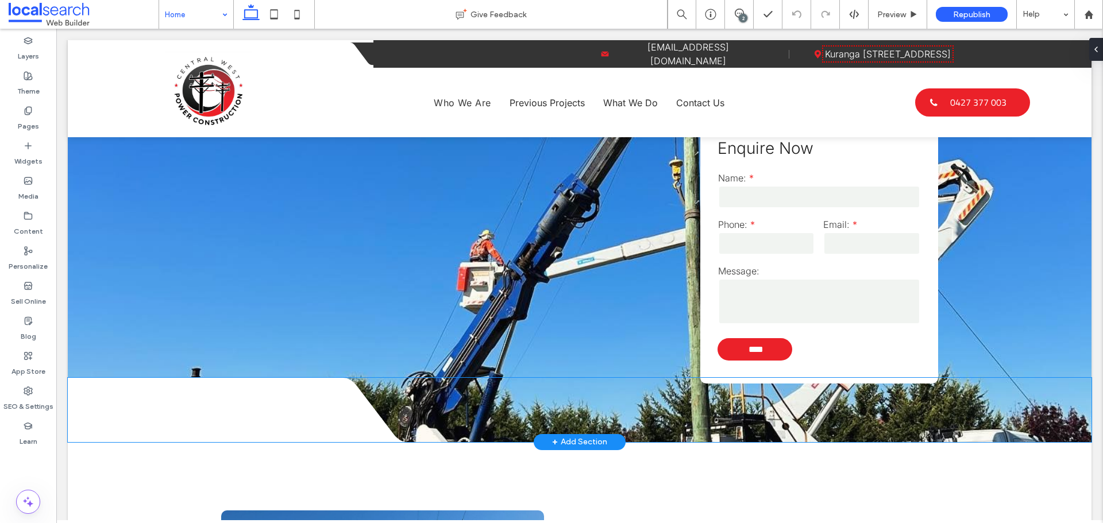
scroll to position [2470, 0]
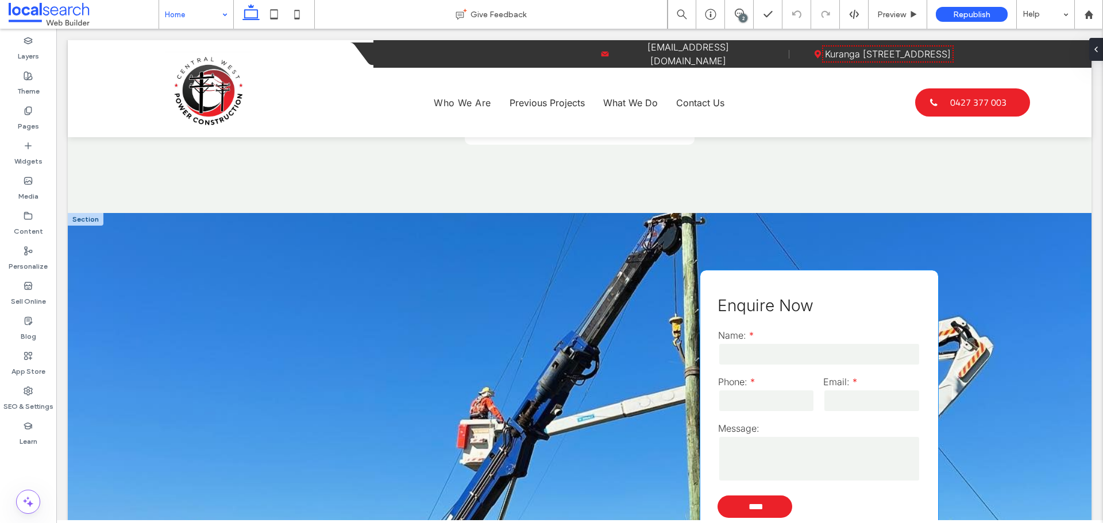
click at [801, 389] on input "tel" at bounding box center [766, 400] width 97 height 23
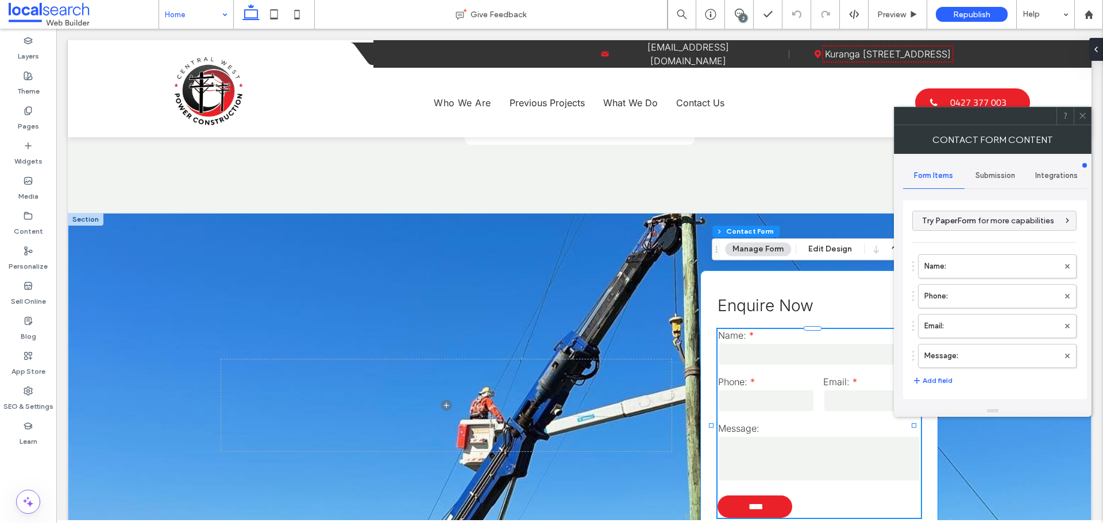
type input "****"
type input "*"
type input "***"
type input "*"
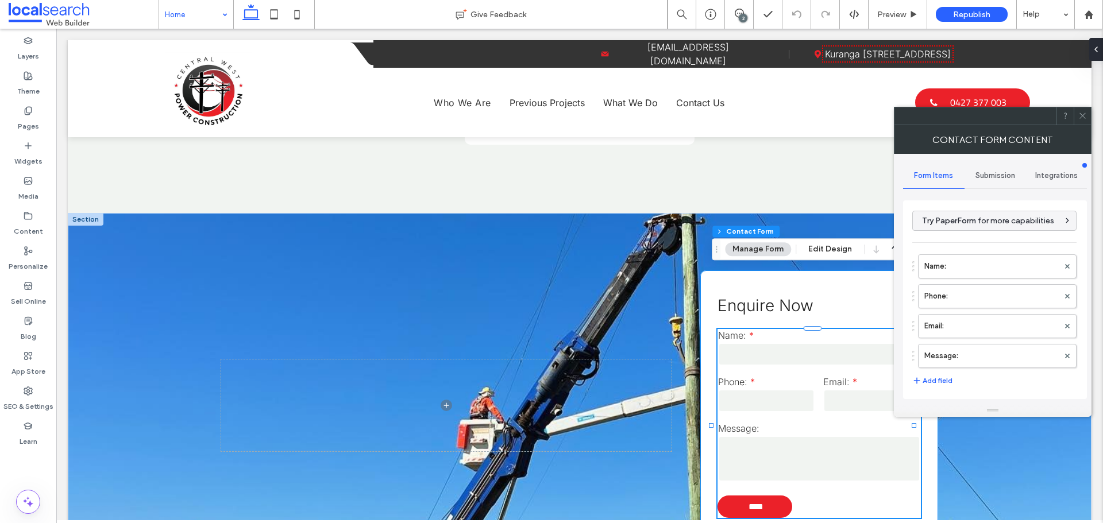
type input "*"
type input "***"
click at [999, 171] on span "Submission" at bounding box center [995, 175] width 40 height 9
click at [979, 223] on label "New submission notification" at bounding box center [994, 229] width 153 height 23
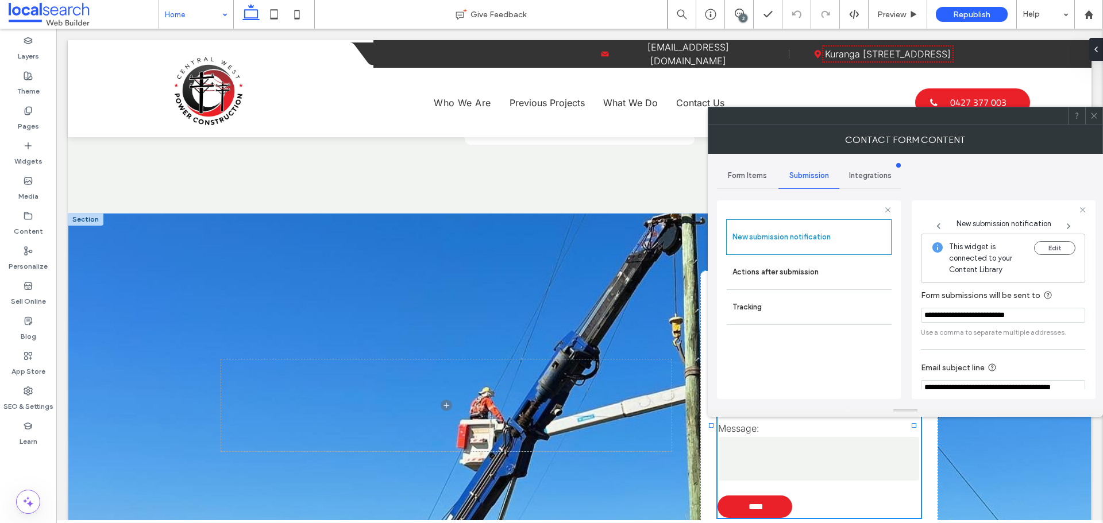
scroll to position [60, 0]
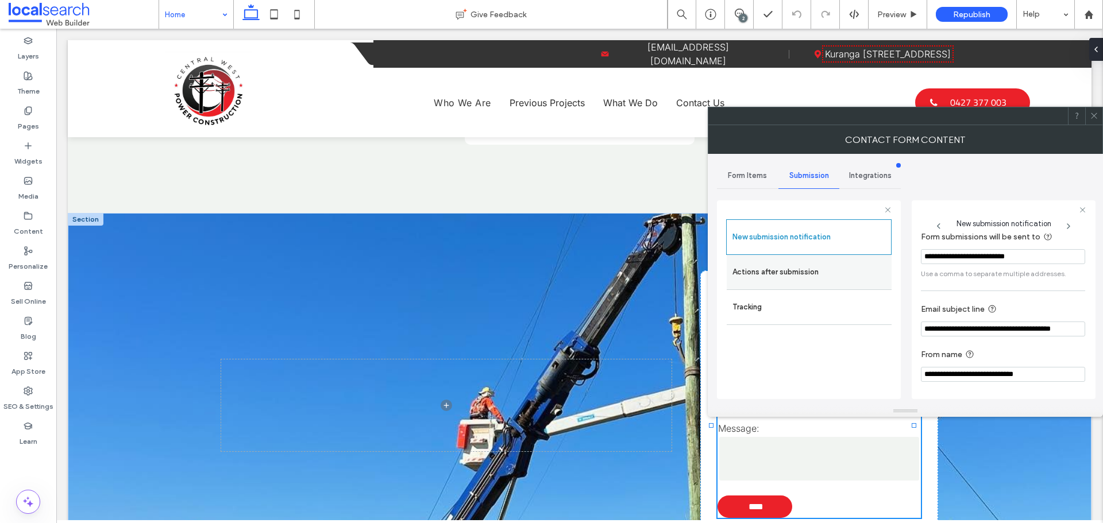
click at [830, 268] on label "Actions after submission" at bounding box center [808, 272] width 153 height 23
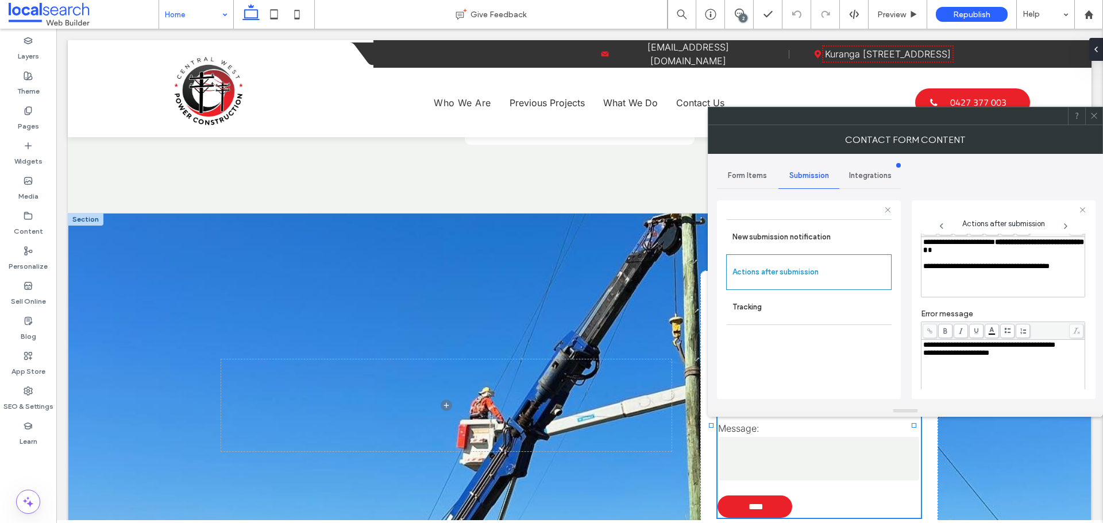
click at [1094, 112] on icon at bounding box center [1094, 115] width 9 height 9
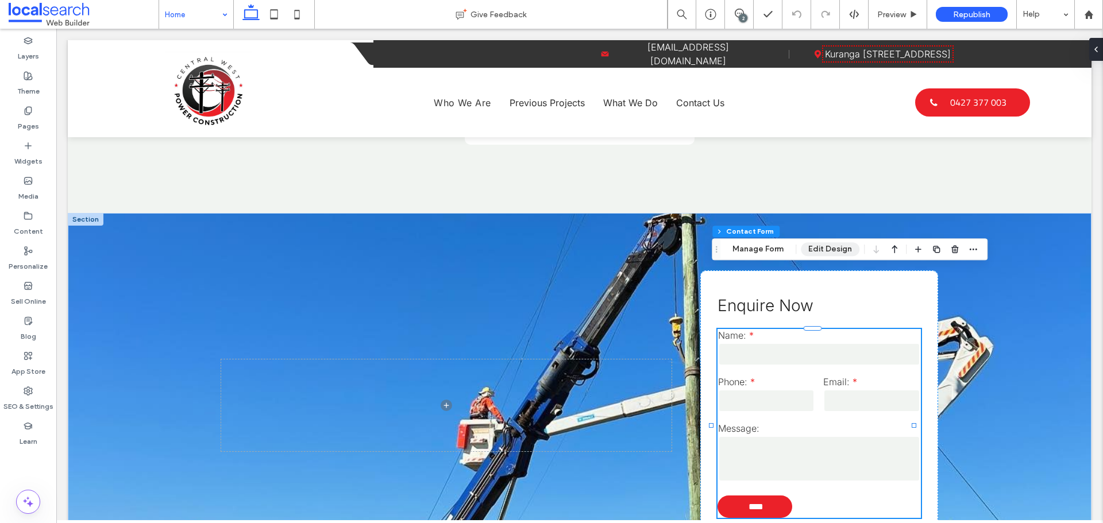
click at [831, 247] on button "Edit Design" at bounding box center [830, 249] width 59 height 14
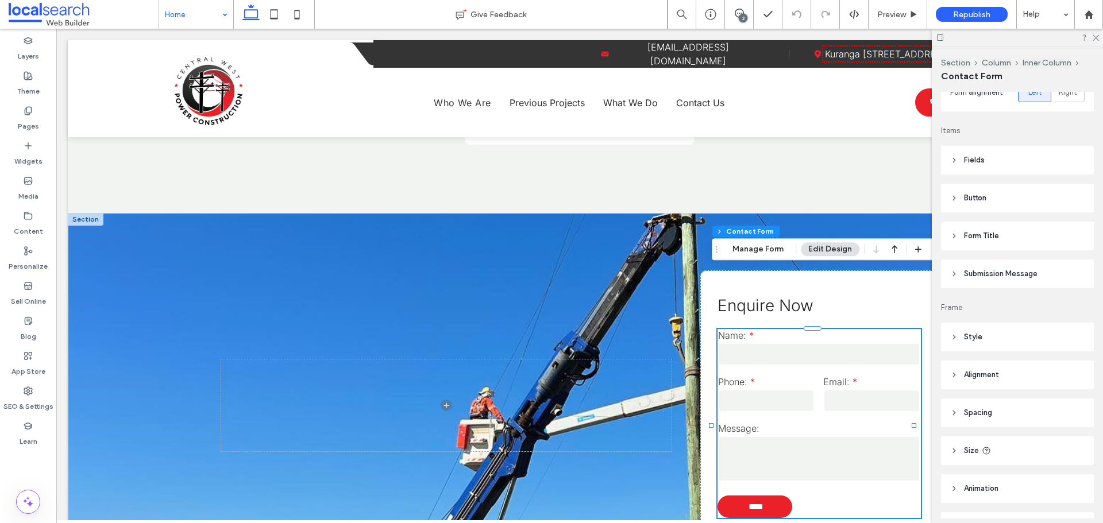
scroll to position [172, 0]
click at [1004, 275] on span "Submission Message" at bounding box center [1001, 271] width 74 height 11
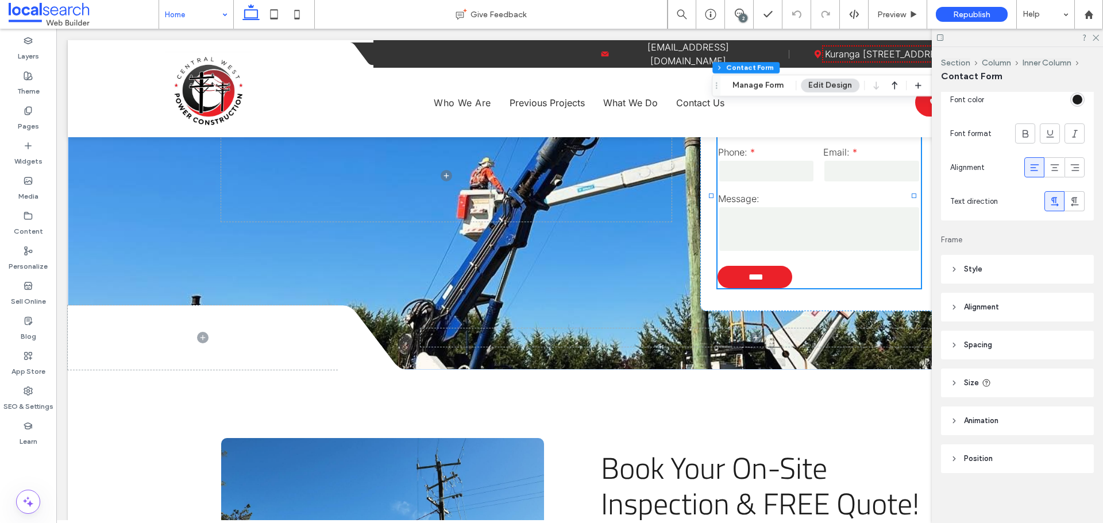
scroll to position [517, 0]
click at [1094, 36] on icon at bounding box center [1094, 36] width 7 height 7
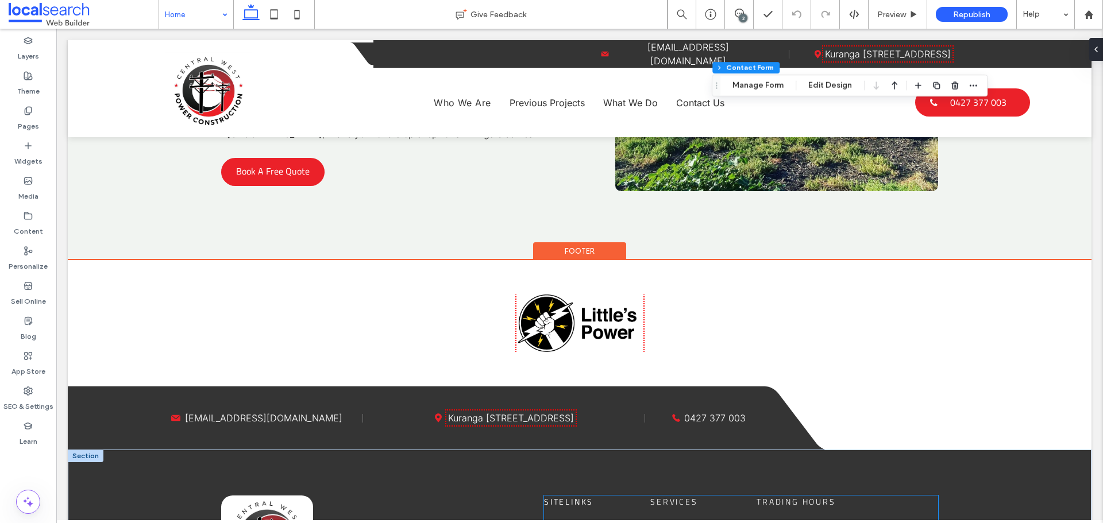
scroll to position [3791, 0]
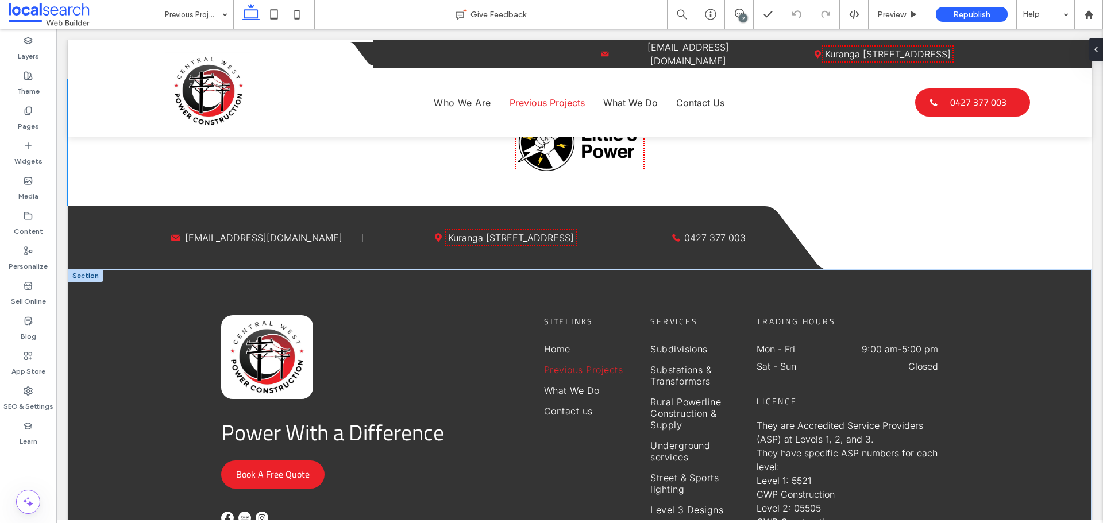
scroll to position [2010, 0]
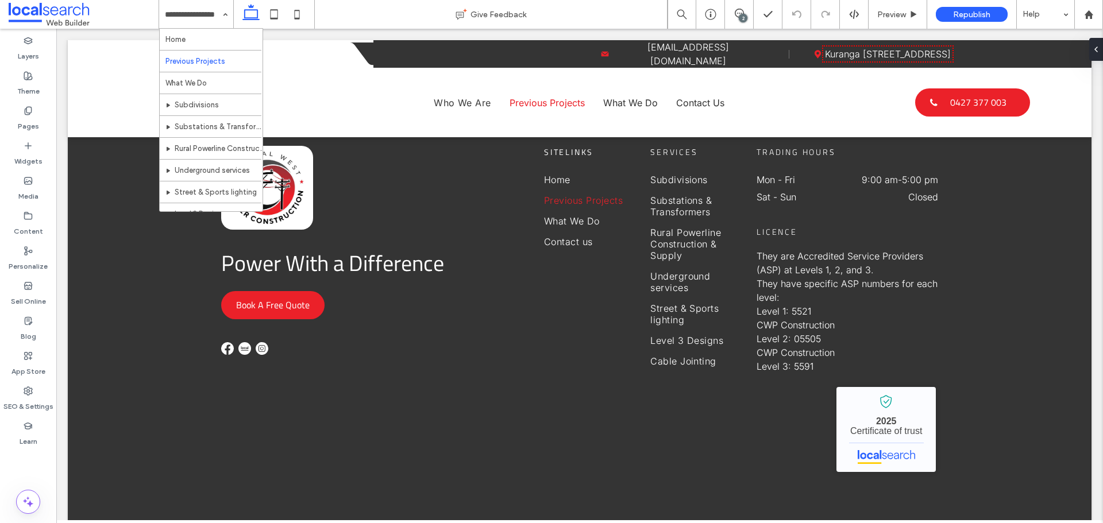
click at [190, 20] on input at bounding box center [193, 14] width 57 height 29
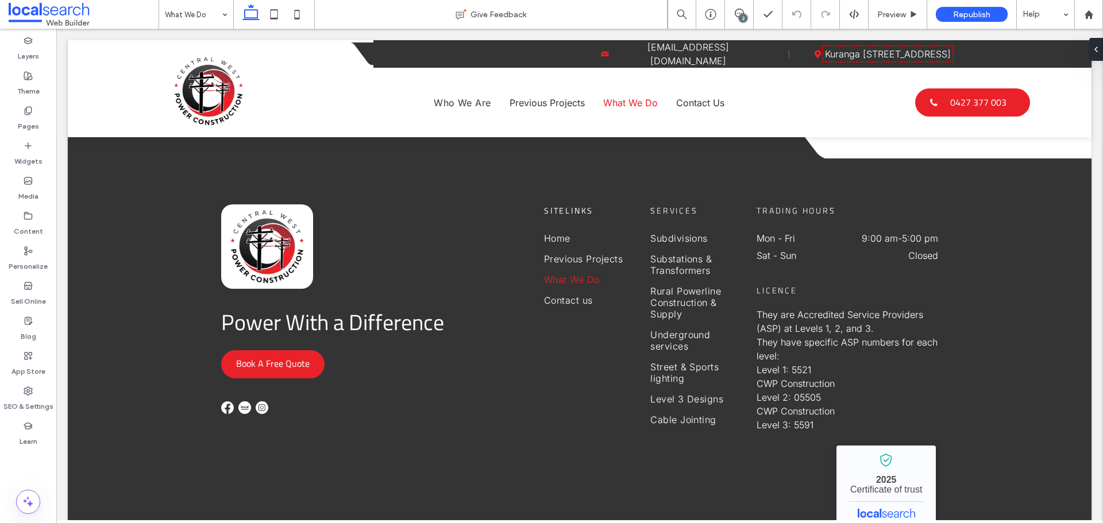
scroll to position [2068, 0]
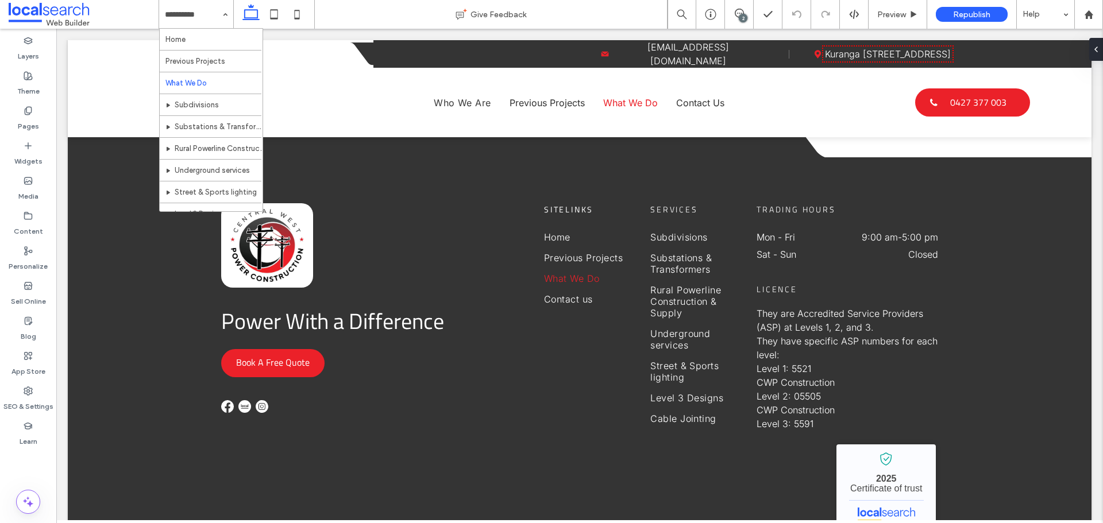
click at [210, 26] on input at bounding box center [193, 14] width 57 height 29
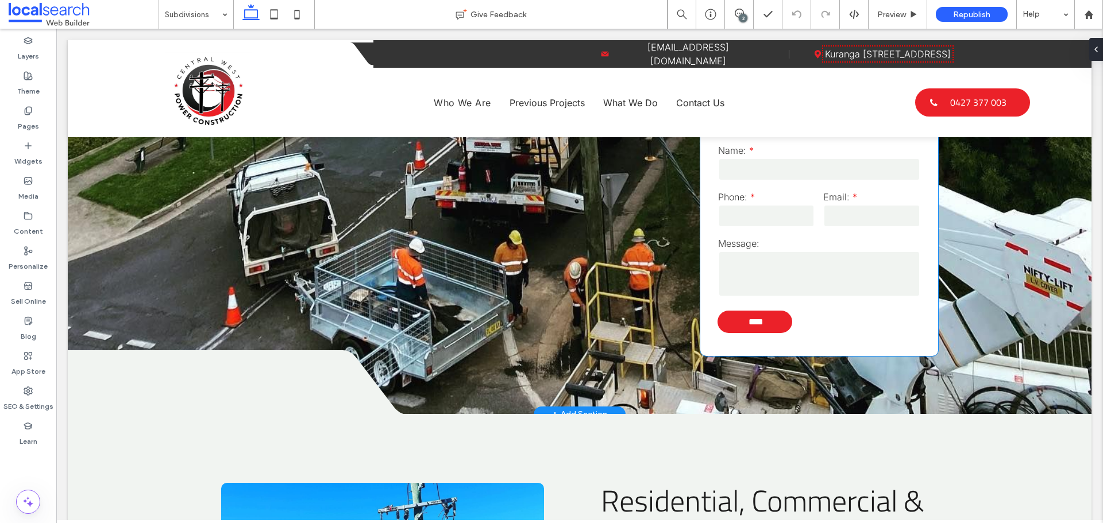
scroll to position [1493, 0]
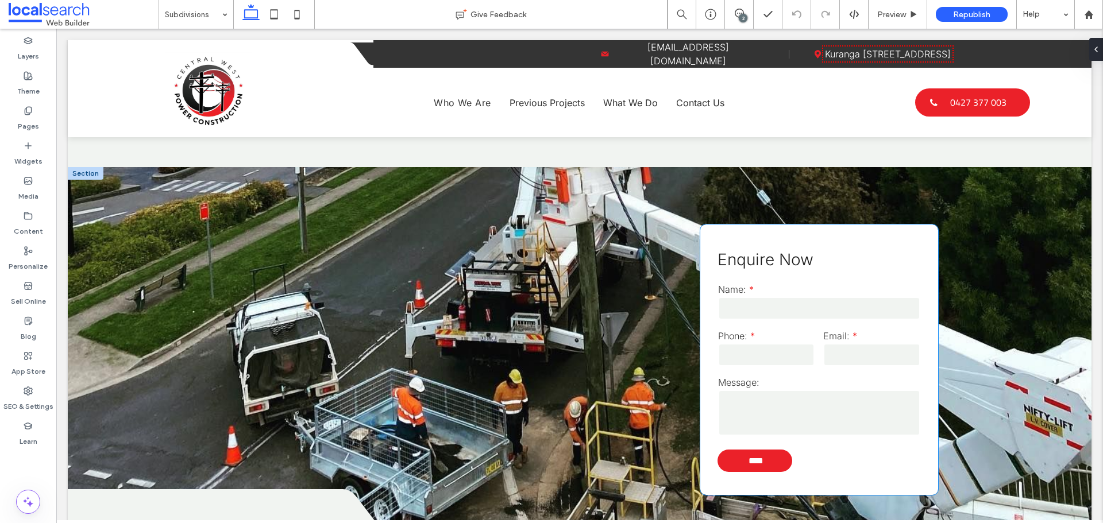
click at [833, 377] on label "Message:" at bounding box center [819, 382] width 202 height 11
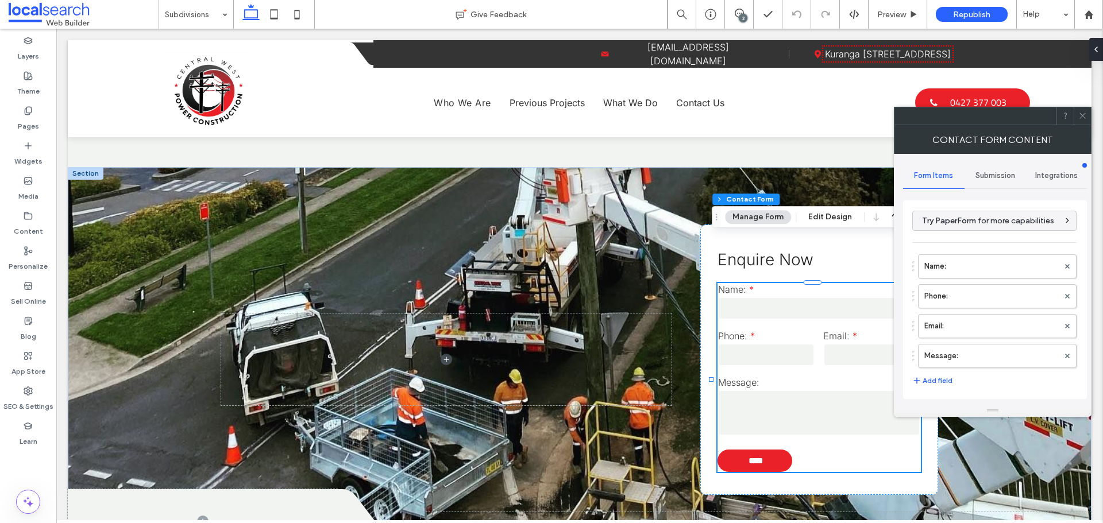
type input "*"
type input "***"
type input "*"
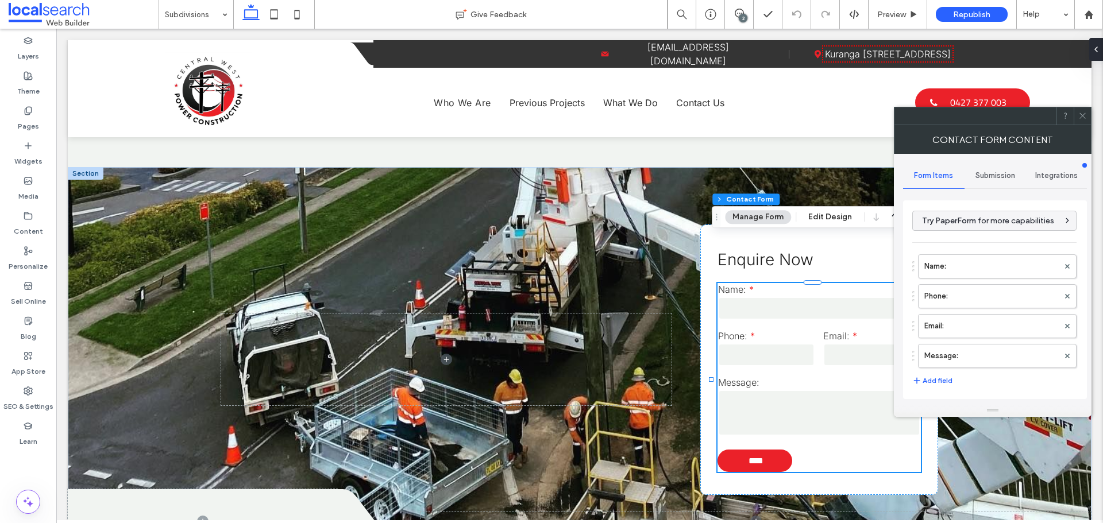
type input "***"
drag, startPoint x: 992, startPoint y: 169, endPoint x: 988, endPoint y: 186, distance: 17.8
click at [992, 169] on div "Submission" at bounding box center [994, 175] width 61 height 25
click at [984, 234] on label "New submission notification" at bounding box center [994, 229] width 153 height 23
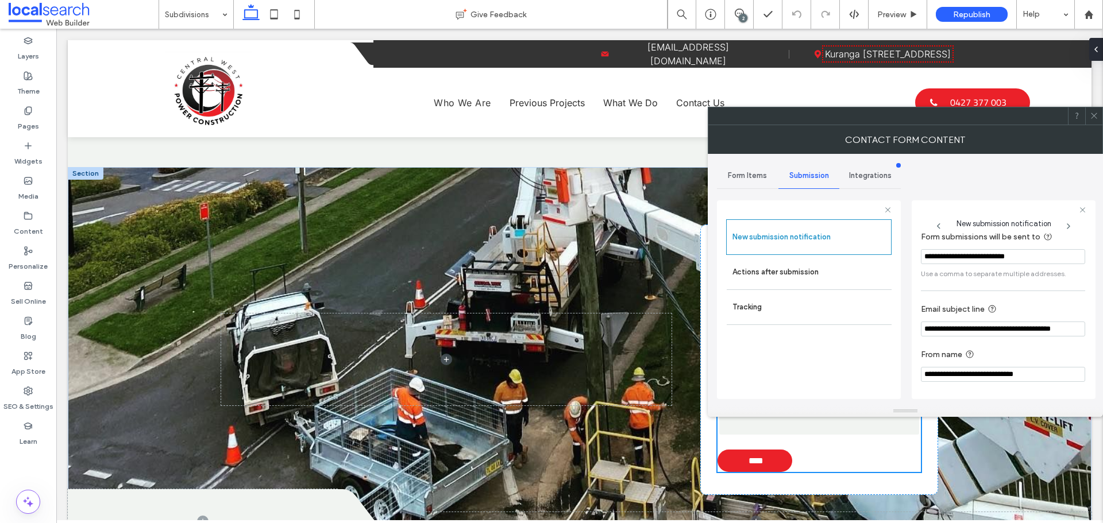
scroll to position [60, 0]
click at [874, 276] on label "Actions after submission" at bounding box center [808, 272] width 153 height 23
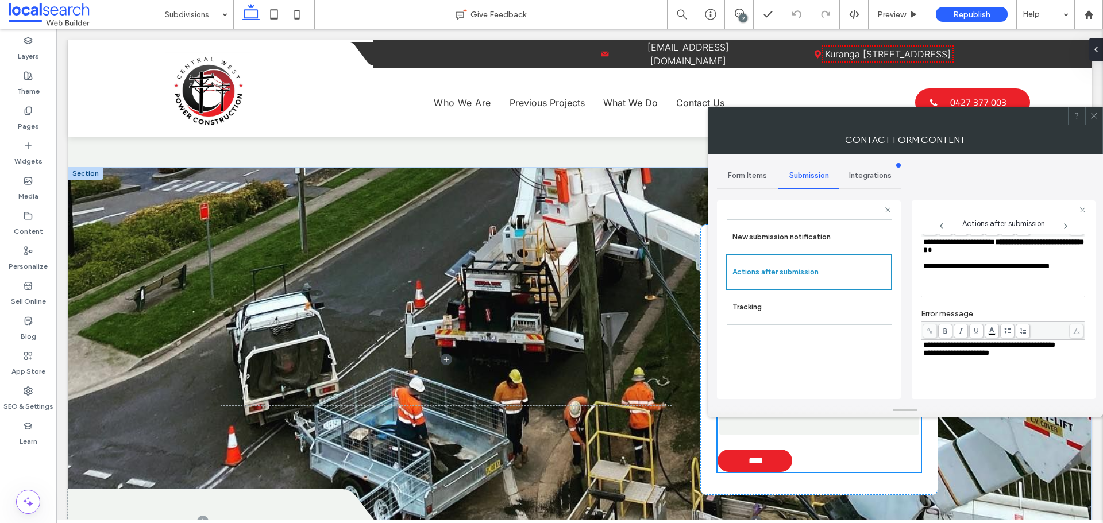
click at [1087, 122] on div at bounding box center [1093, 115] width 17 height 17
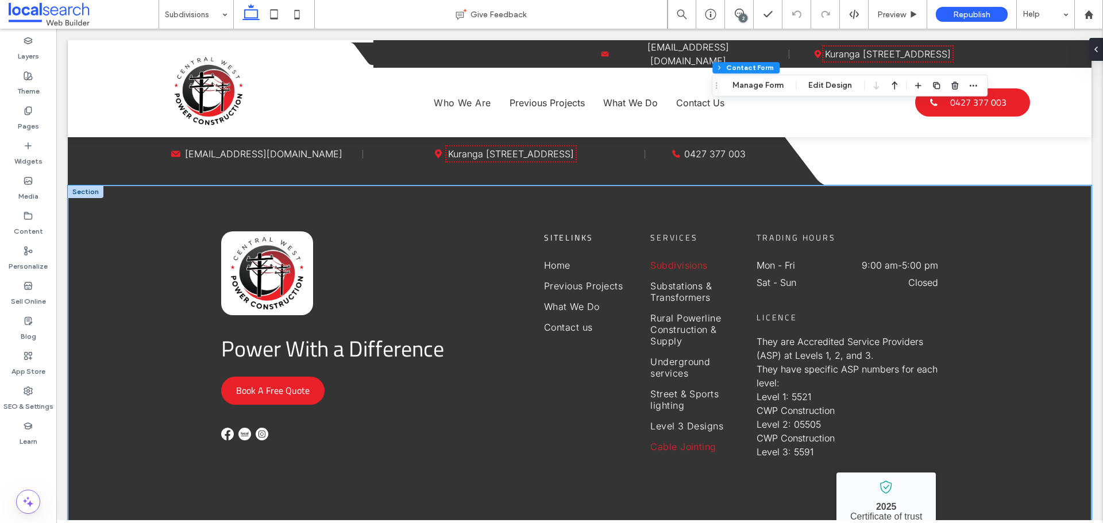
scroll to position [2708, 0]
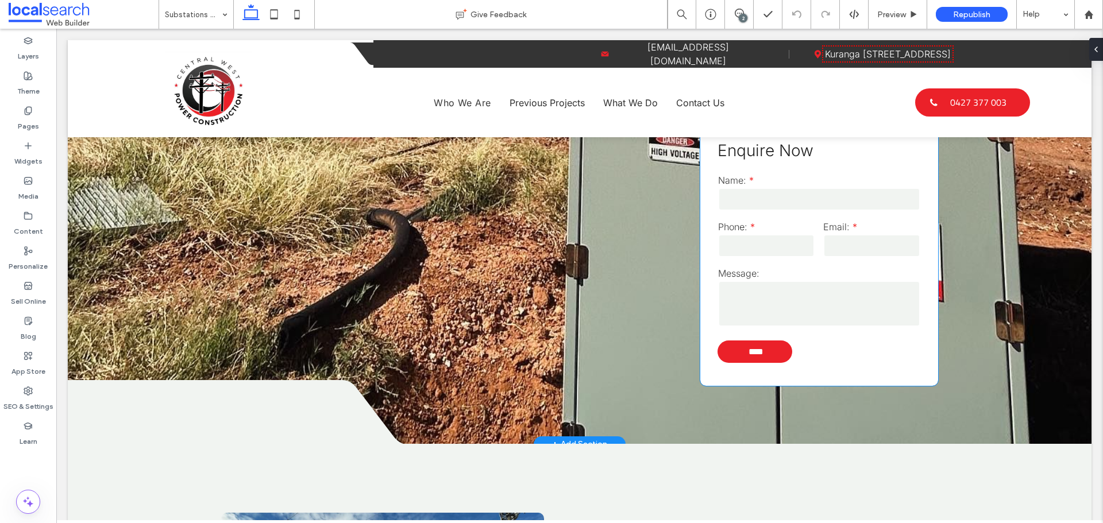
scroll to position [1436, 0]
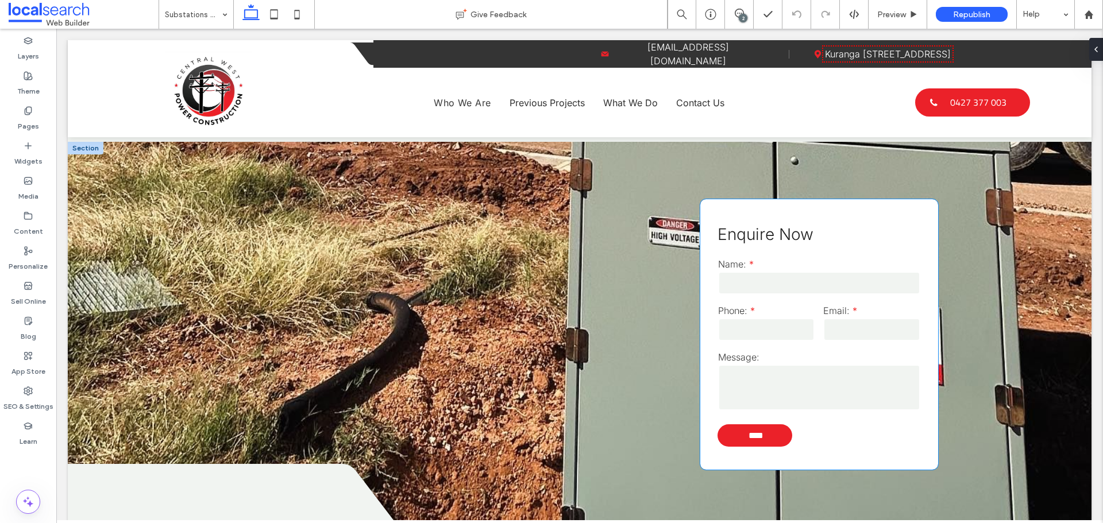
click at [834, 341] on input "email" at bounding box center [871, 329] width 97 height 23
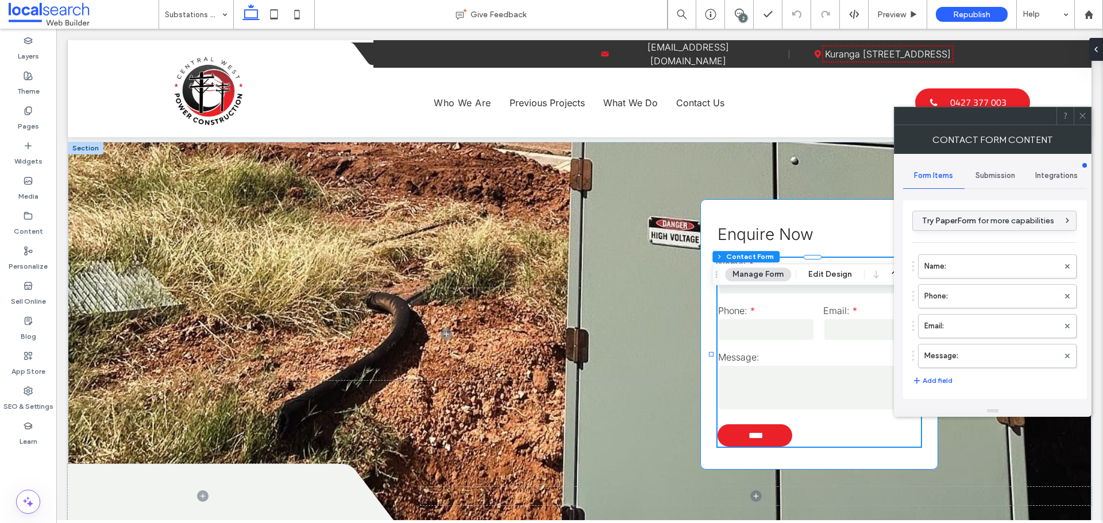
type input "*"
type input "***"
type input "*"
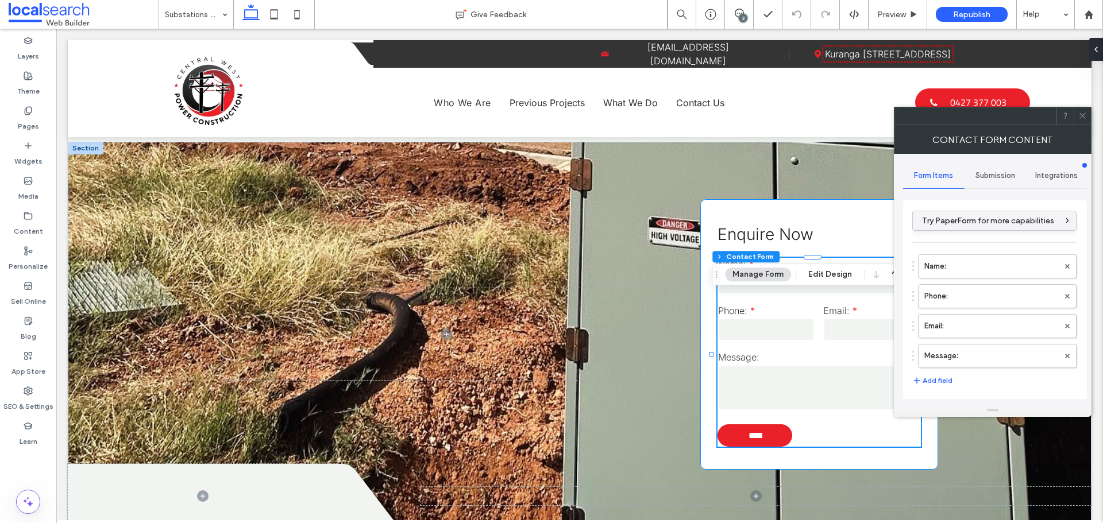
type input "***"
click at [998, 168] on div "Submission" at bounding box center [994, 175] width 61 height 25
click at [980, 230] on label "New submission notification" at bounding box center [994, 229] width 153 height 23
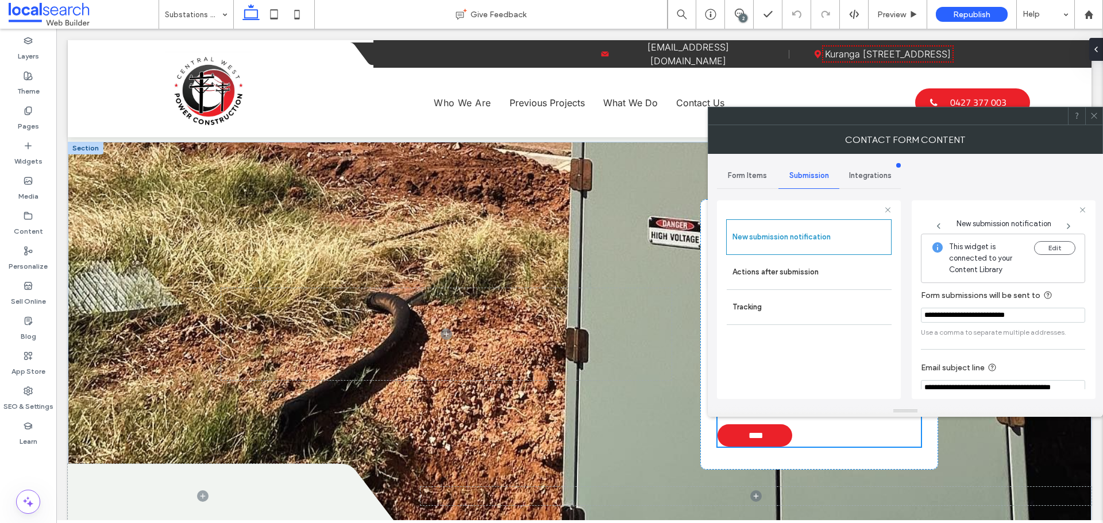
scroll to position [60, 0]
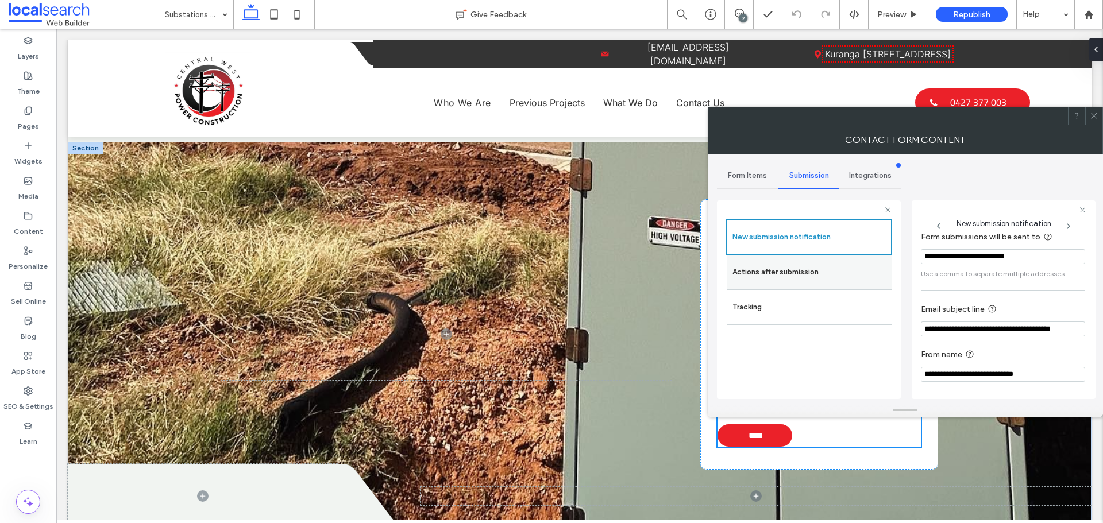
click at [814, 269] on label "Actions after submission" at bounding box center [808, 272] width 153 height 23
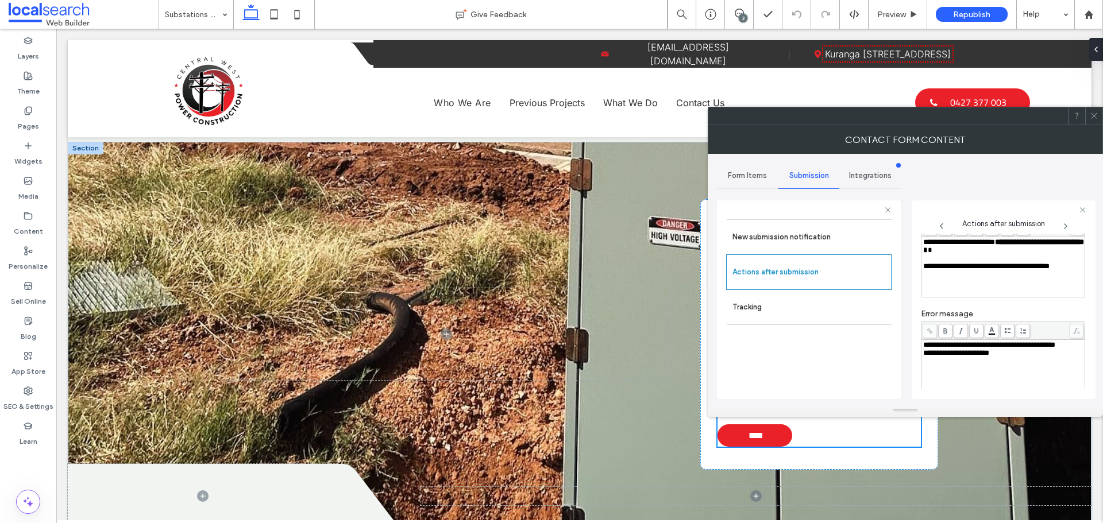
click at [1095, 119] on icon at bounding box center [1094, 115] width 9 height 9
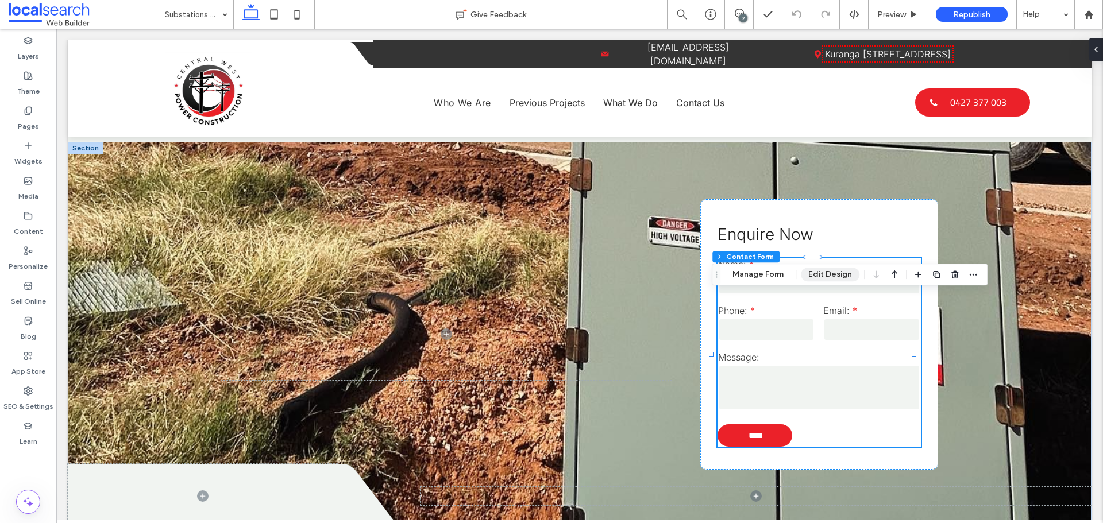
click at [833, 281] on button "Edit Design" at bounding box center [830, 275] width 59 height 14
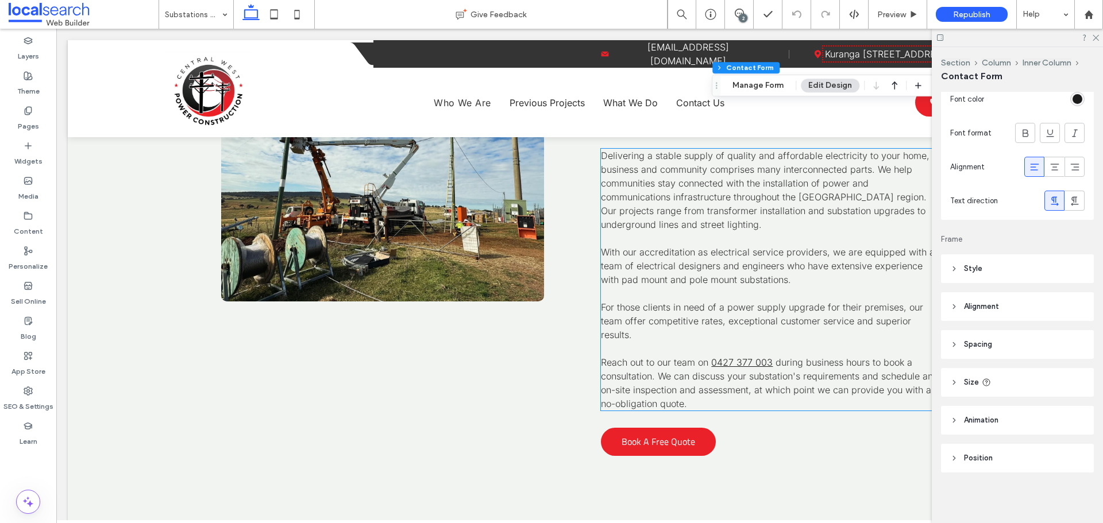
scroll to position [2125, 0]
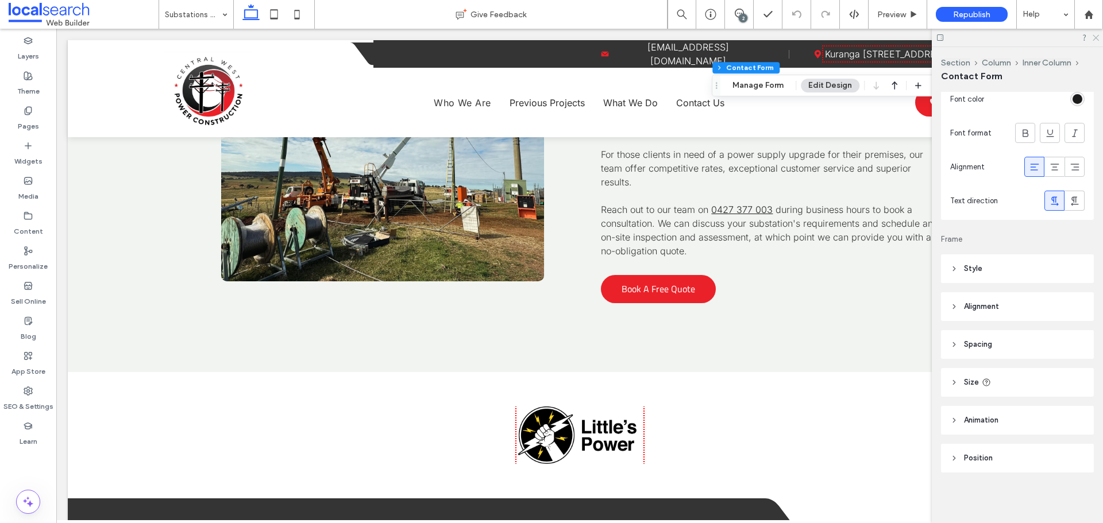
click at [1093, 34] on icon at bounding box center [1094, 36] width 7 height 7
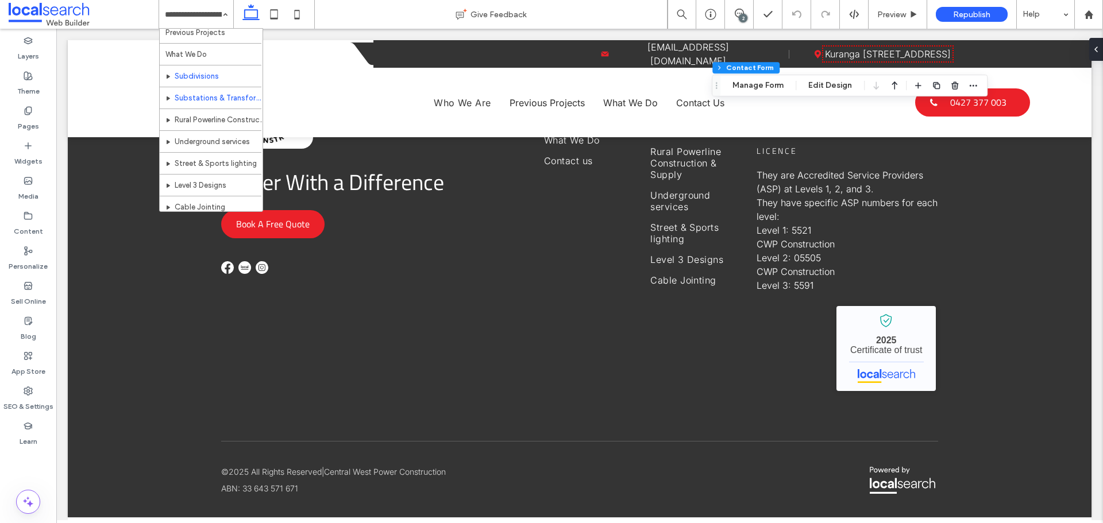
scroll to position [56, 0]
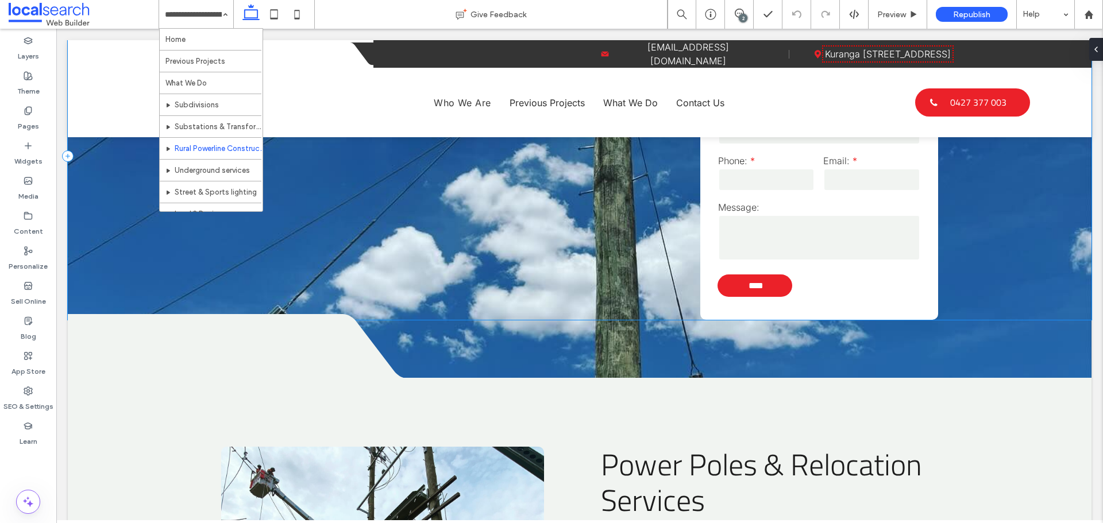
scroll to position [1614, 0]
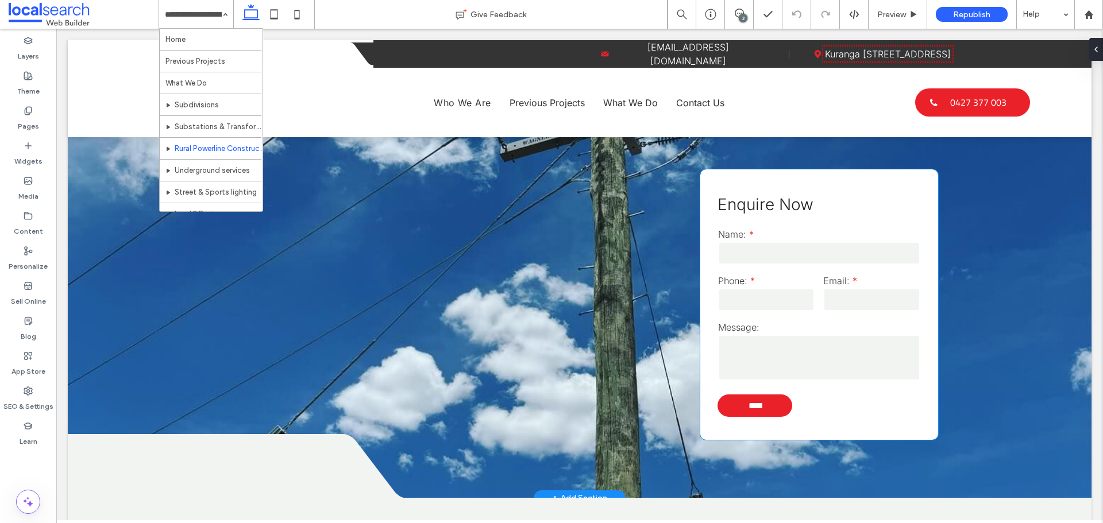
click at [799, 288] on input "tel" at bounding box center [766, 299] width 97 height 23
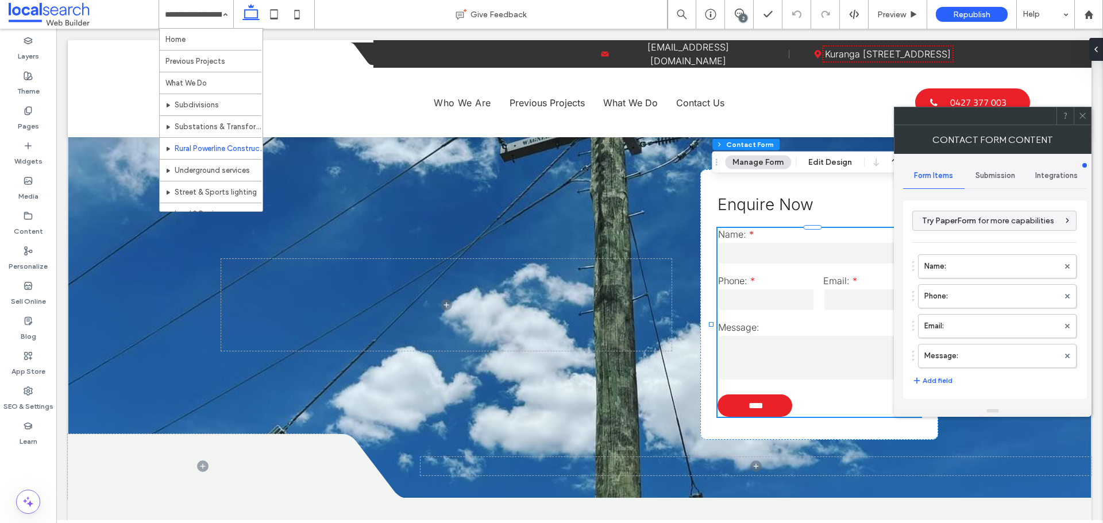
type input "****"
type input "*"
type input "***"
type input "*"
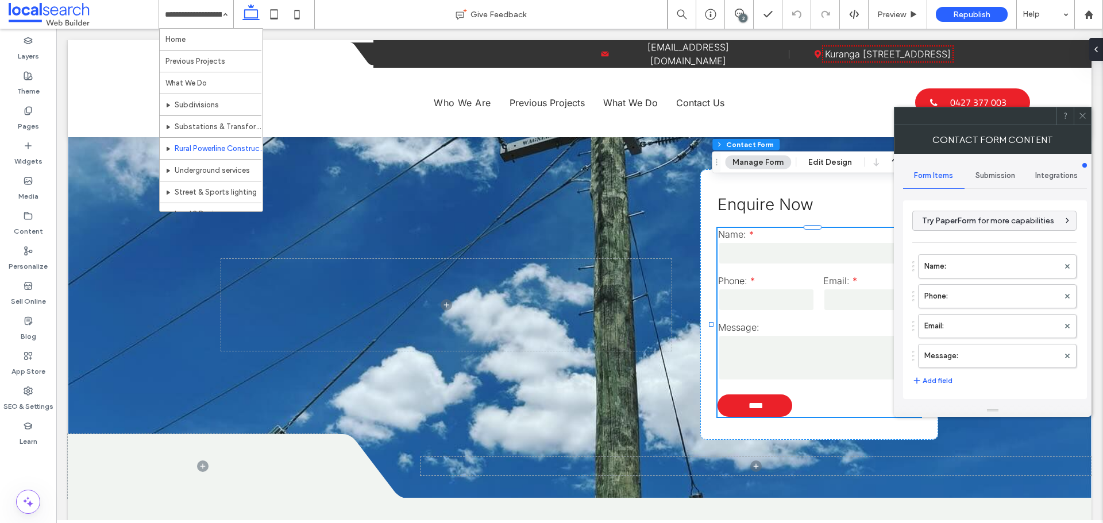
type input "*"
type input "***"
drag, startPoint x: 998, startPoint y: 172, endPoint x: 994, endPoint y: 181, distance: 9.5
click at [997, 174] on span "Submission" at bounding box center [995, 175] width 40 height 9
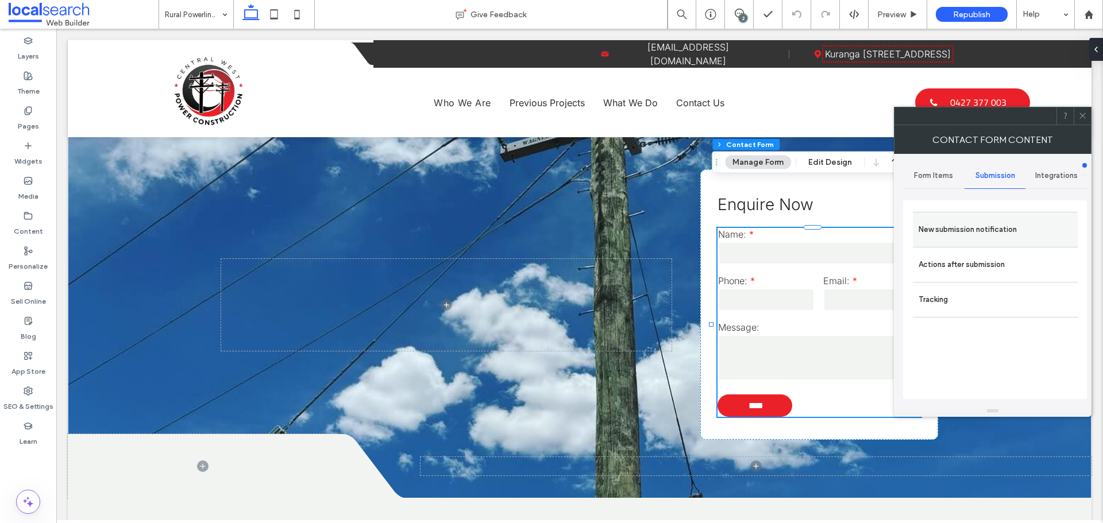
click at [977, 227] on label "New submission notification" at bounding box center [994, 229] width 153 height 23
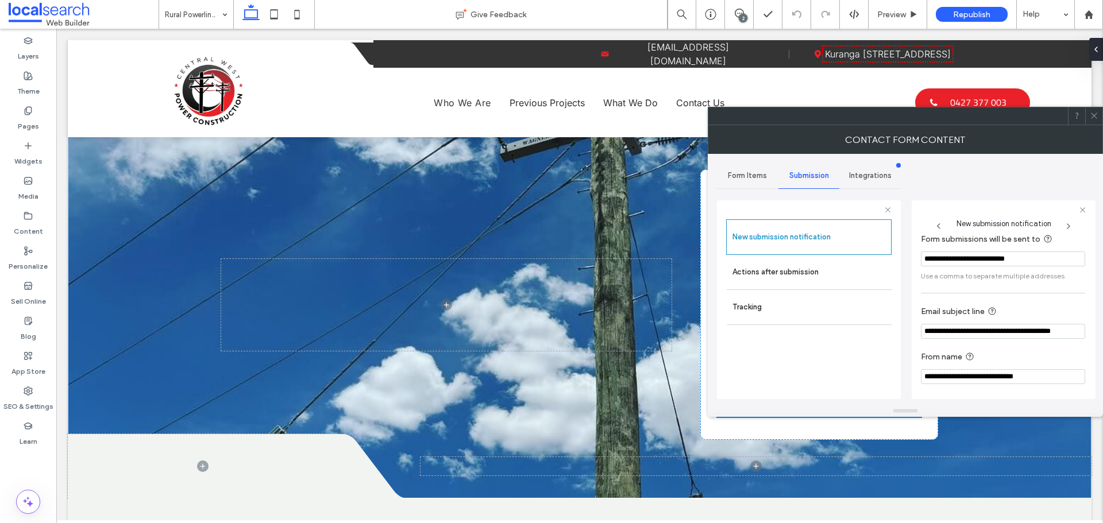
scroll to position [60, 0]
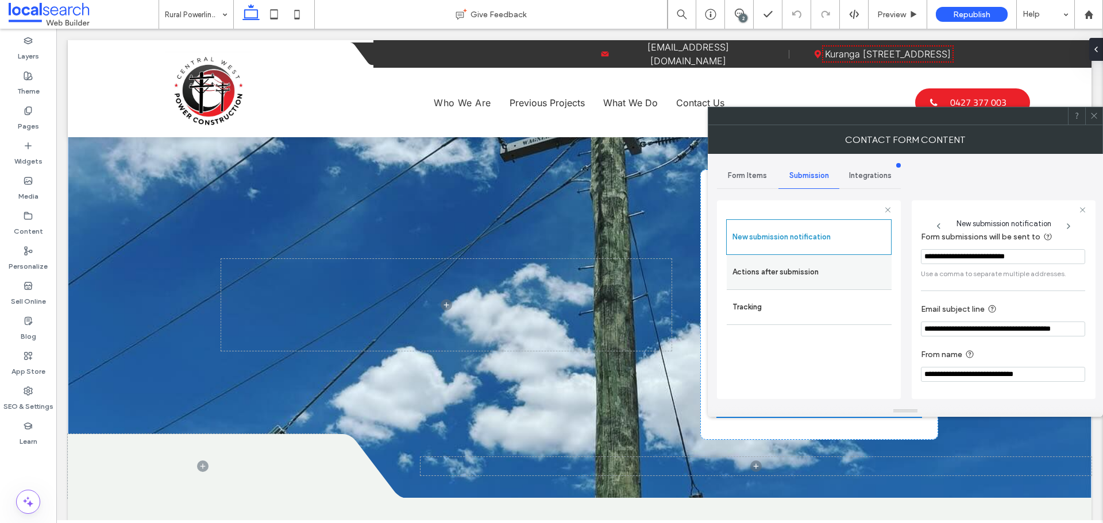
click at [868, 264] on label "Actions after submission" at bounding box center [808, 272] width 153 height 23
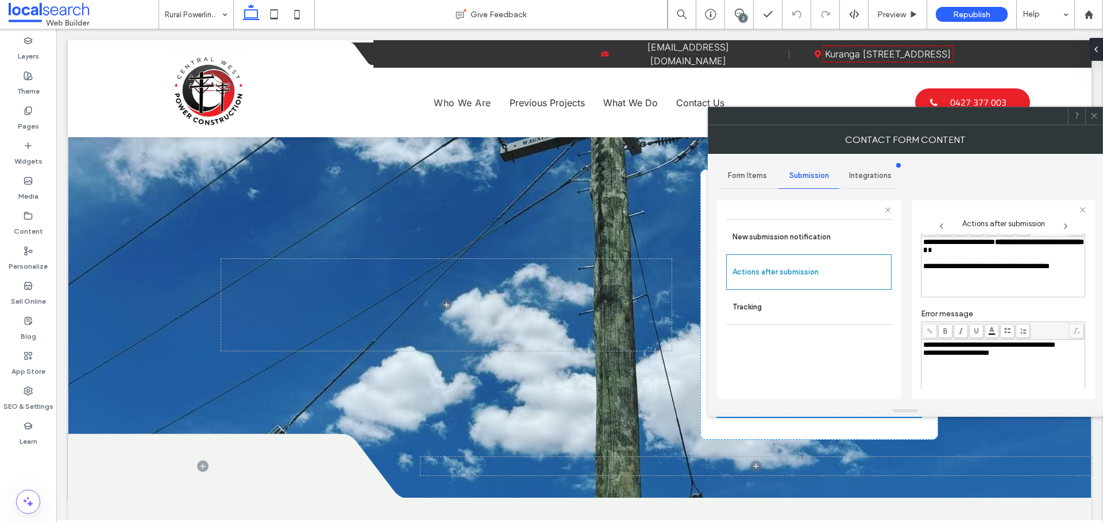
click at [1097, 116] on div at bounding box center [1093, 115] width 17 height 17
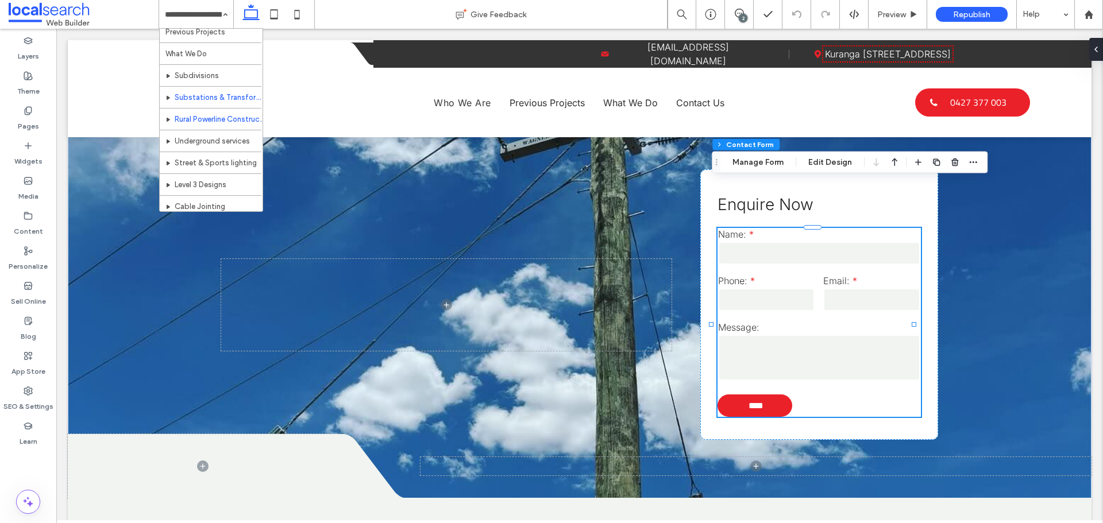
scroll to position [56, 0]
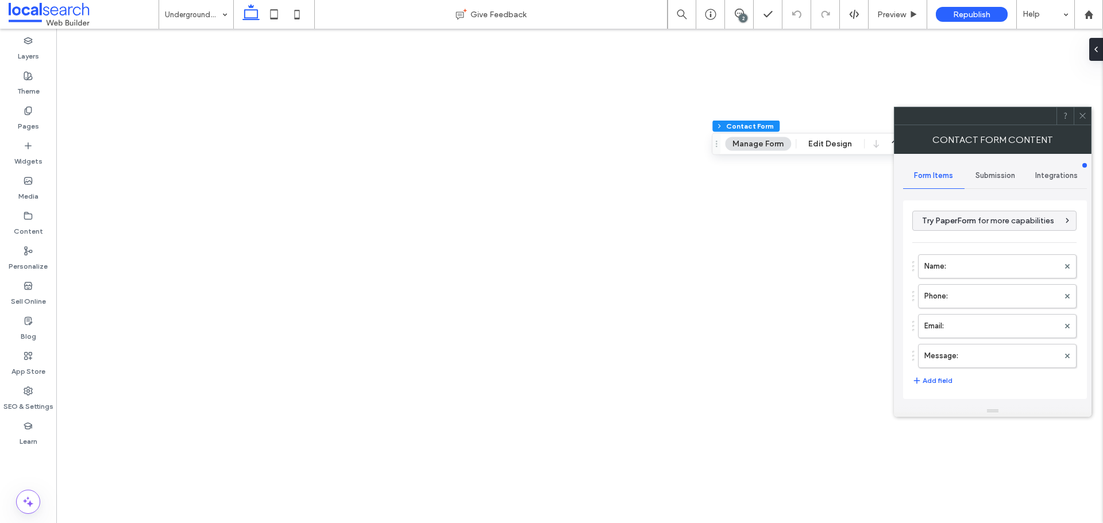
click at [983, 177] on span "Submission" at bounding box center [995, 175] width 40 height 9
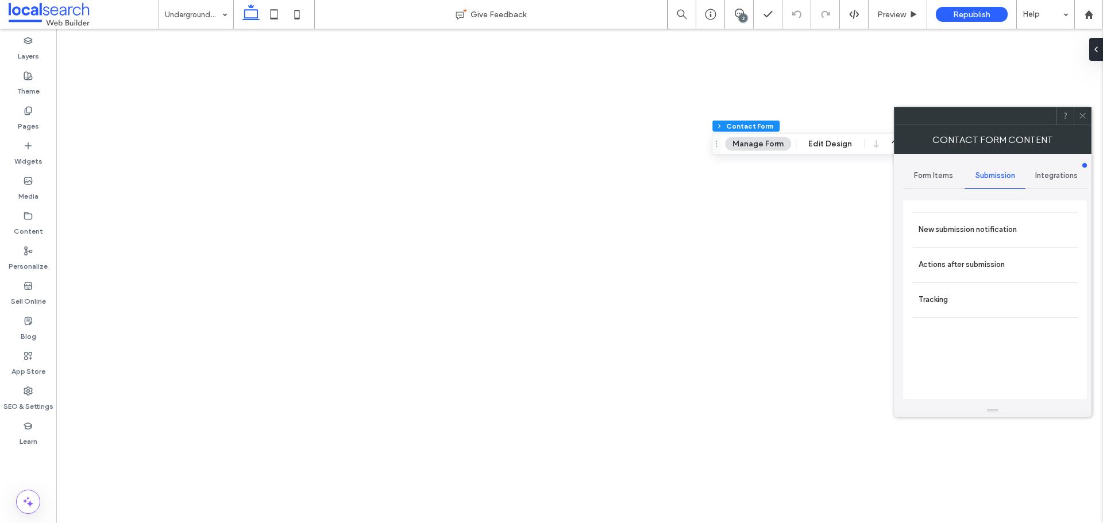
type input "*"
type input "***"
type input "*"
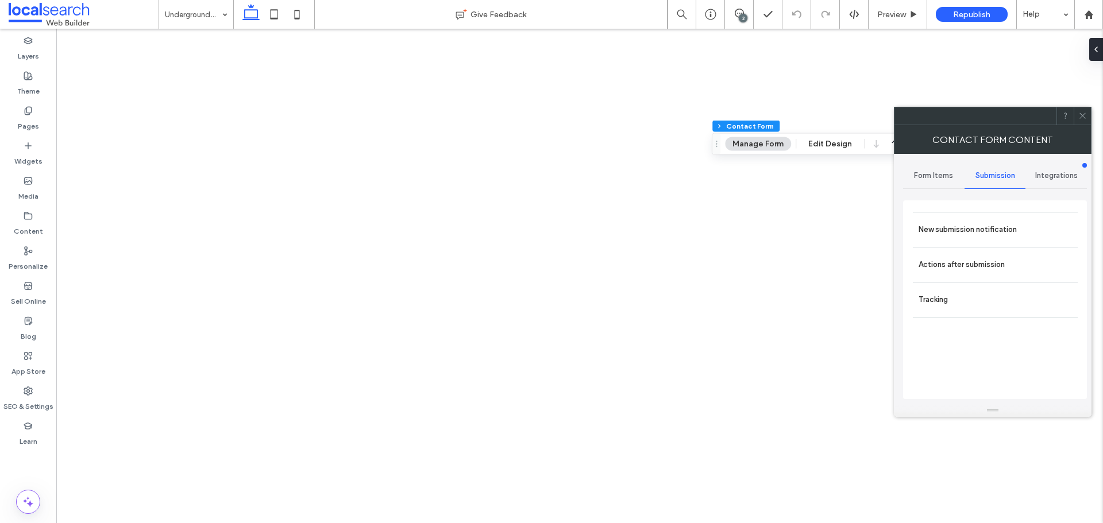
type input "***"
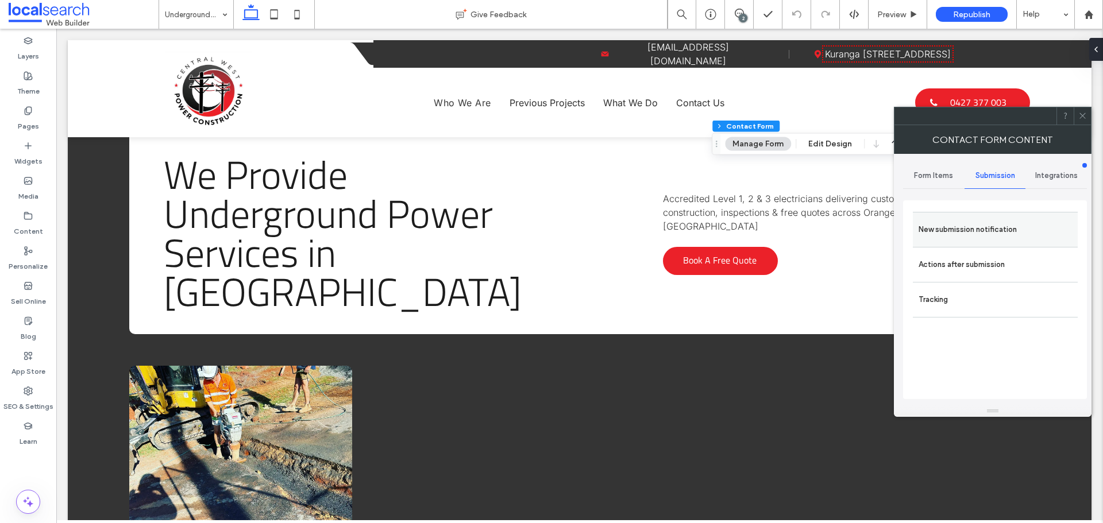
click at [979, 224] on label "New submission notification" at bounding box center [994, 229] width 153 height 23
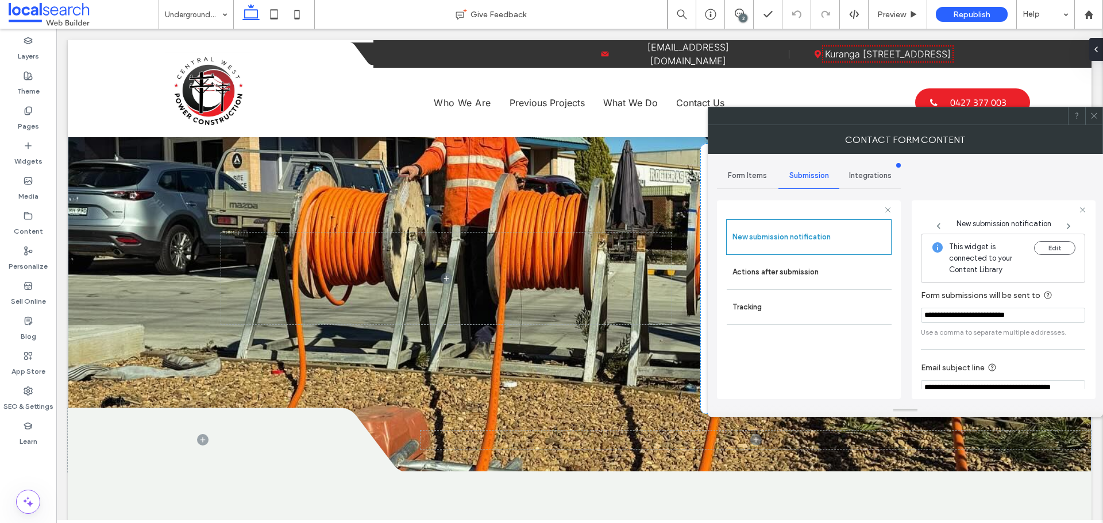
scroll to position [60, 0]
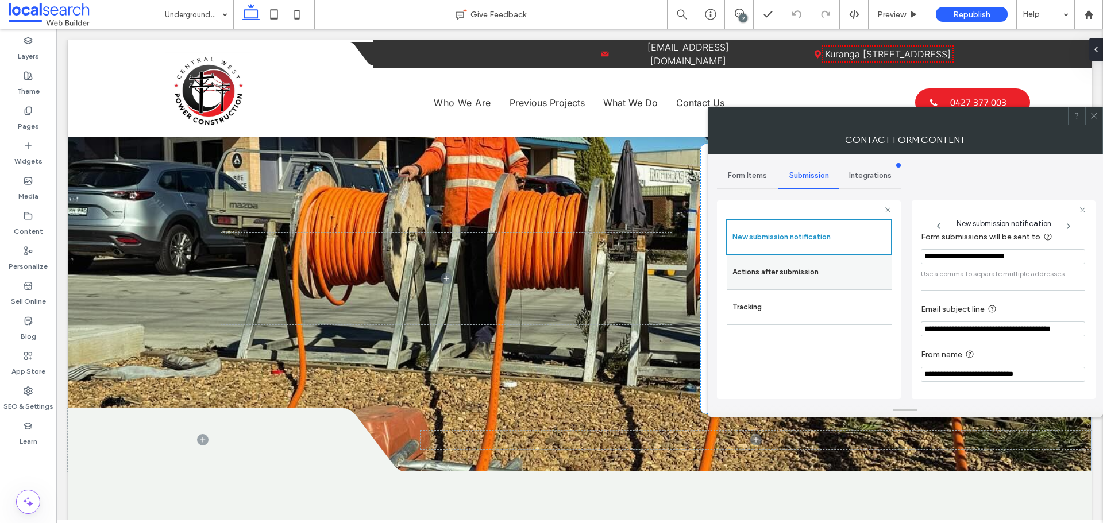
click at [807, 279] on label "Actions after submission" at bounding box center [808, 272] width 153 height 23
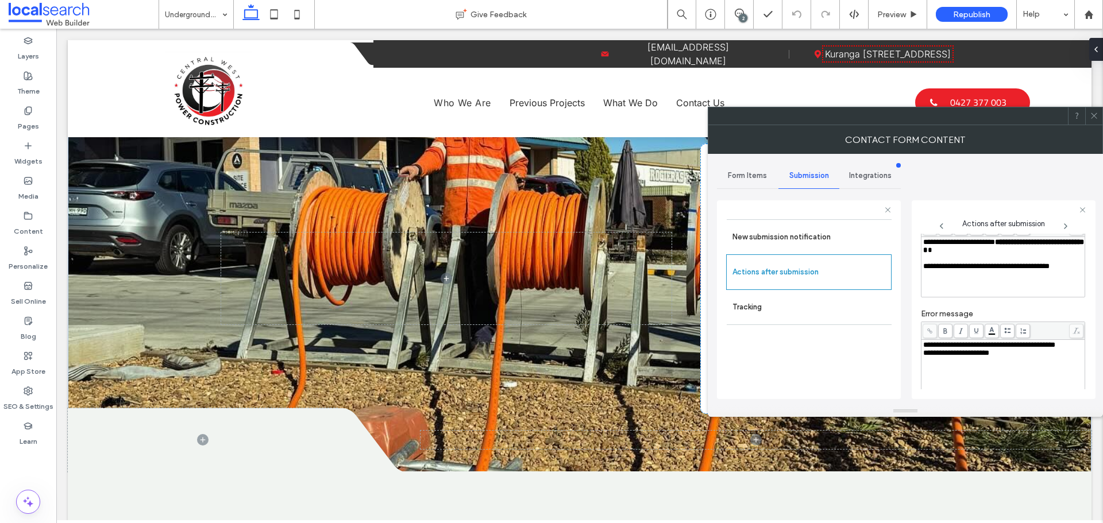
click at [1088, 113] on div at bounding box center [1093, 115] width 17 height 17
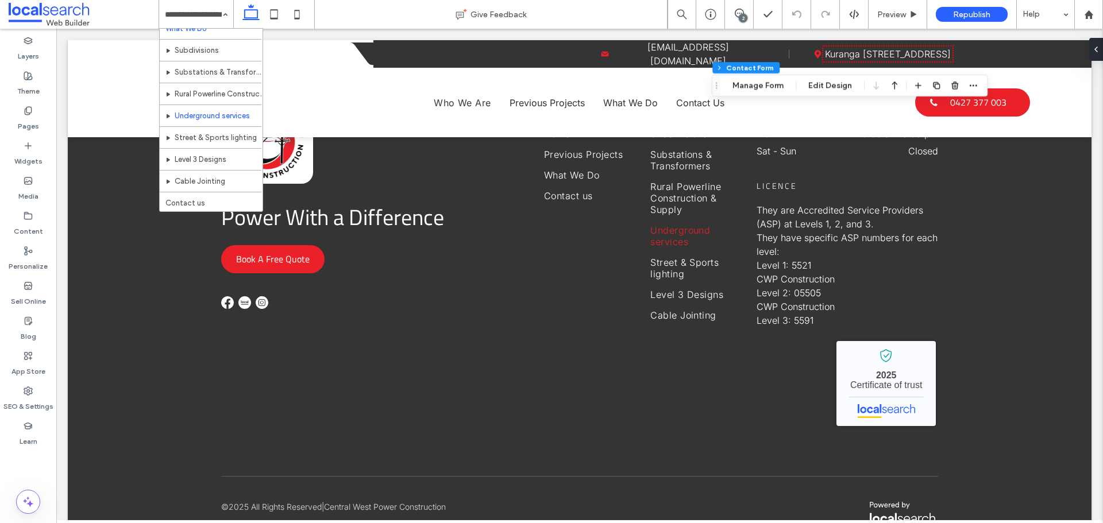
scroll to position [56, 0]
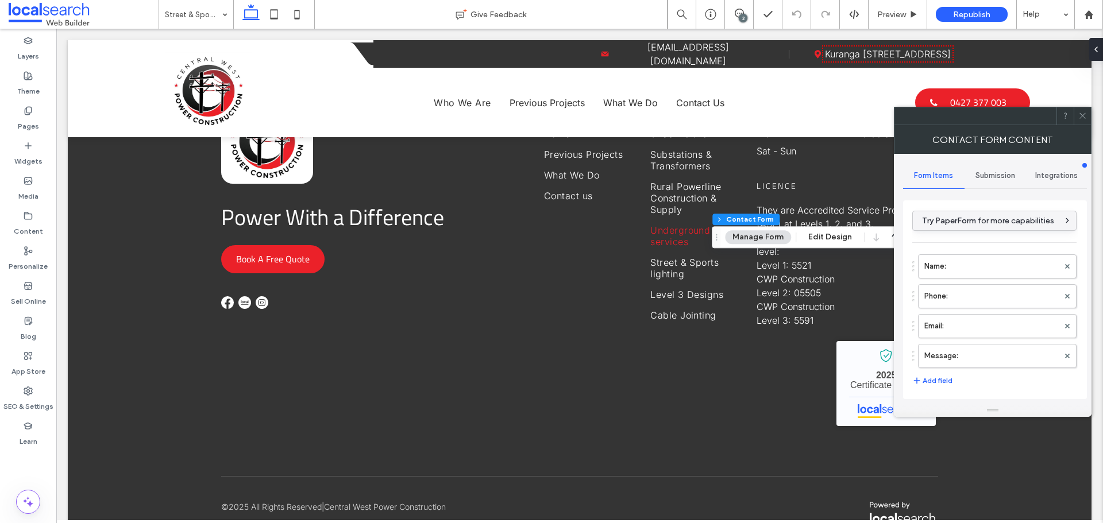
type input "****"
type input "*"
type input "***"
type input "*"
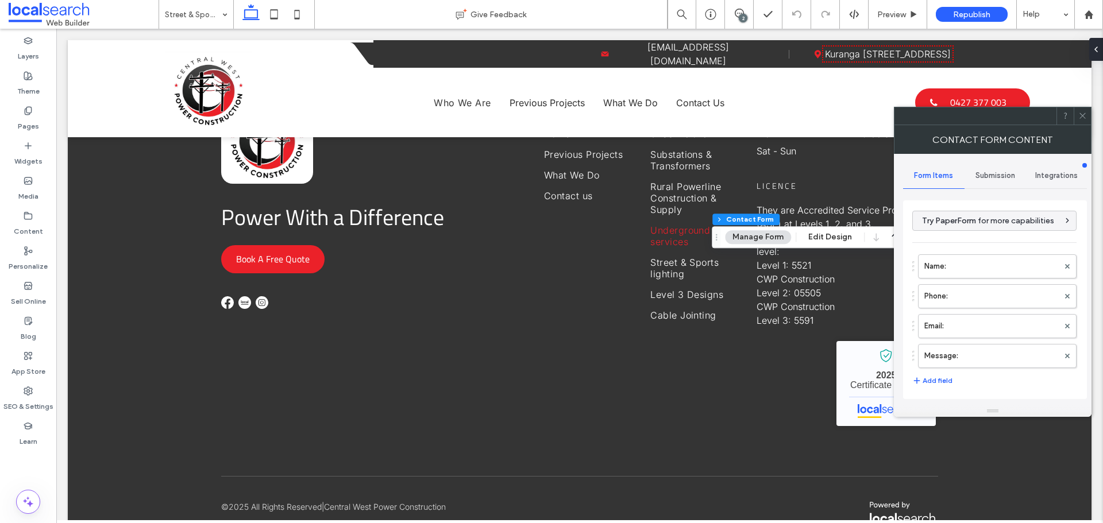
type input "*"
type input "***"
click at [977, 172] on span "Submission" at bounding box center [995, 175] width 40 height 9
click at [968, 235] on label "New submission notification" at bounding box center [994, 229] width 153 height 23
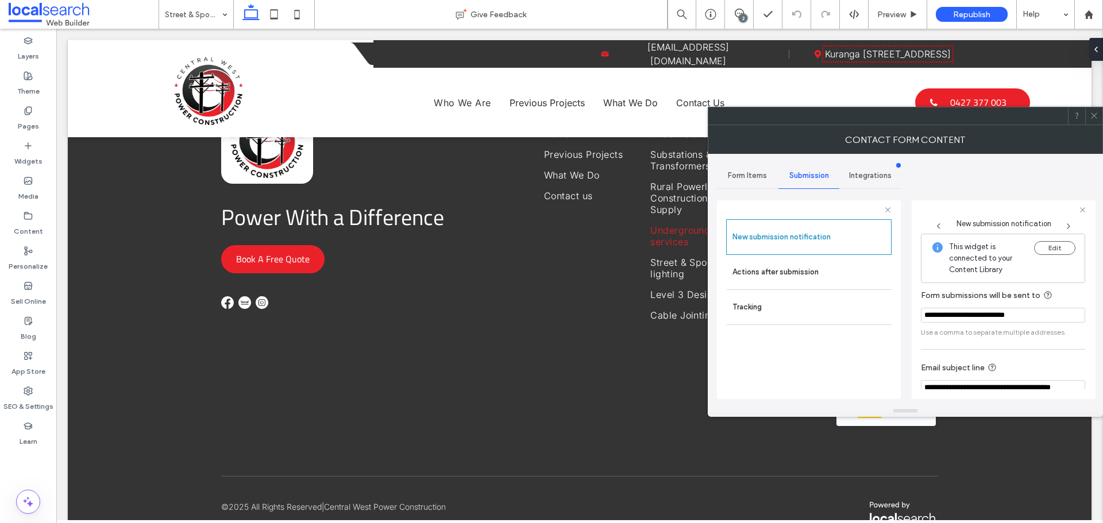
scroll to position [60, 0]
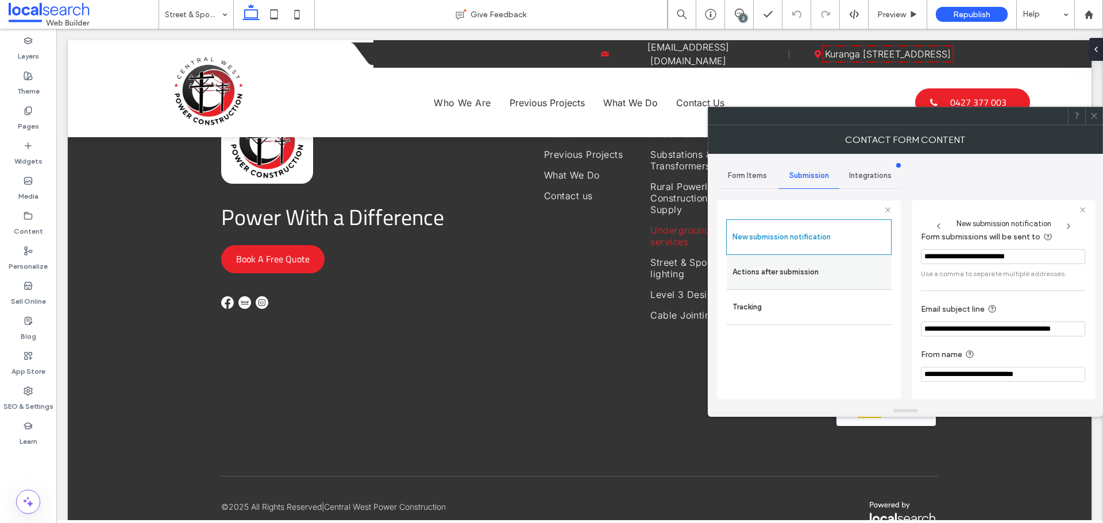
click at [847, 279] on label "Actions after submission" at bounding box center [808, 272] width 153 height 23
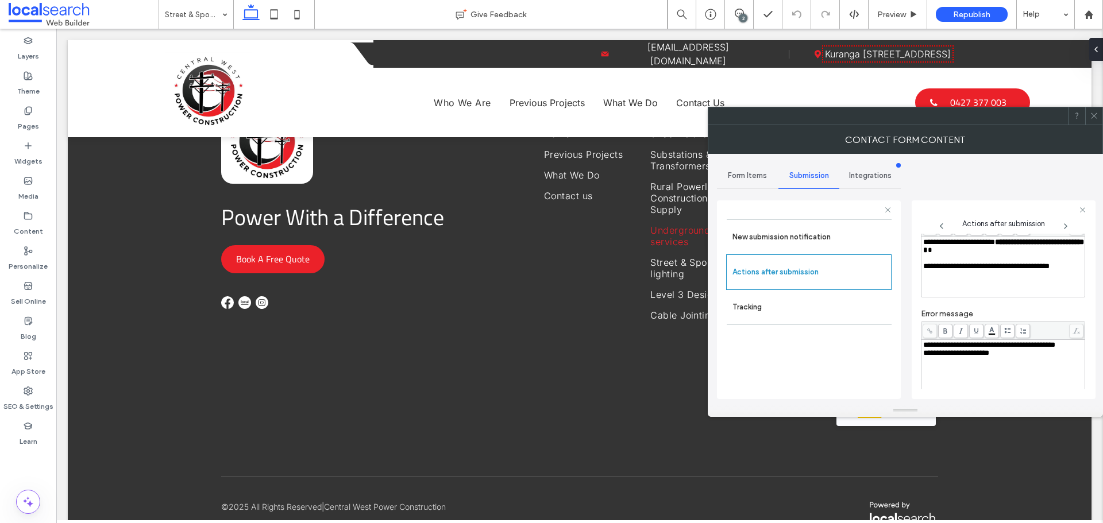
click at [1096, 111] on span at bounding box center [1094, 115] width 9 height 17
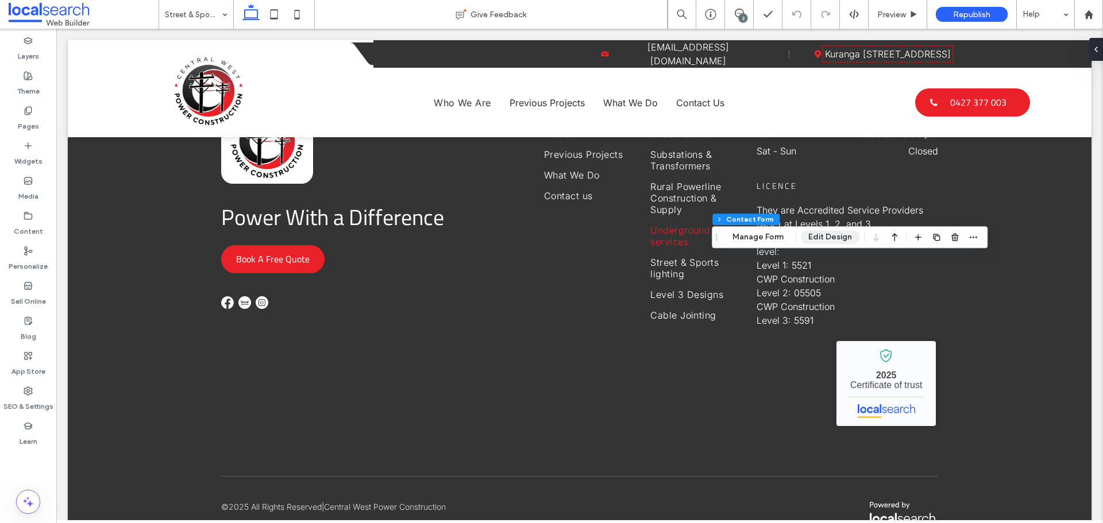
click at [840, 239] on button "Edit Design" at bounding box center [830, 237] width 59 height 14
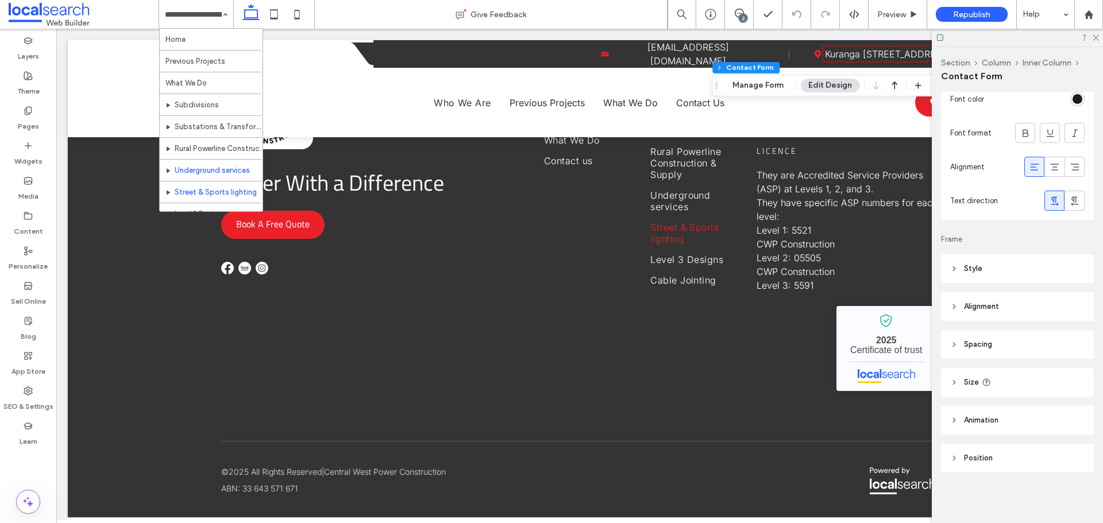
scroll to position [56, 0]
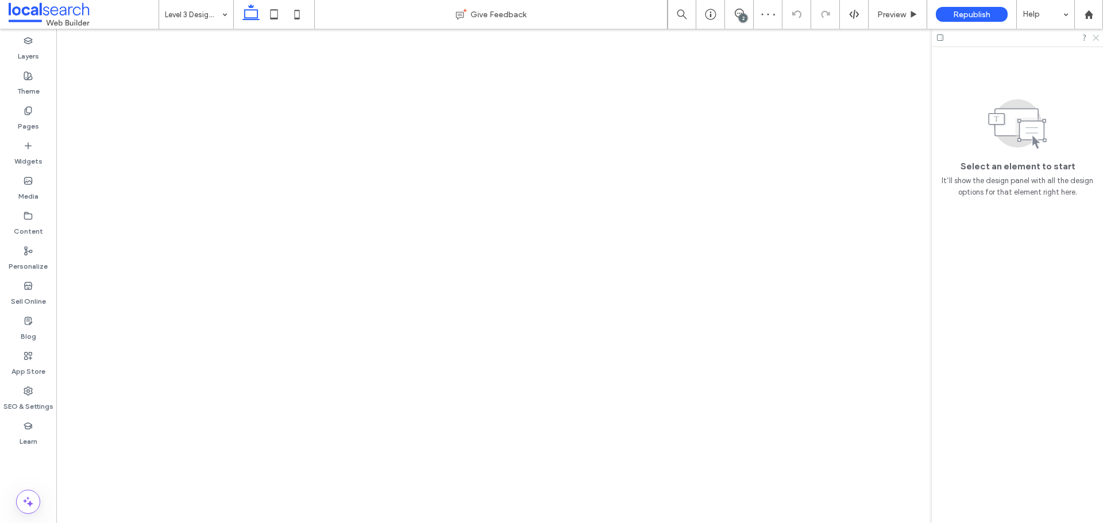
click at [1096, 38] on icon at bounding box center [1094, 36] width 7 height 7
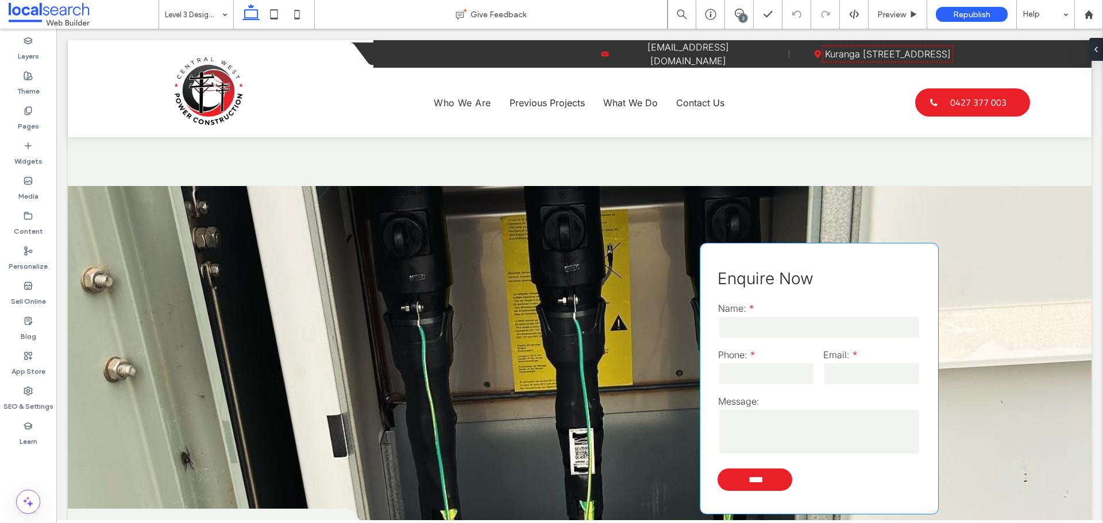
scroll to position [1378, 0]
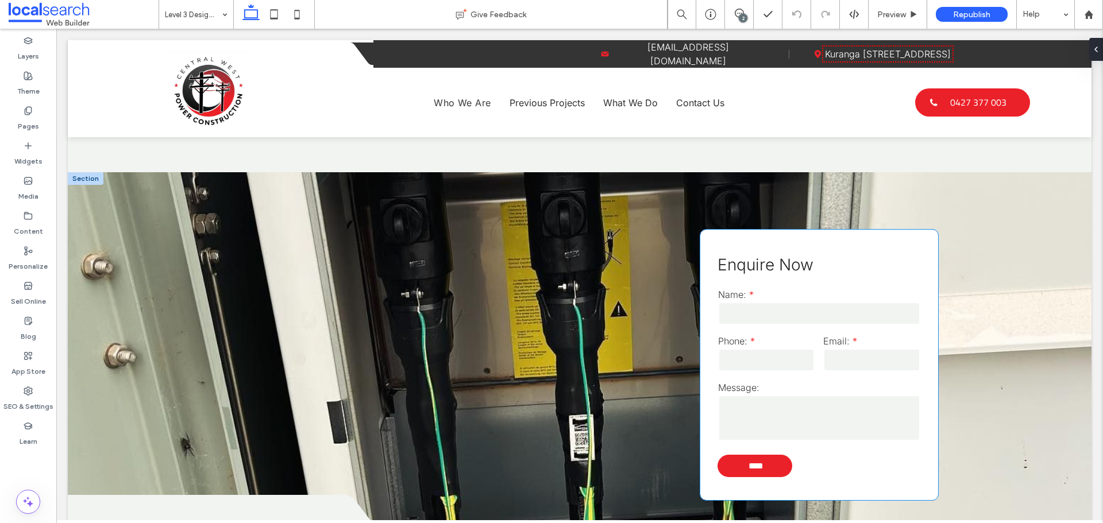
click at [799, 368] on input "tel" at bounding box center [766, 360] width 97 height 23
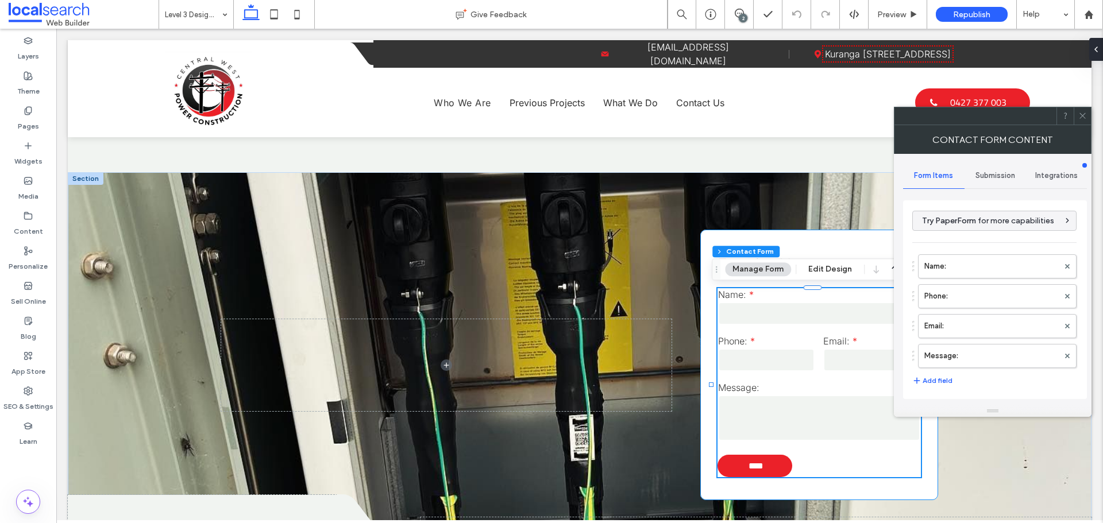
type input "****"
type input "*"
type input "***"
type input "*"
type input "***"
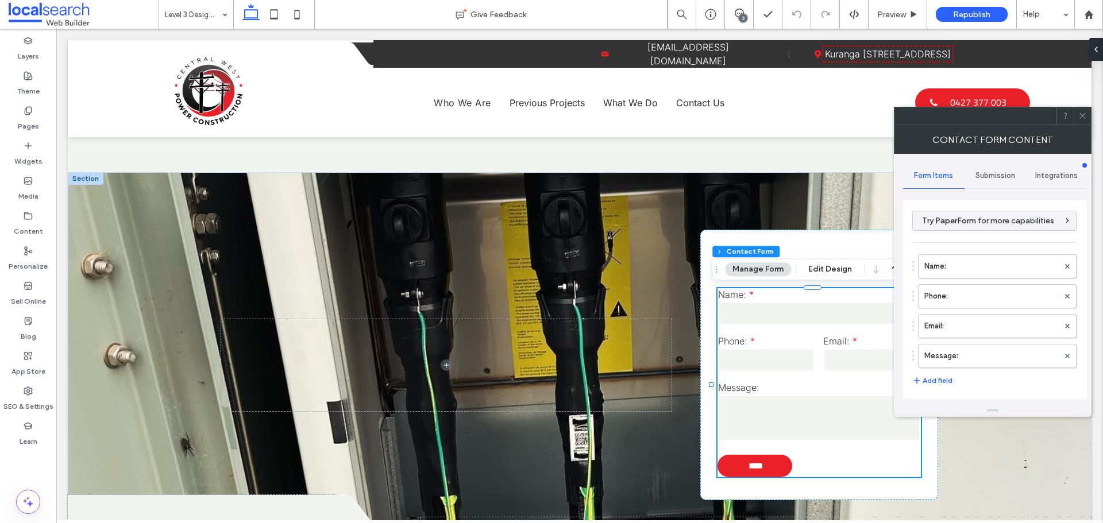
type input "*"
click at [984, 171] on span "Submission" at bounding box center [995, 175] width 40 height 9
click at [975, 222] on label "New submission notification" at bounding box center [994, 229] width 153 height 23
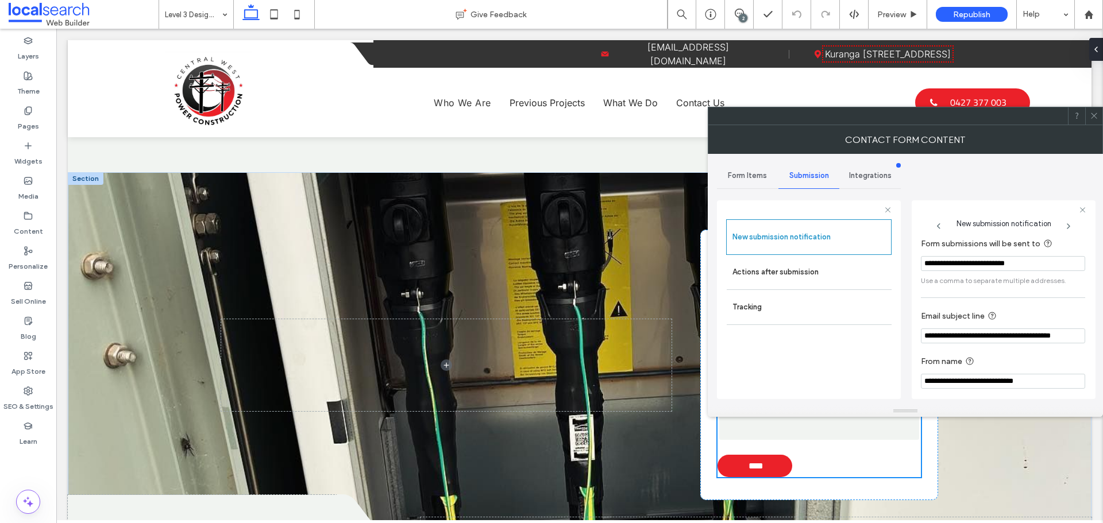
scroll to position [60, 0]
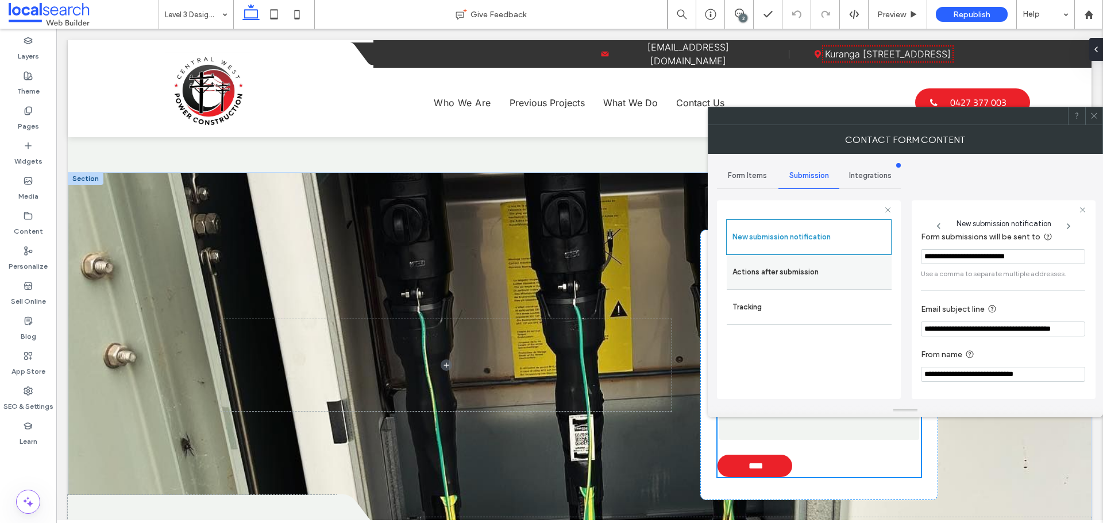
click at [877, 273] on label "Actions after submission" at bounding box center [808, 272] width 153 height 23
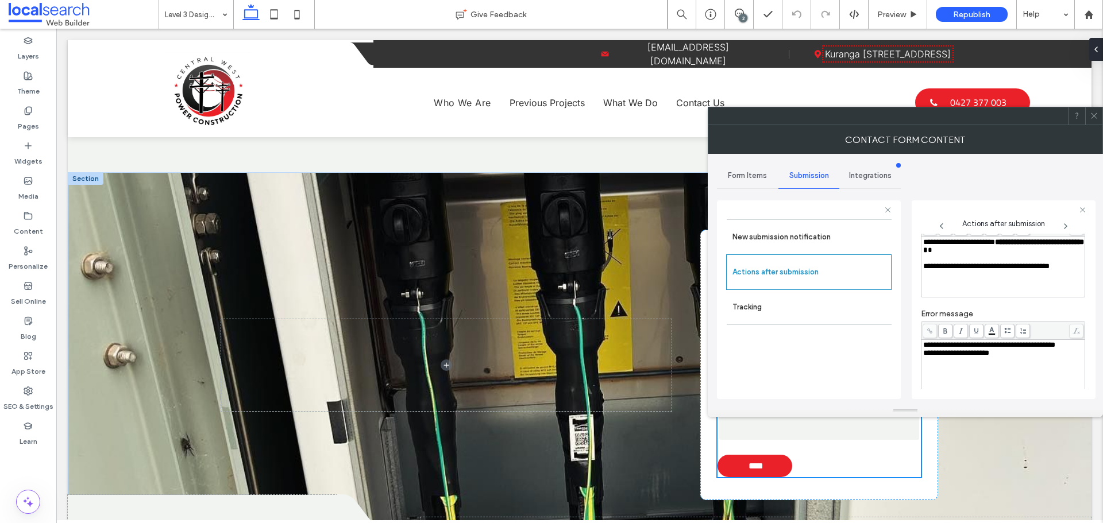
click at [1093, 114] on icon at bounding box center [1094, 115] width 9 height 9
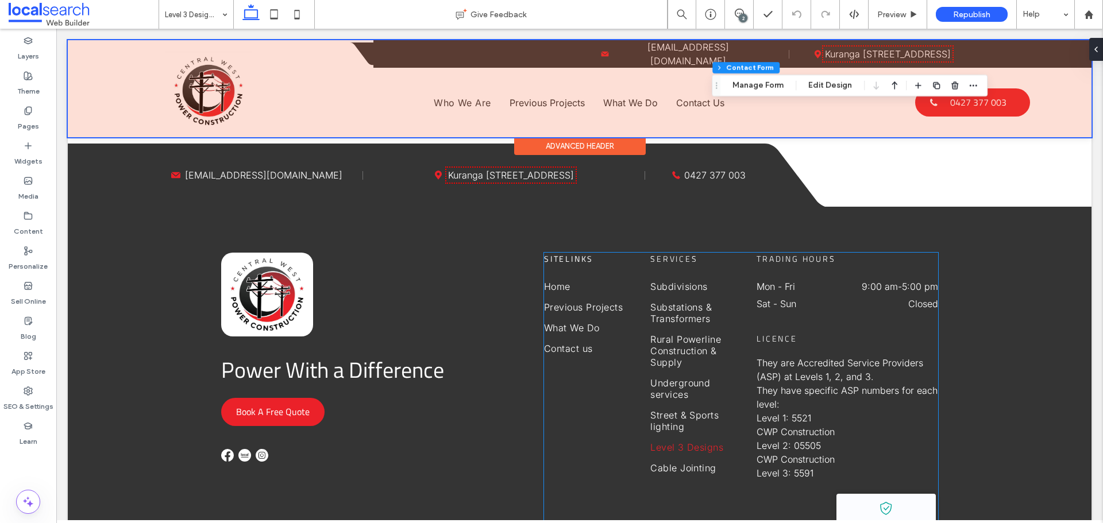
scroll to position [2699, 0]
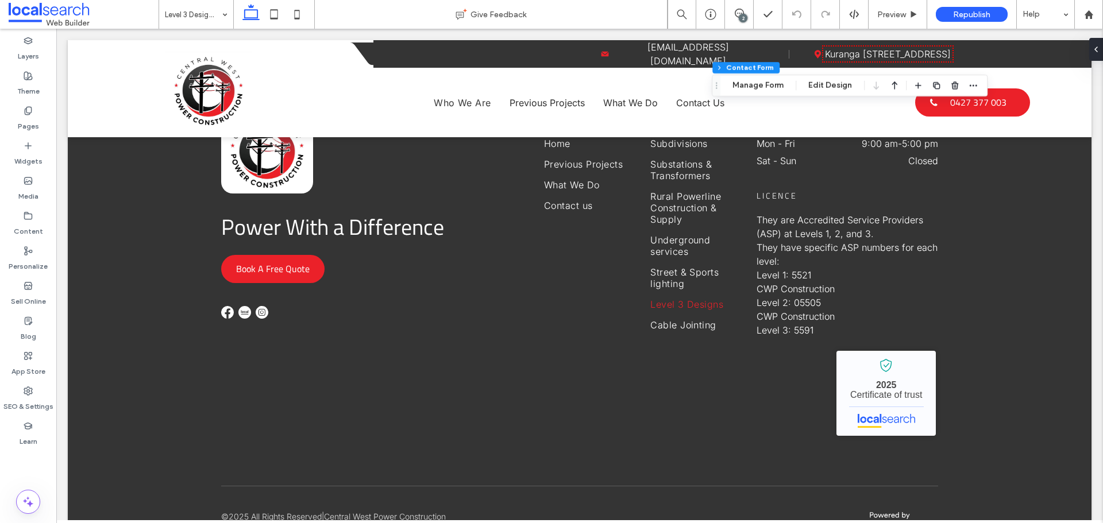
drag, startPoint x: 198, startPoint y: 10, endPoint x: 198, endPoint y: 24, distance: 13.8
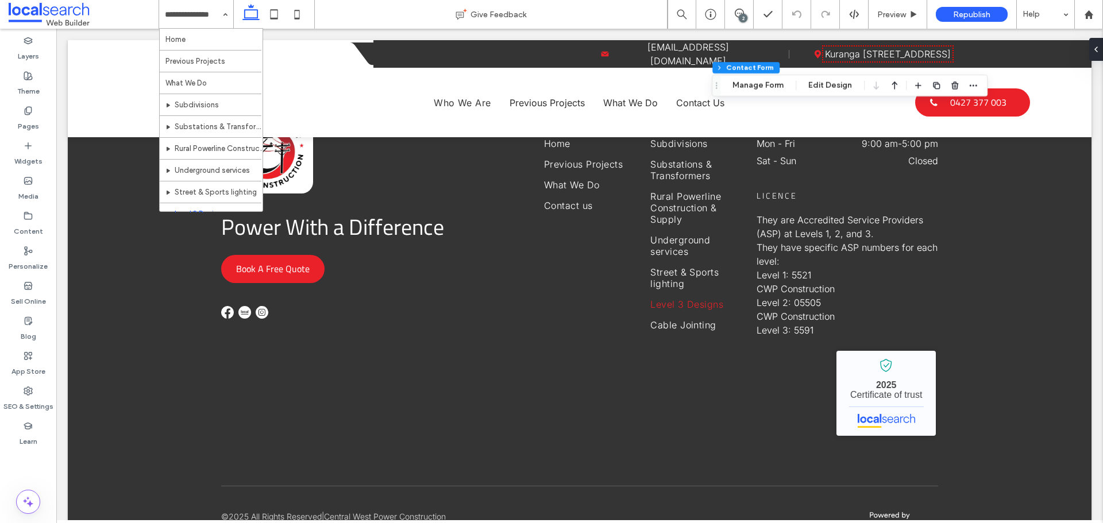
scroll to position [56, 0]
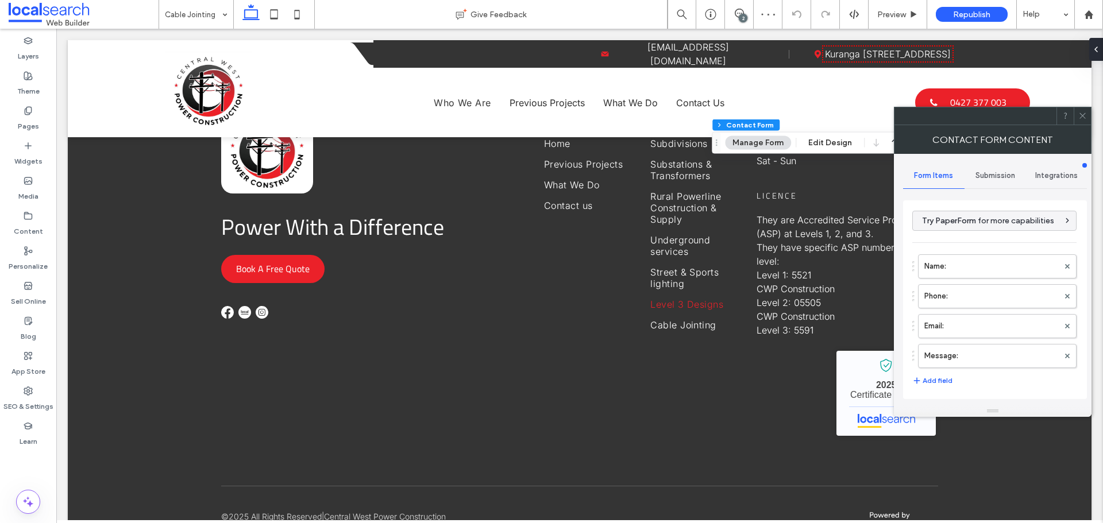
type input "****"
type input "*"
type input "***"
type input "*"
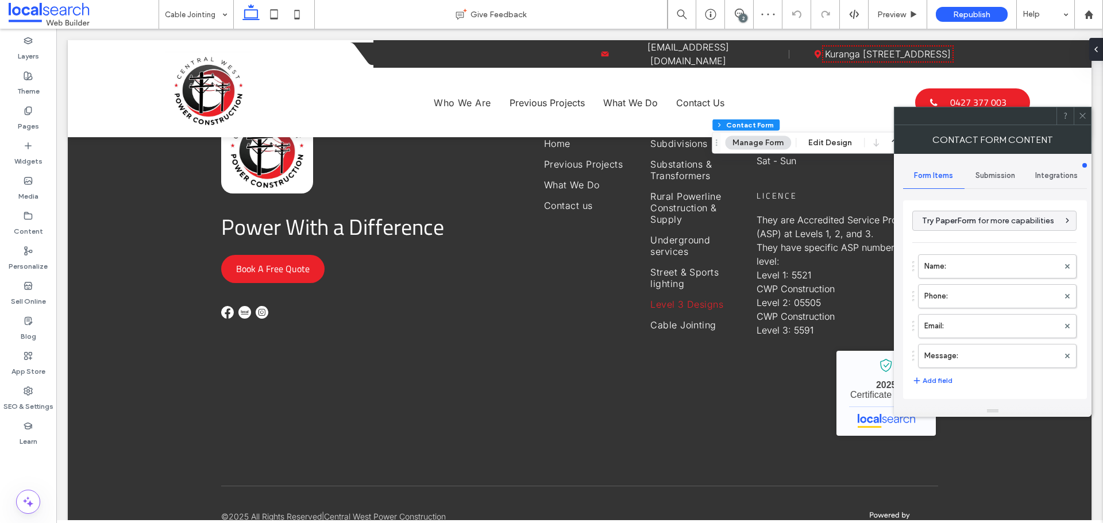
type input "*"
type input "***"
click at [996, 175] on span "Submission" at bounding box center [995, 175] width 40 height 9
click at [971, 230] on label "New submission notification" at bounding box center [994, 229] width 153 height 23
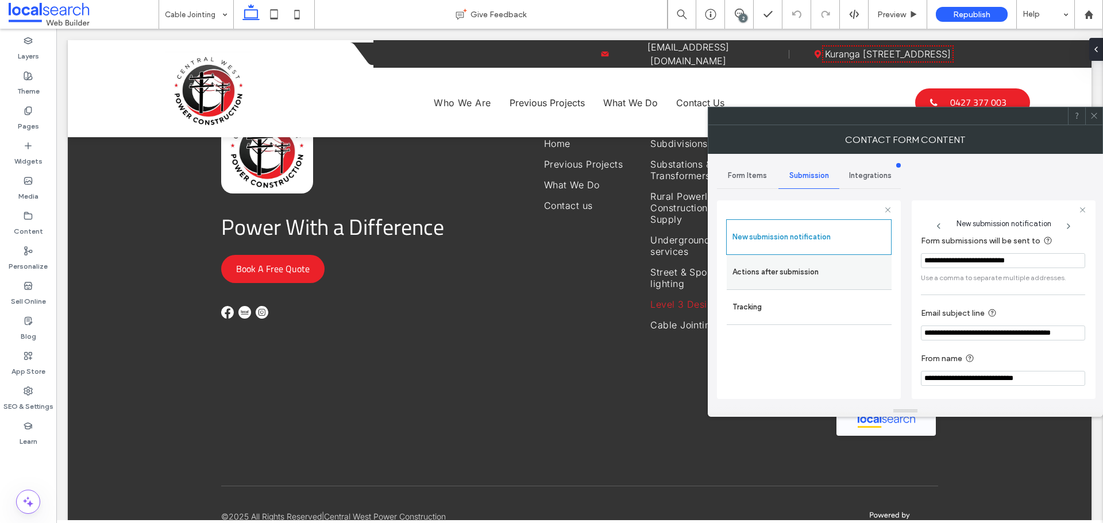
scroll to position [60, 0]
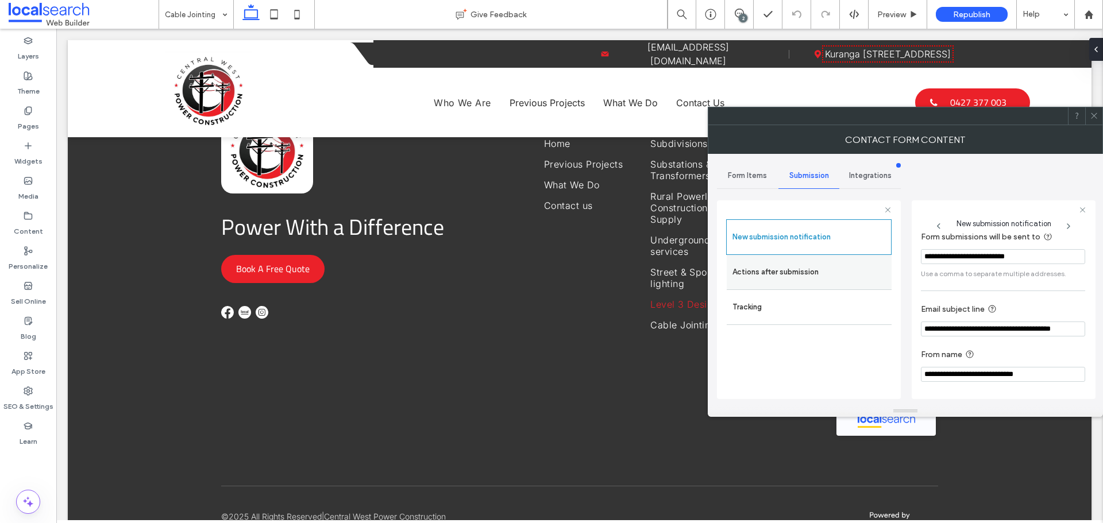
click at [867, 278] on label "Actions after submission" at bounding box center [808, 272] width 153 height 23
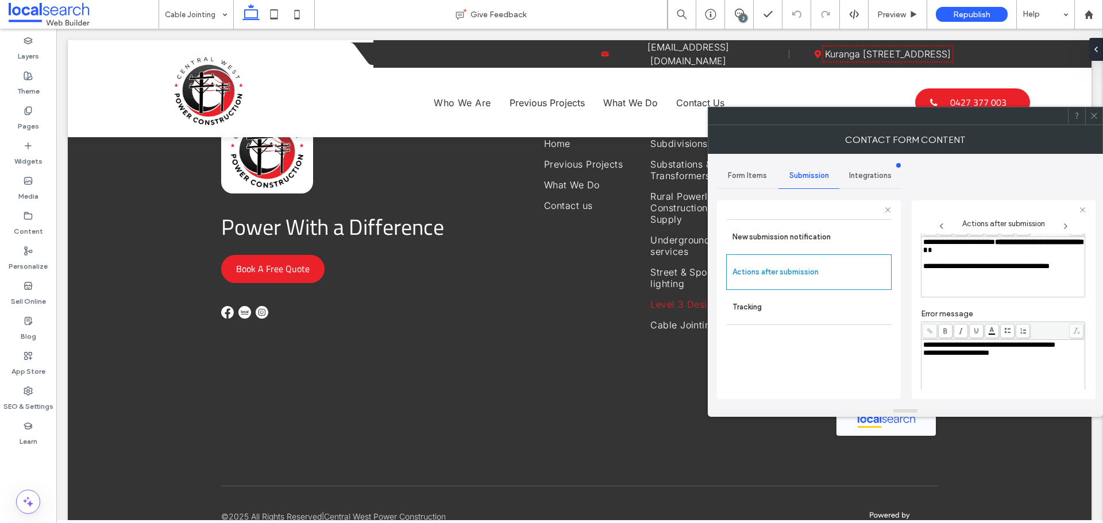
click at [1090, 115] on icon at bounding box center [1094, 115] width 9 height 9
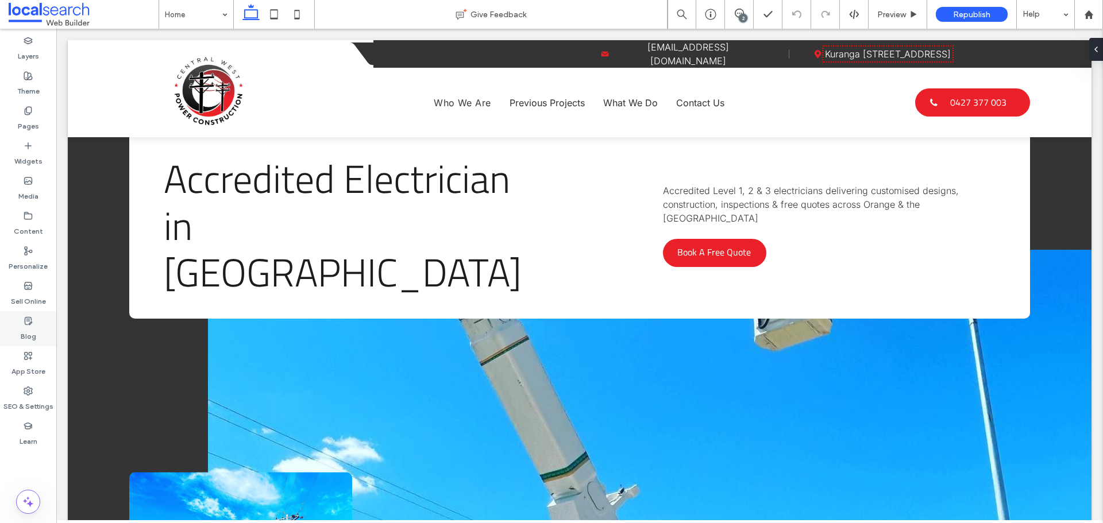
click at [14, 324] on div "Blog" at bounding box center [28, 328] width 56 height 35
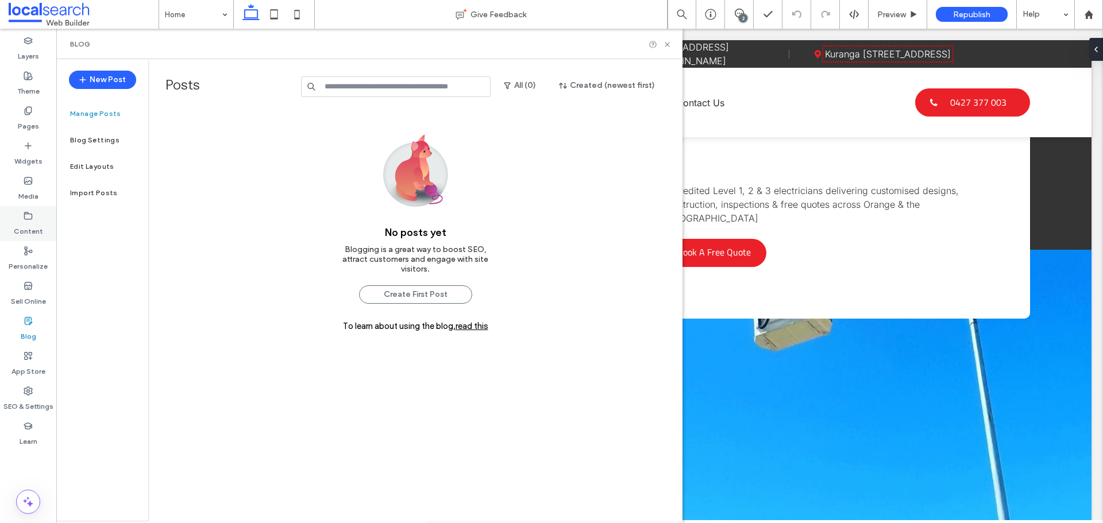
click at [34, 226] on label "Content" at bounding box center [28, 229] width 29 height 16
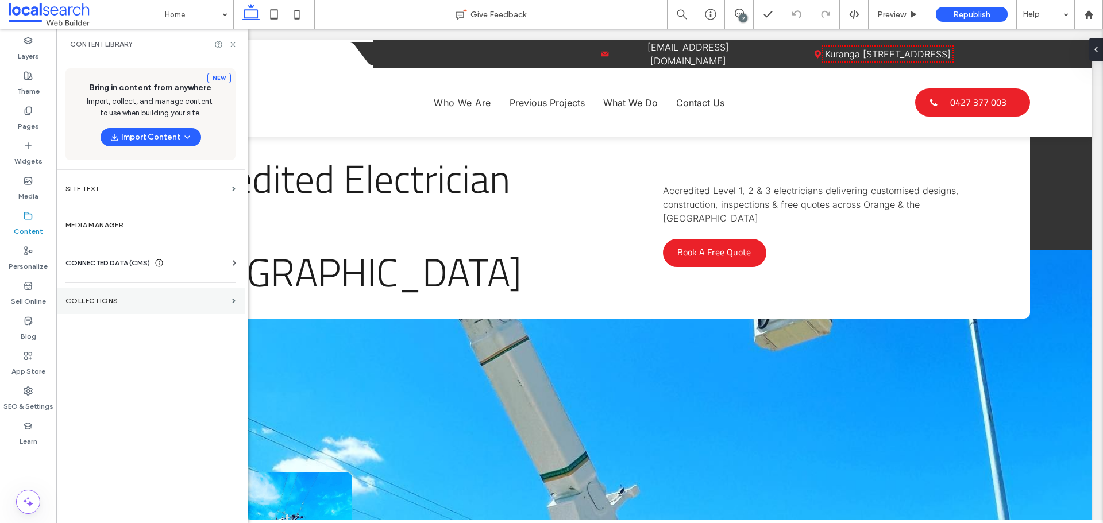
click at [102, 296] on section "Collections" at bounding box center [150, 301] width 188 height 26
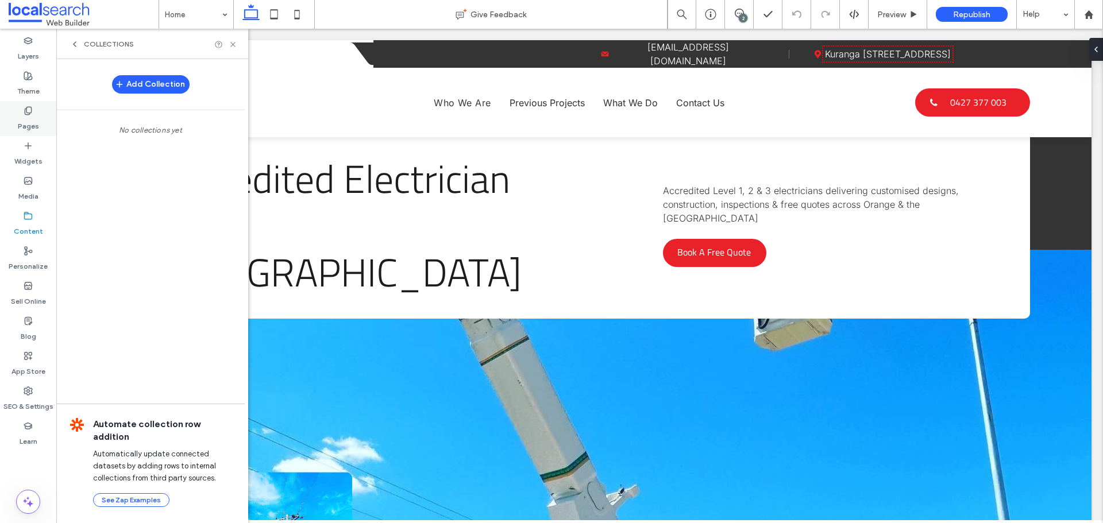
click at [40, 118] on div "Pages" at bounding box center [28, 118] width 56 height 35
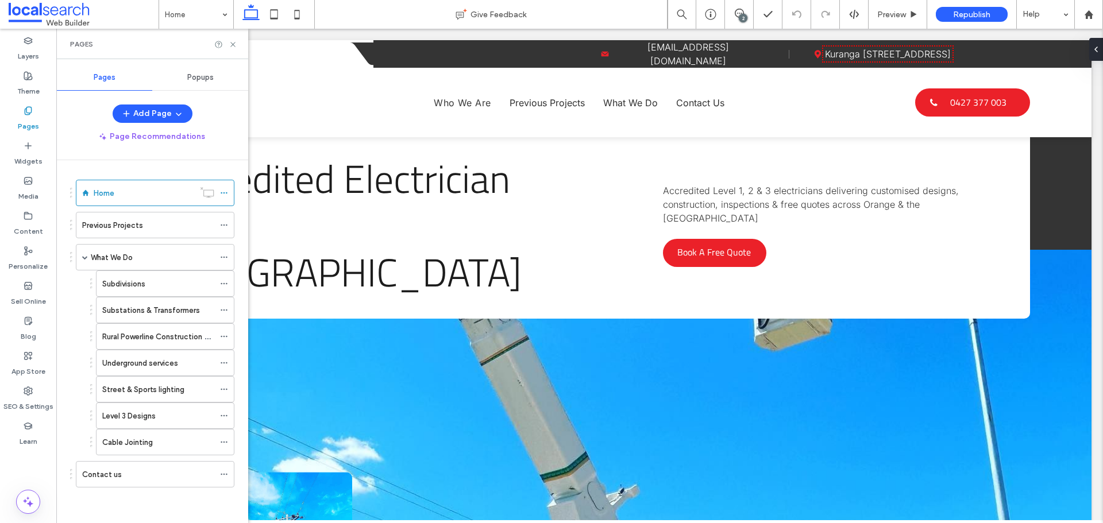
click at [199, 76] on span "Popups" at bounding box center [200, 77] width 26 height 9
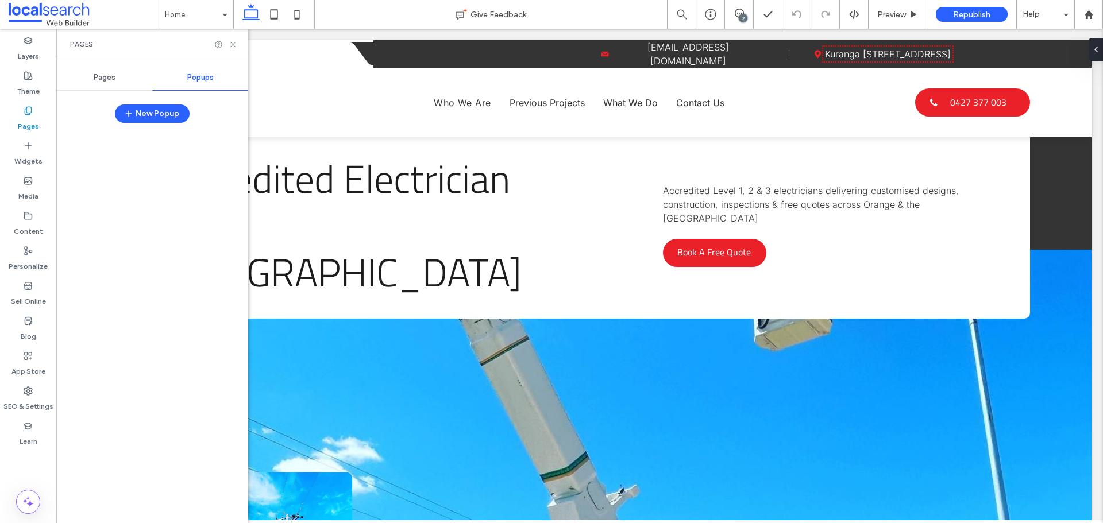
click at [228, 44] on div at bounding box center [225, 44] width 23 height 9
click at [231, 45] on use at bounding box center [232, 44] width 5 height 5
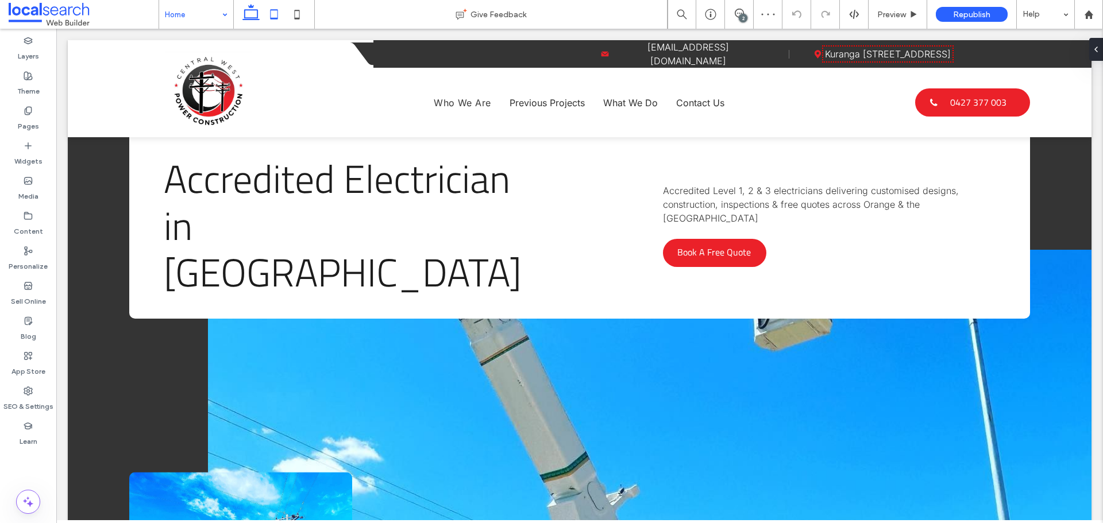
click at [267, 18] on icon at bounding box center [273, 14] width 23 height 23
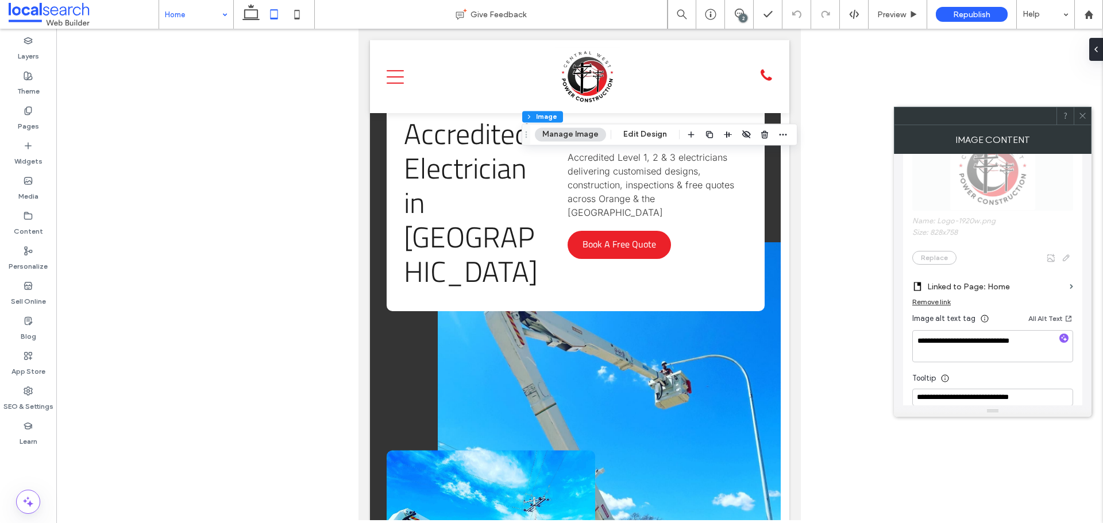
scroll to position [287, 0]
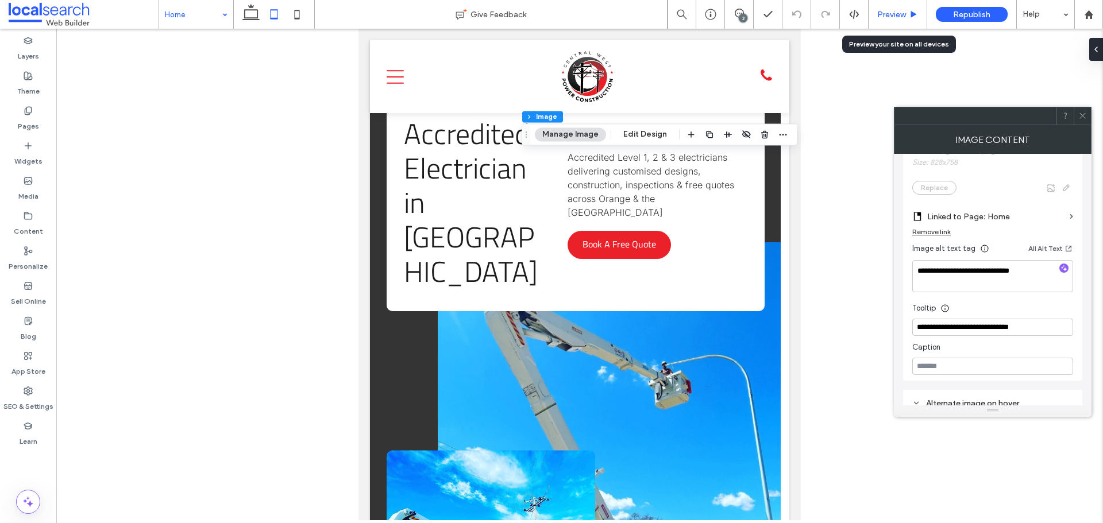
click at [882, 18] on span "Preview" at bounding box center [891, 15] width 29 height 10
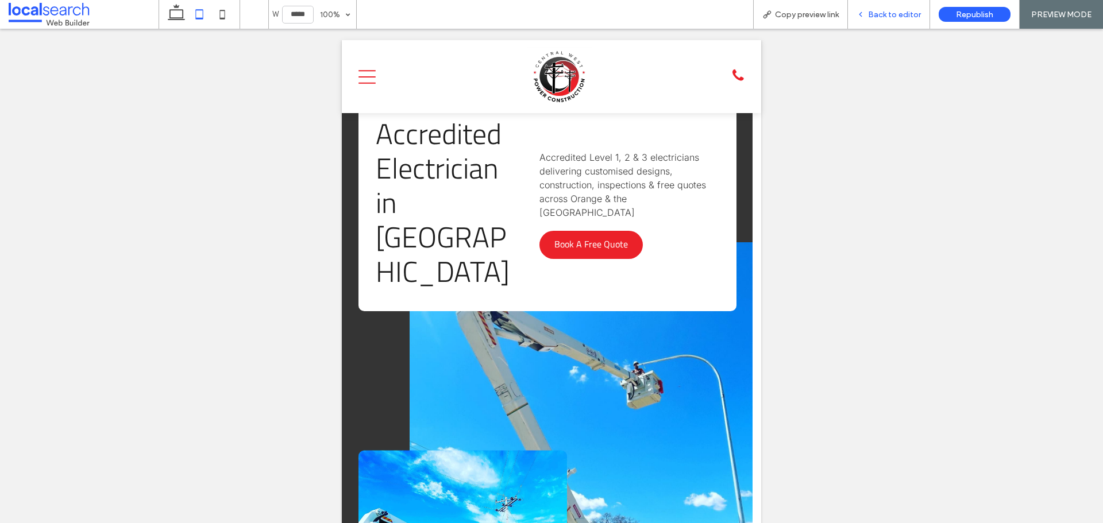
click at [879, 20] on div "Back to editor" at bounding box center [889, 14] width 82 height 29
click at [887, 18] on span "Back to editor" at bounding box center [894, 15] width 53 height 10
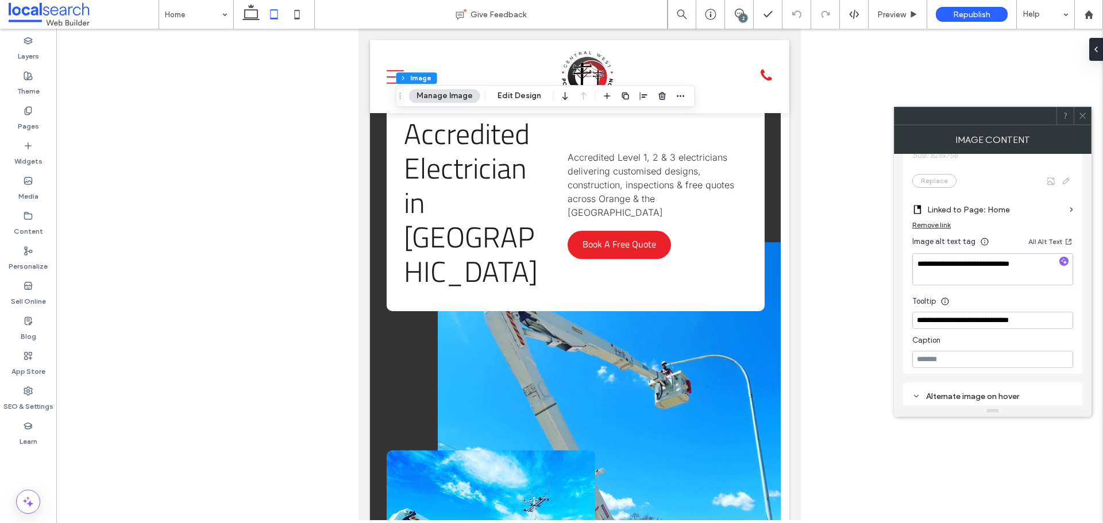
scroll to position [345, 0]
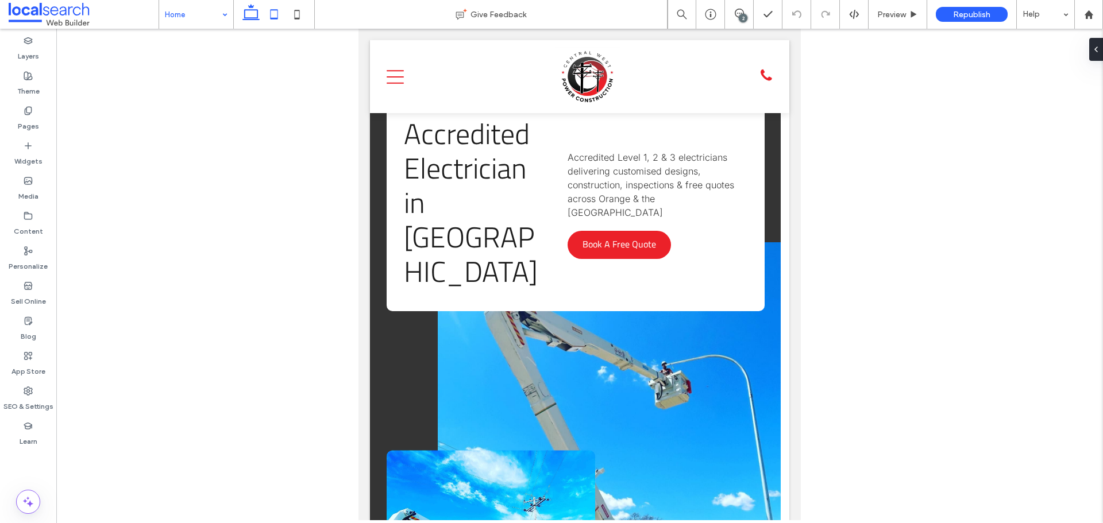
click at [257, 8] on icon at bounding box center [251, 14] width 23 height 23
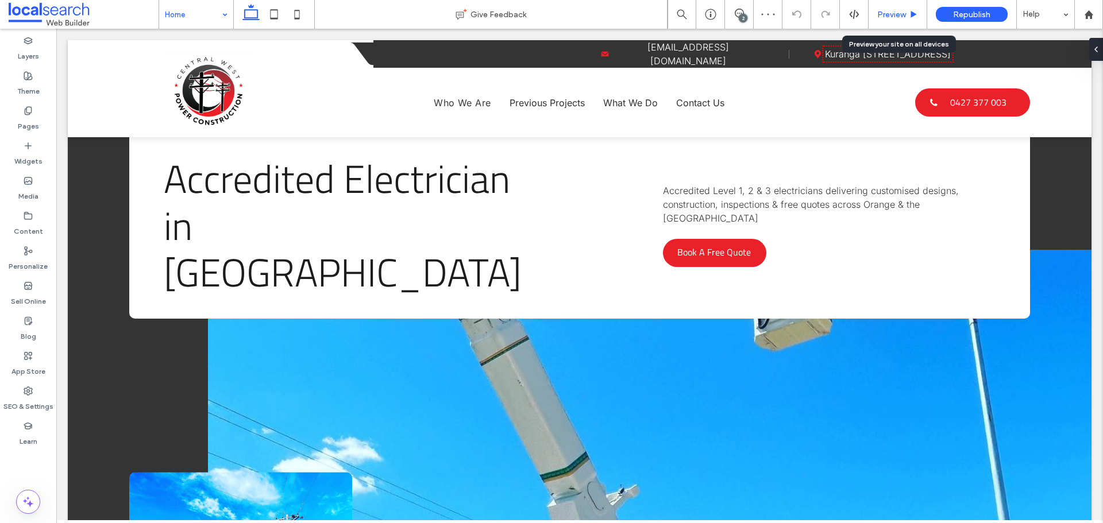
click at [894, 20] on div "Preview" at bounding box center [897, 14] width 59 height 29
click at [886, 11] on span "Preview" at bounding box center [891, 15] width 29 height 10
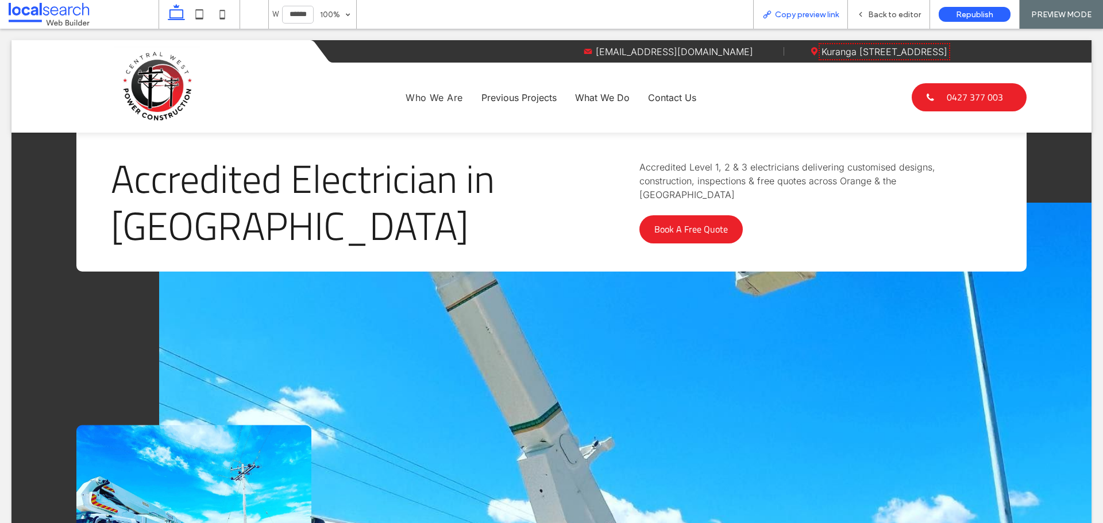
click at [825, 14] on span "Copy preview link" at bounding box center [807, 15] width 64 height 10
click at [794, 8] on div "Copy preview link" at bounding box center [800, 14] width 95 height 29
